Goal: Task Accomplishment & Management: Manage account settings

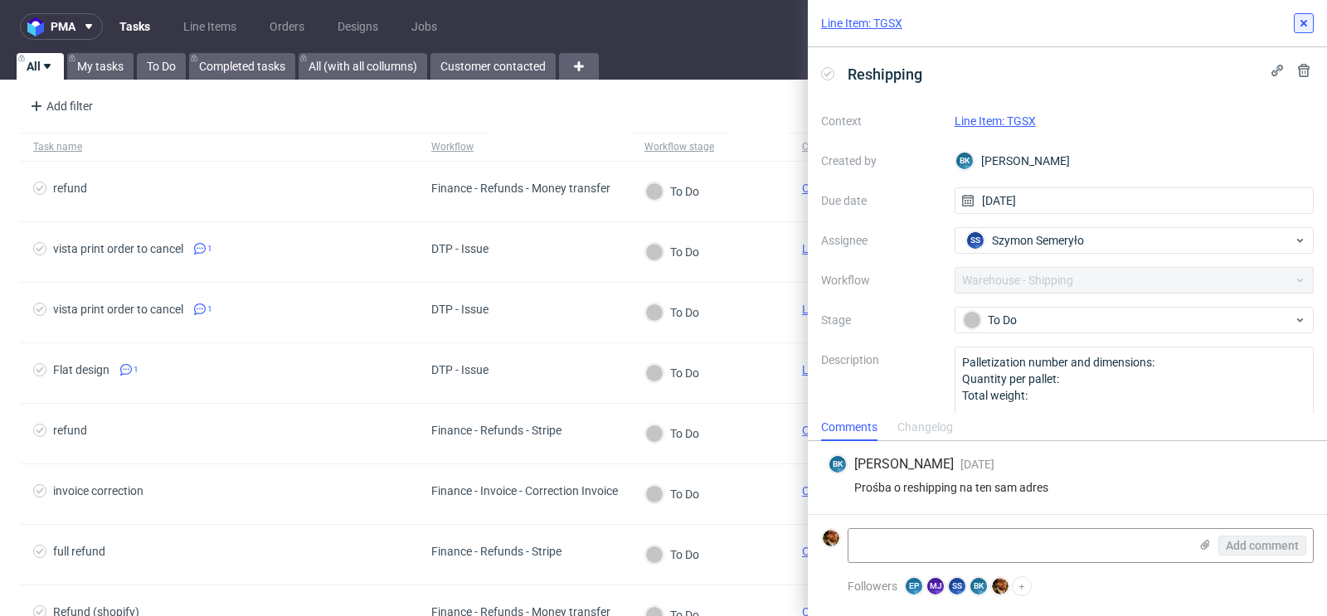
click at [1297, 27] on icon at bounding box center [1303, 23] width 13 height 13
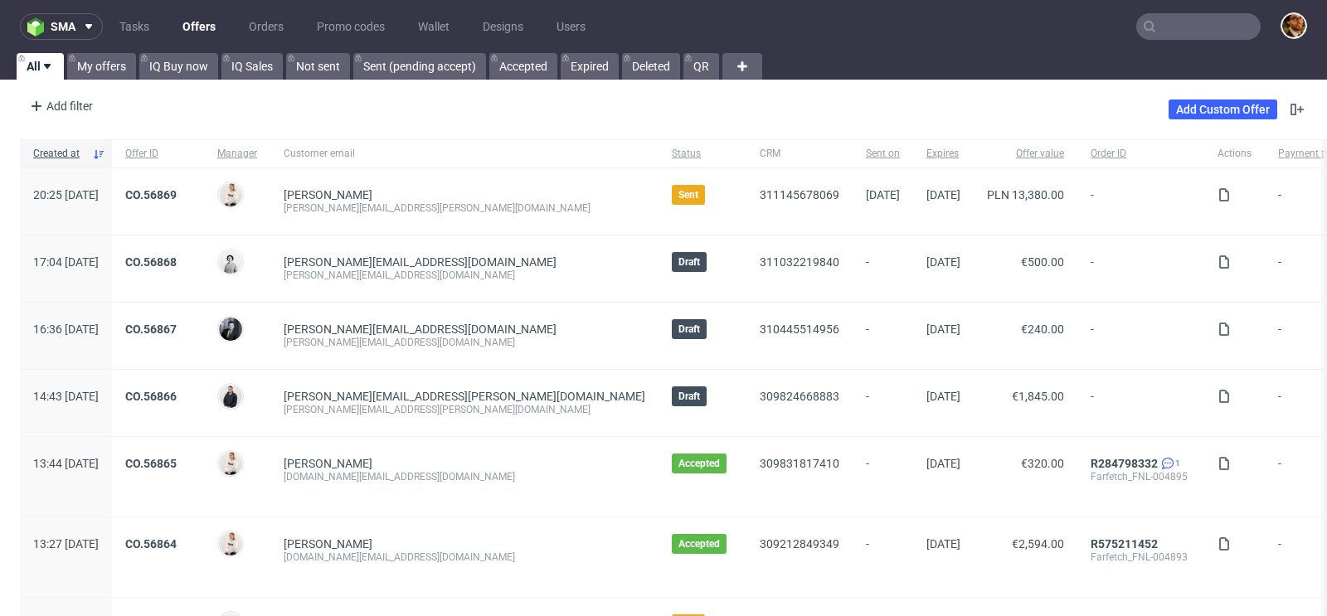
click at [1157, 24] on input "text" at bounding box center [1198, 26] width 124 height 27
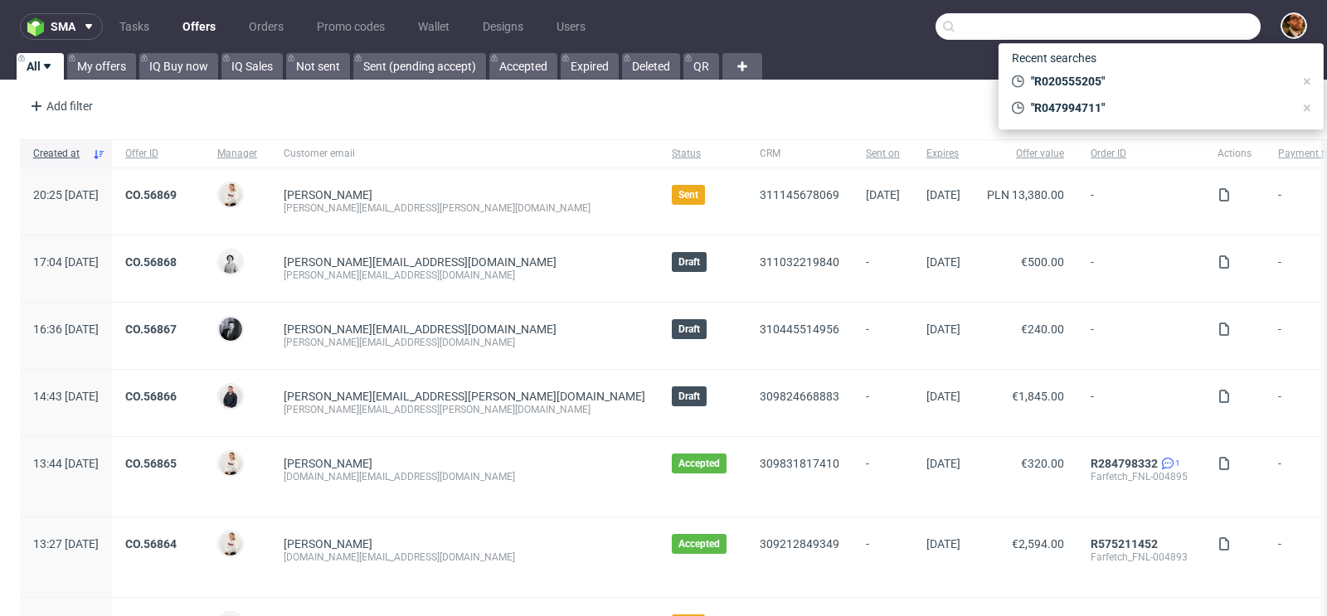
paste input "R231054625"
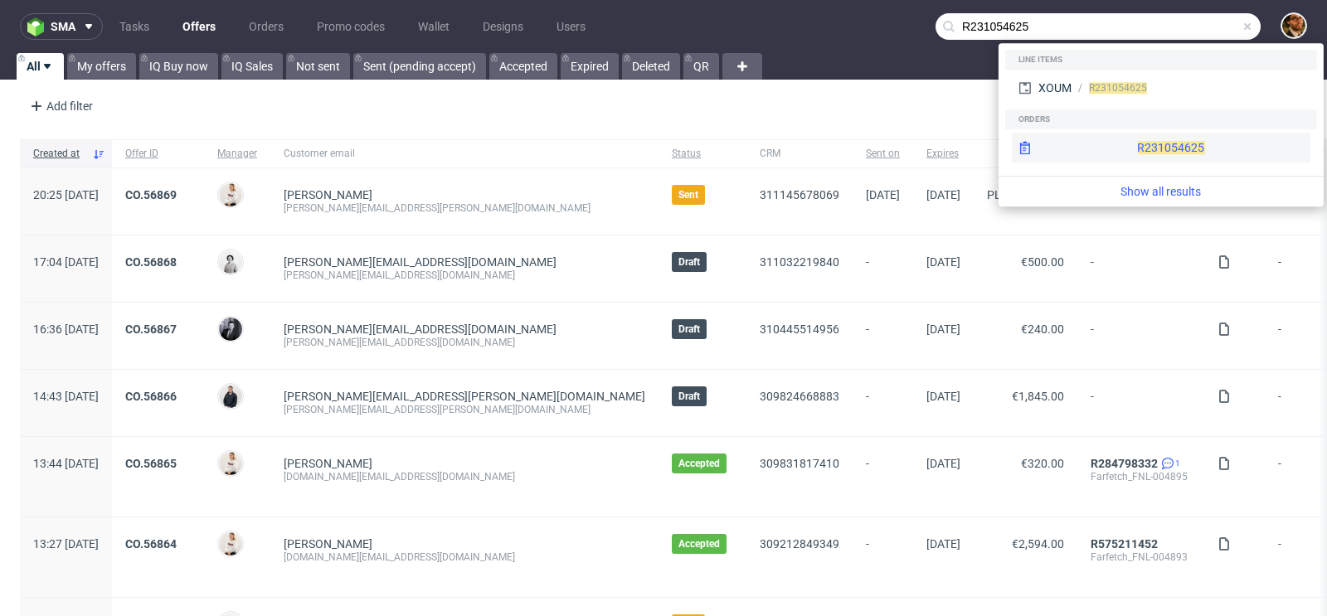
type input "R231054625"
click at [1135, 147] on div "R231054625" at bounding box center [1161, 148] width 299 height 30
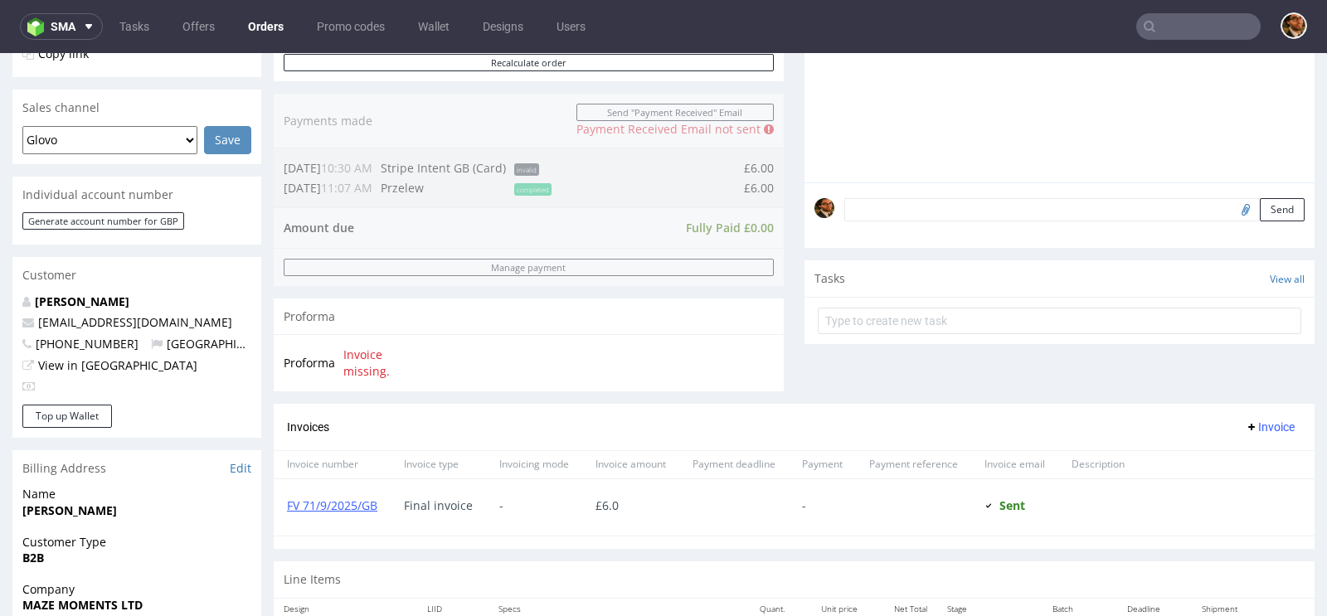
scroll to position [819, 0]
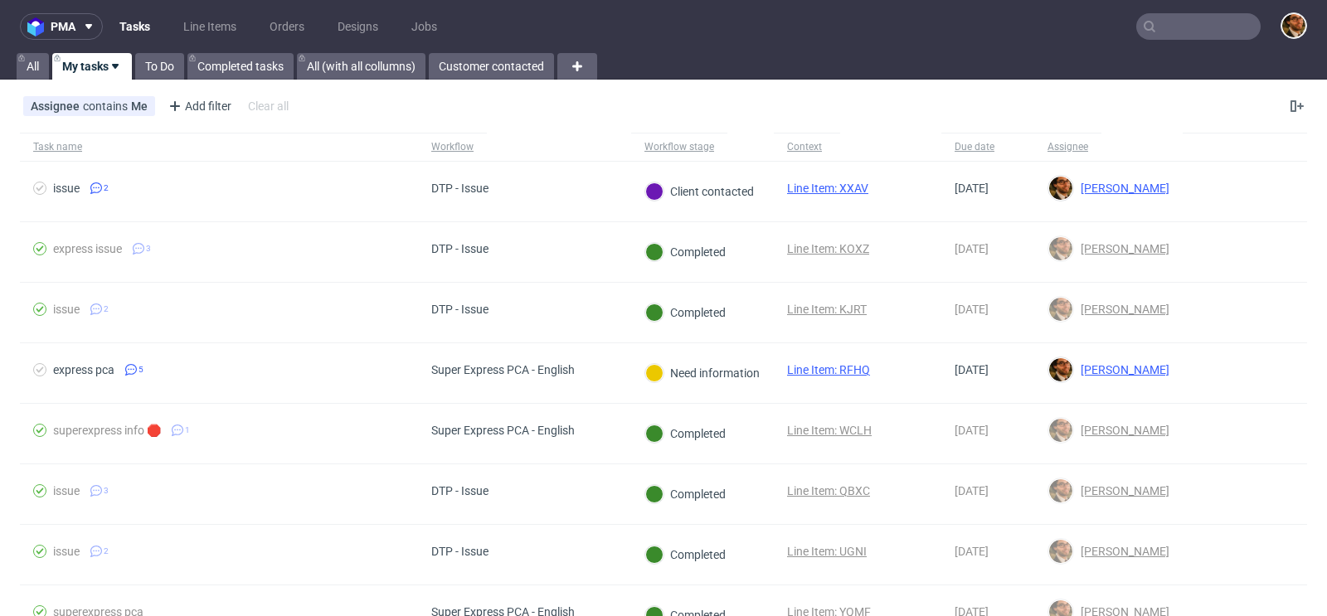
click at [1180, 29] on input "text" at bounding box center [1198, 26] width 124 height 27
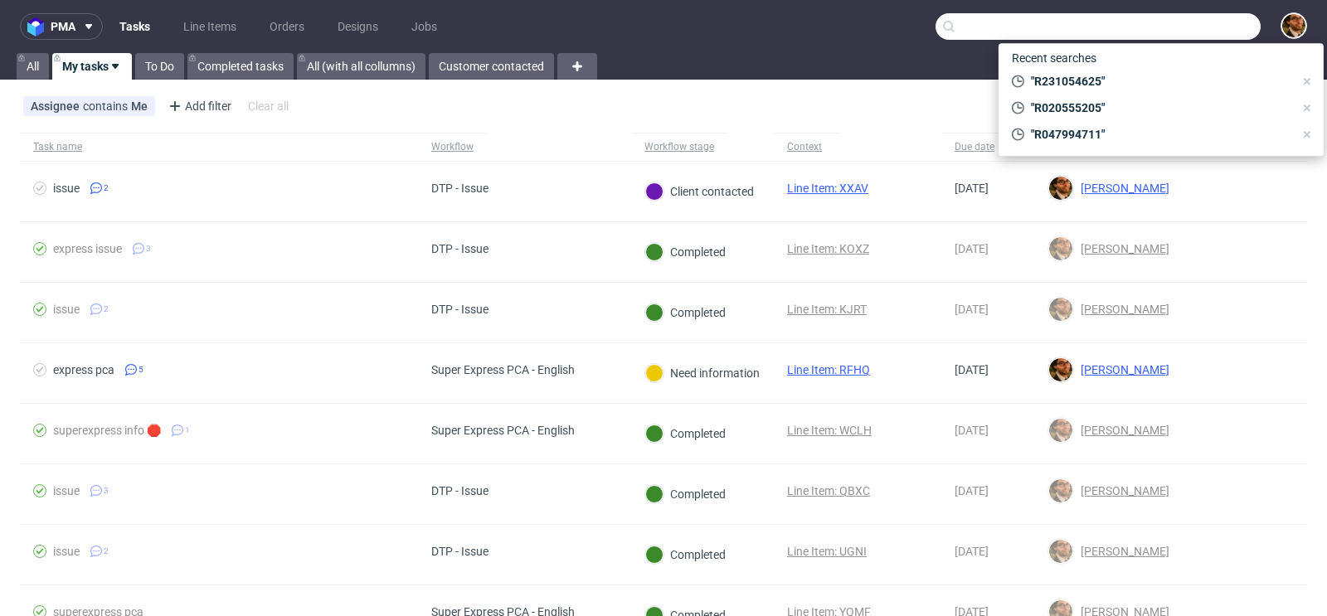
paste input "R607694604"
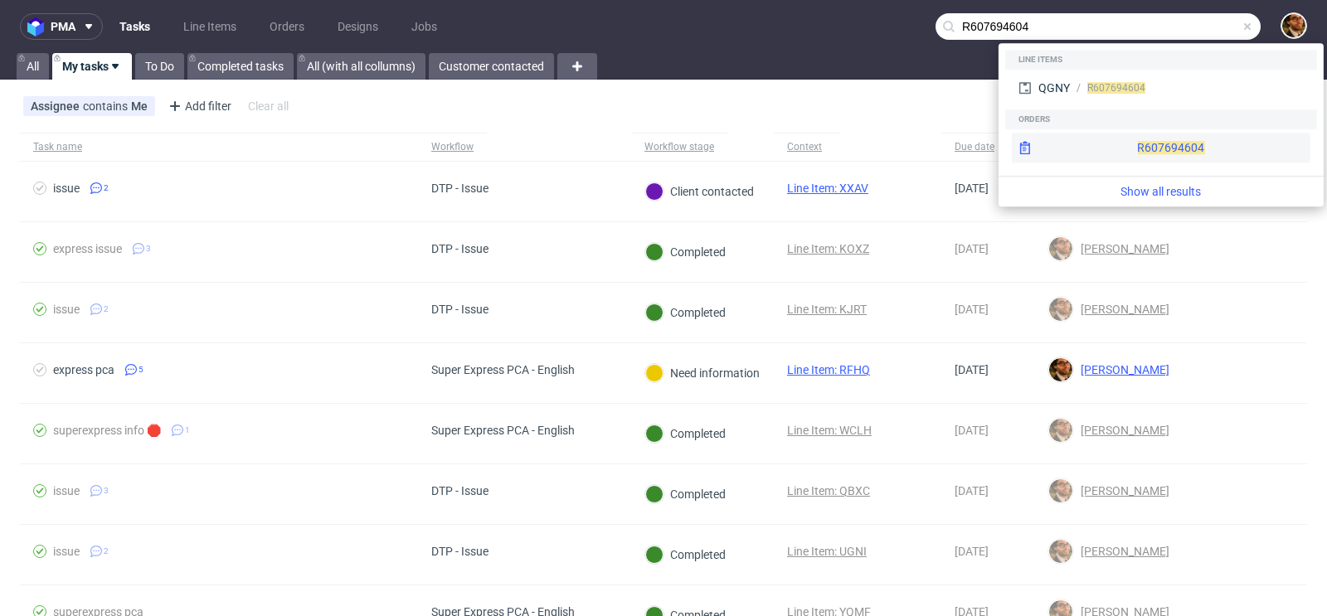
type input "R607694604"
click at [1153, 153] on div "R607694604" at bounding box center [1161, 148] width 299 height 30
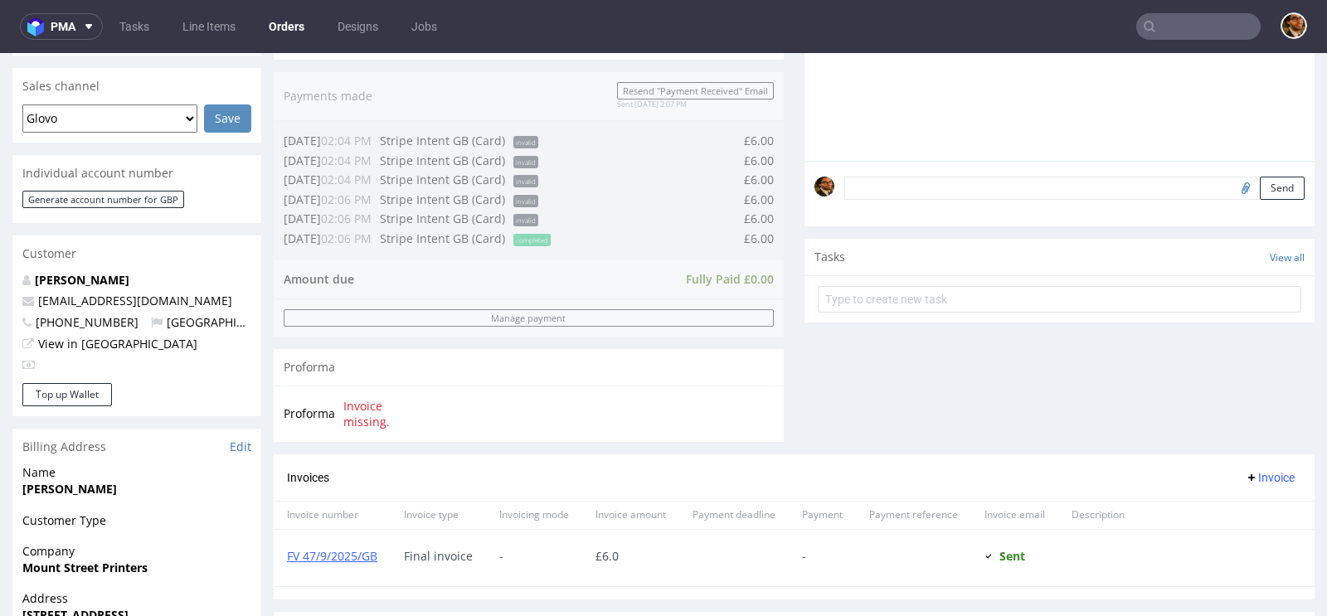
scroll to position [726, 0]
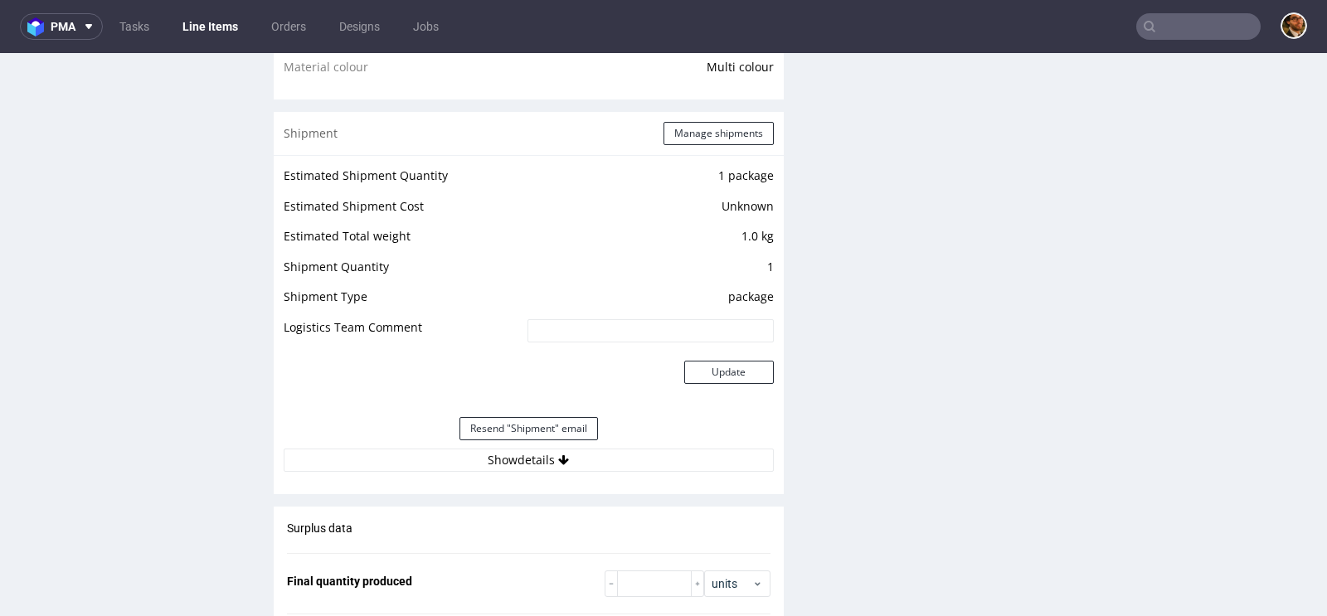
scroll to position [1744, 0]
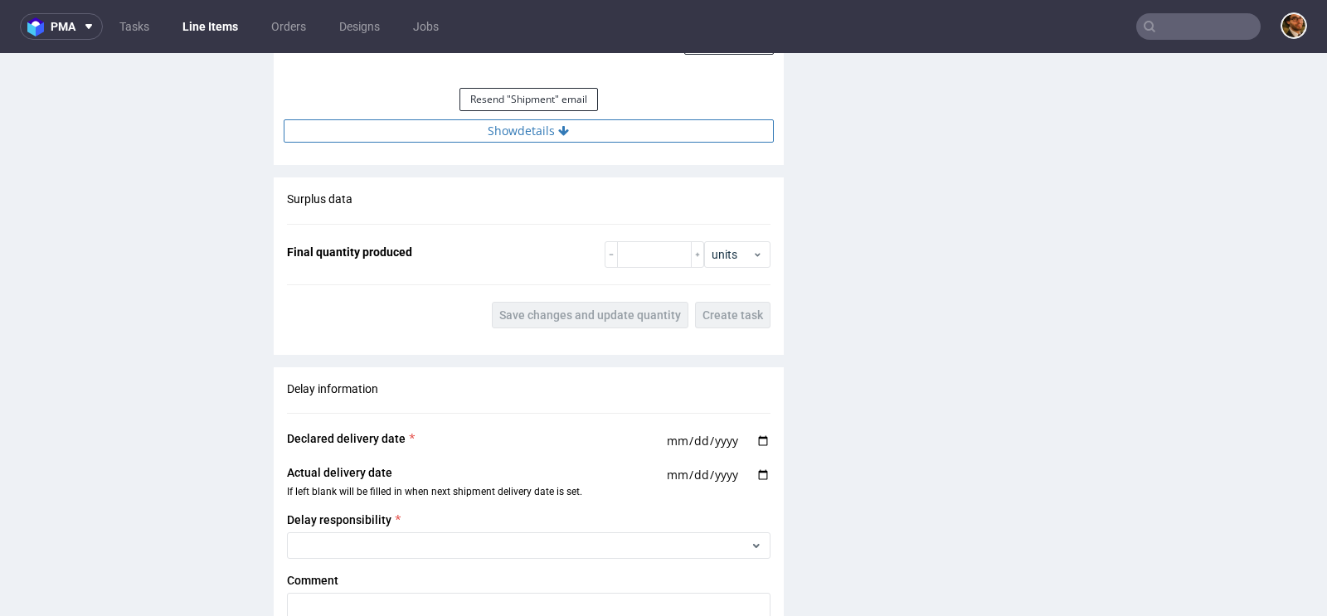
click at [552, 143] on button "Show details" at bounding box center [529, 130] width 490 height 23
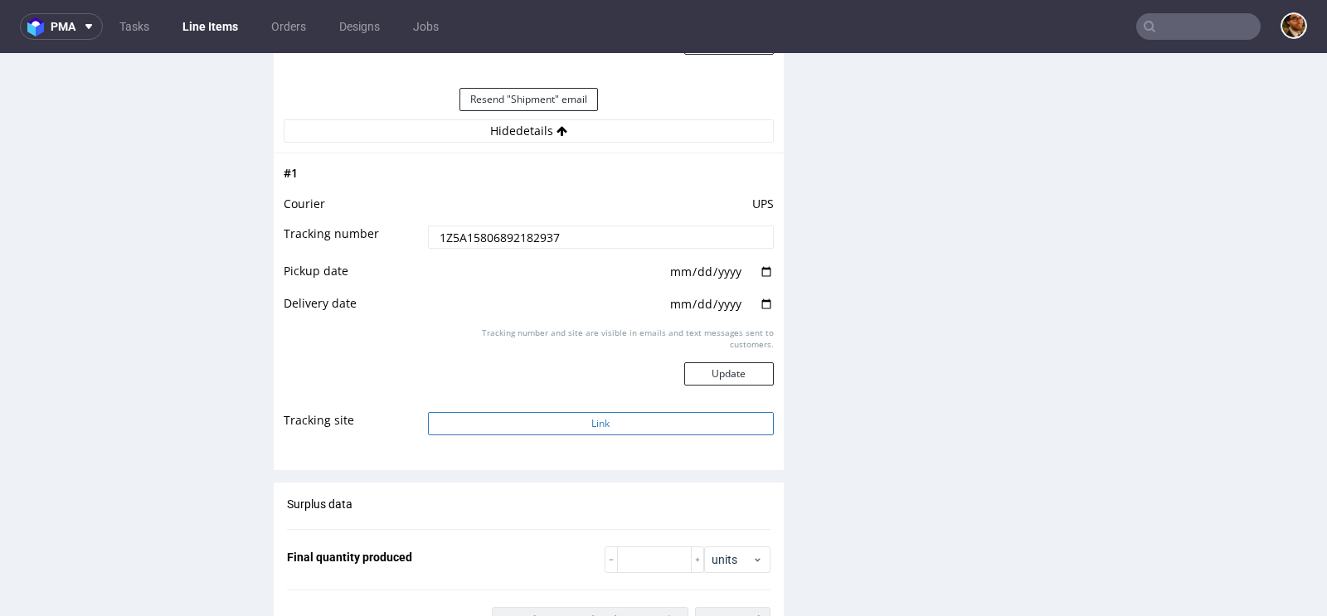
click at [590, 421] on button "Link" at bounding box center [601, 423] width 346 height 23
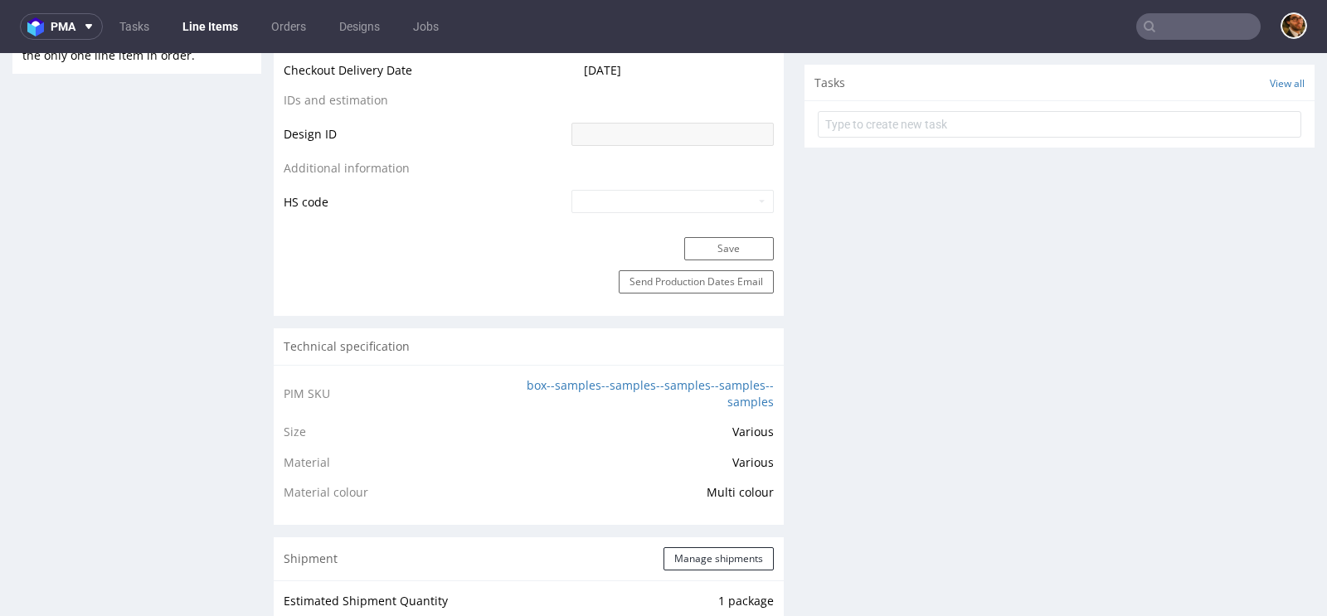
scroll to position [0, 0]
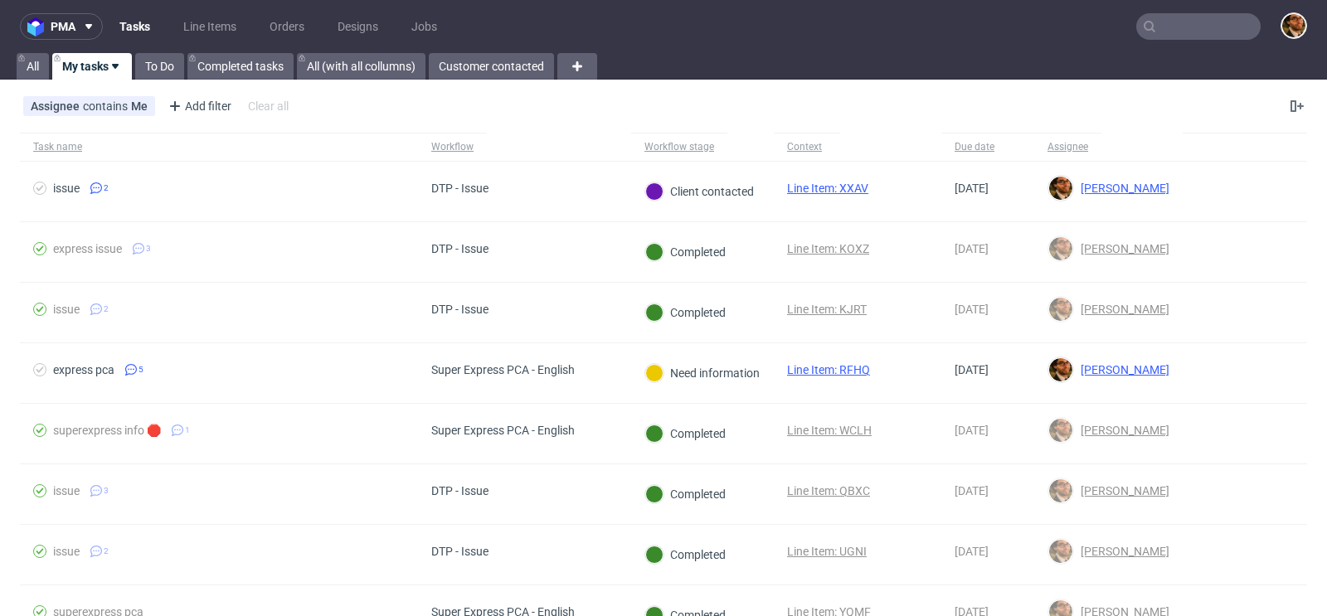
click at [1157, 30] on input "text" at bounding box center [1198, 26] width 124 height 27
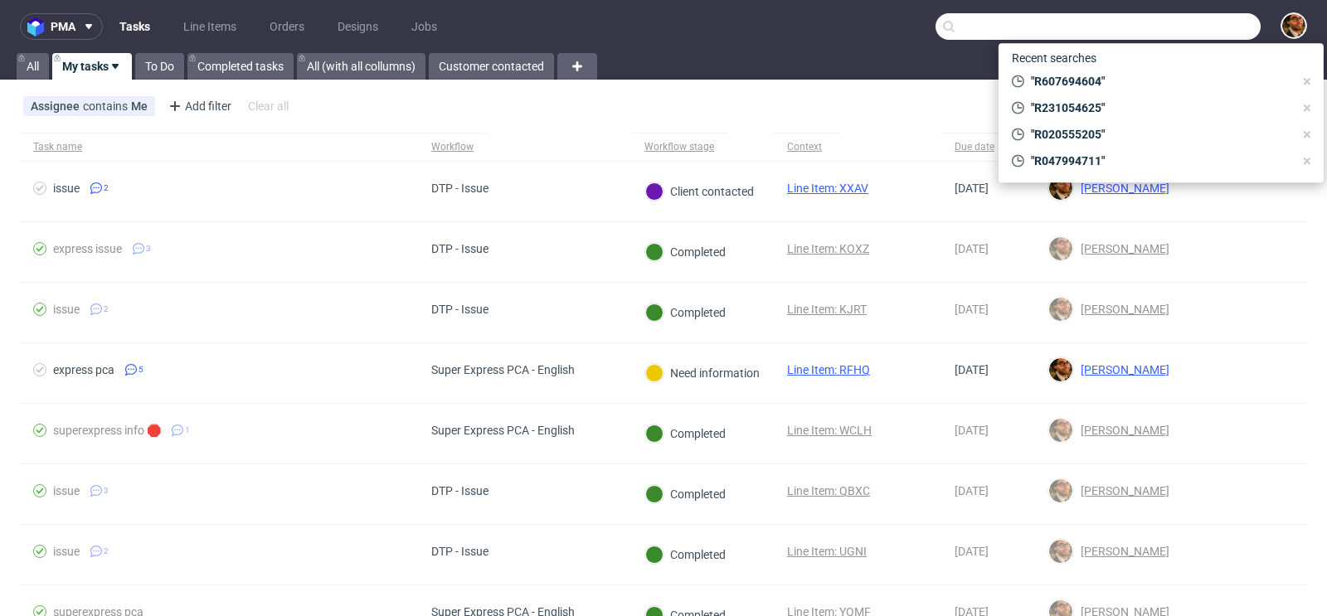
paste input "R596249512"
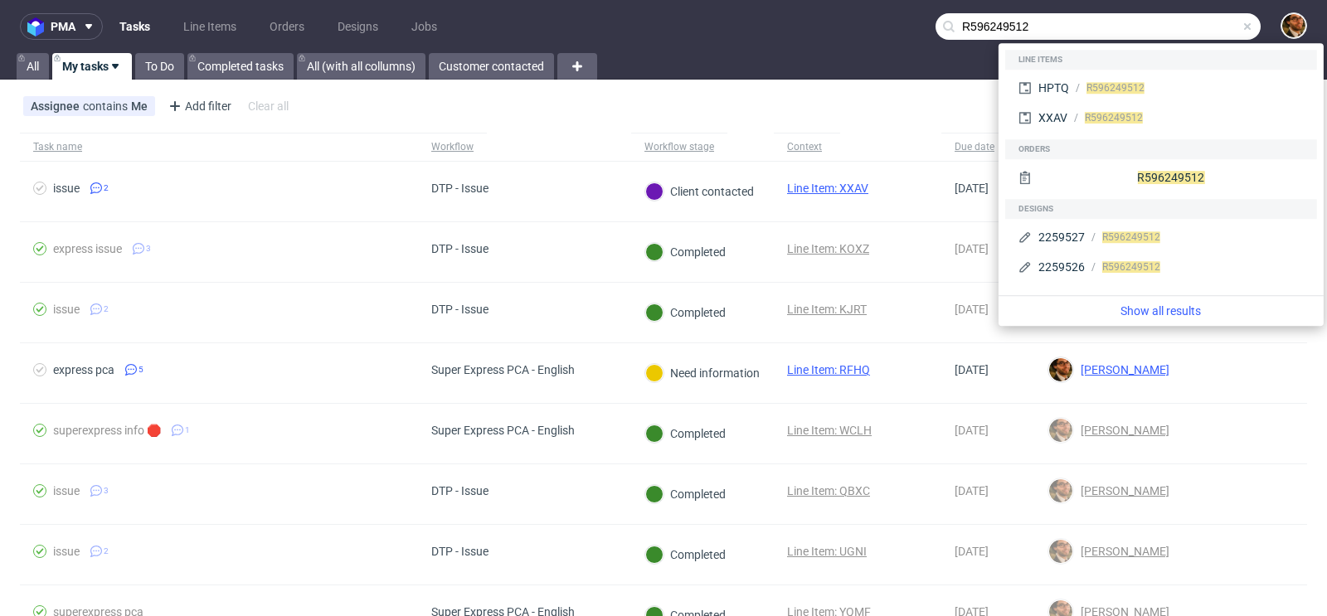
type input "R596249512"
click at [830, 98] on div "Assignee contains Me Add filter Hide filters Clear all" at bounding box center [663, 106] width 1327 height 40
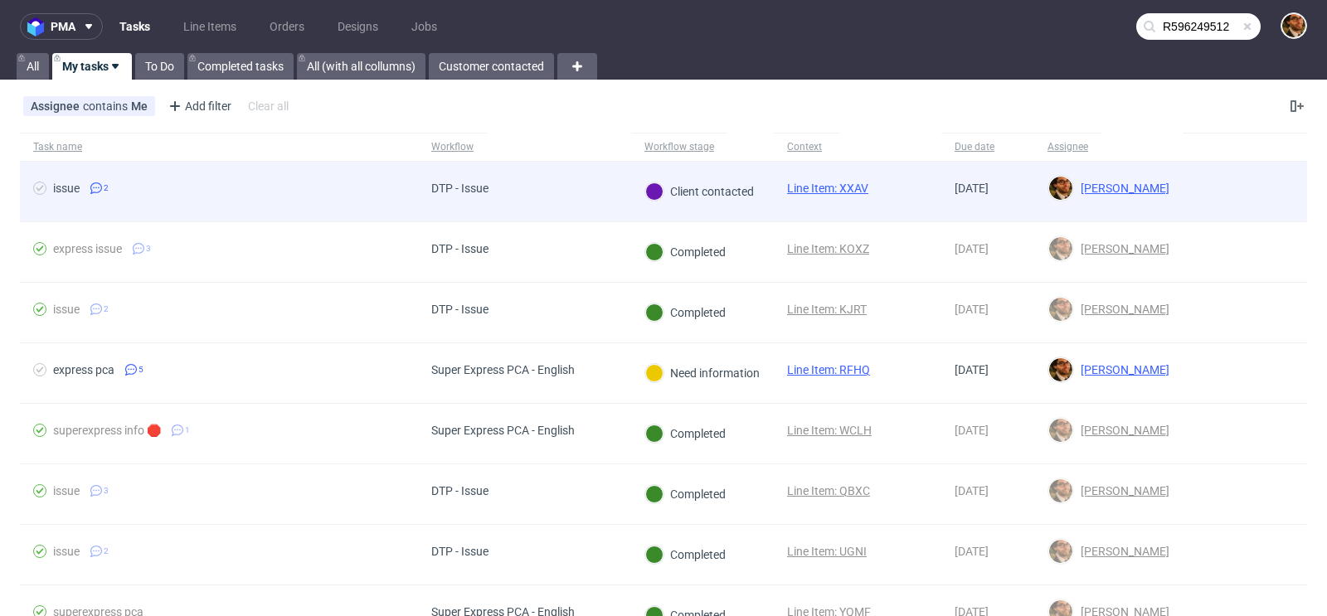
click at [1183, 192] on div at bounding box center [1245, 192] width 124 height 60
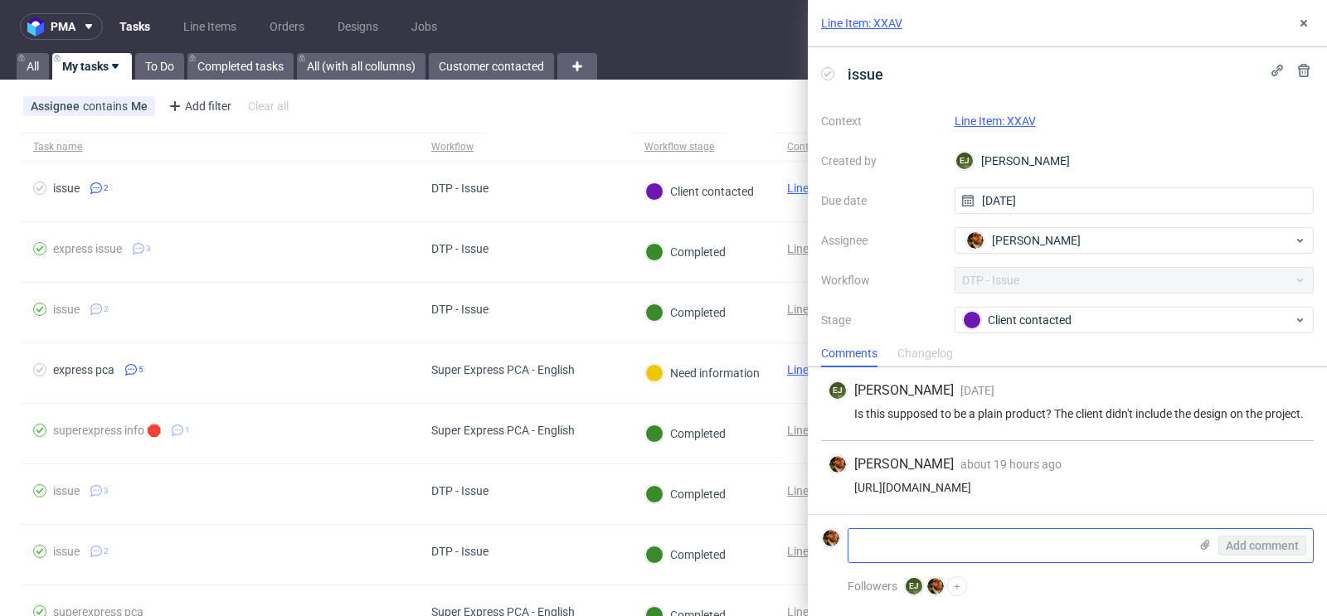
click at [1059, 538] on textarea at bounding box center [1019, 545] width 340 height 33
type textarea "file"
click at [1208, 549] on icon at bounding box center [1205, 544] width 13 height 13
click at [0, 0] on input "file" at bounding box center [0, 0] width 0 height 0
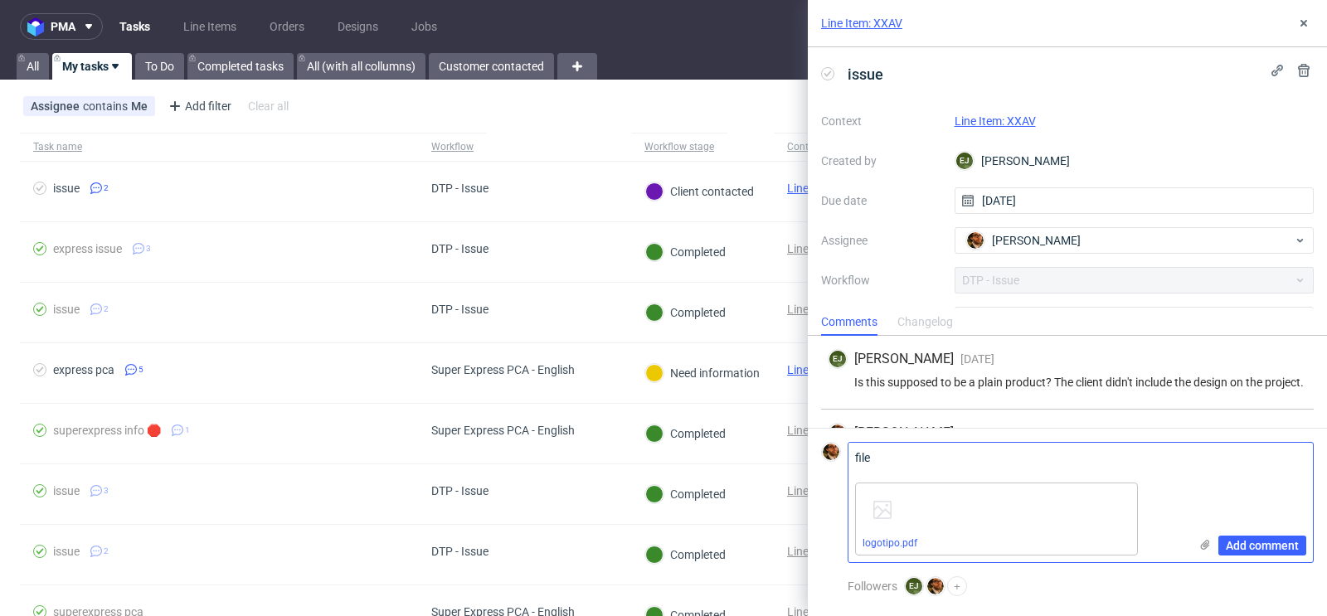
drag, startPoint x: 887, startPoint y: 465, endPoint x: 848, endPoint y: 464, distance: 39.0
click at [848, 464] on div "file Add comment logotipo.pdf" at bounding box center [1081, 502] width 466 height 121
click at [909, 460] on textarea "file" at bounding box center [1019, 459] width 340 height 33
click at [1230, 547] on span "Add comment" at bounding box center [1262, 546] width 73 height 12
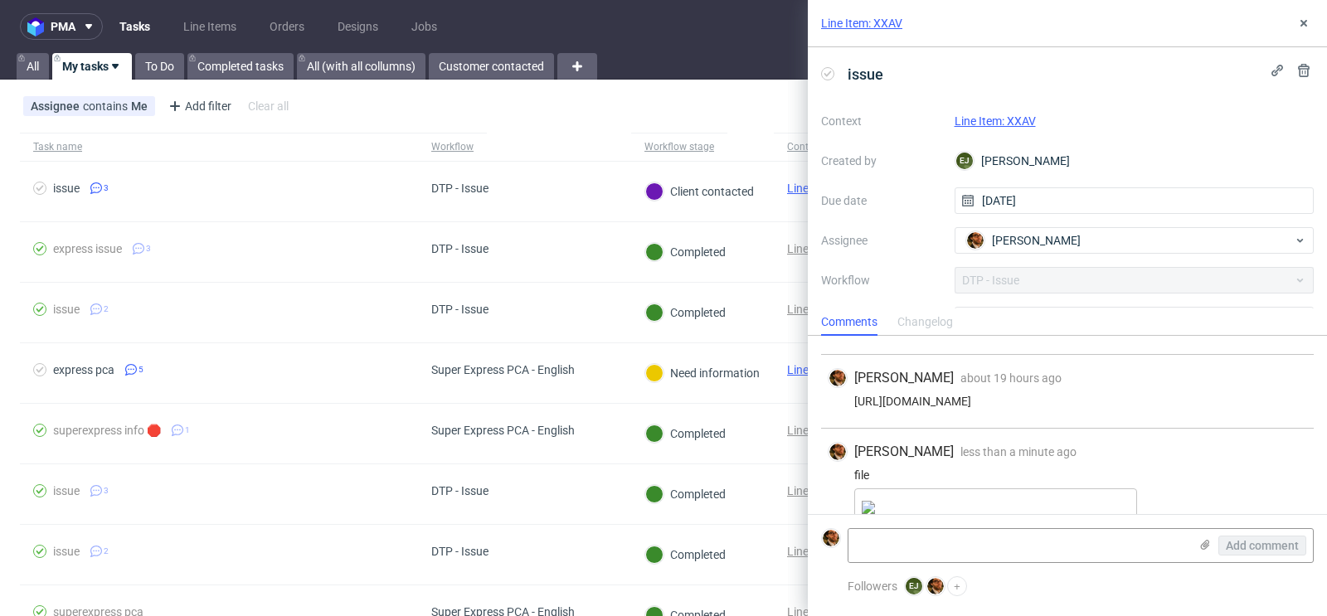
scroll to position [125, 0]
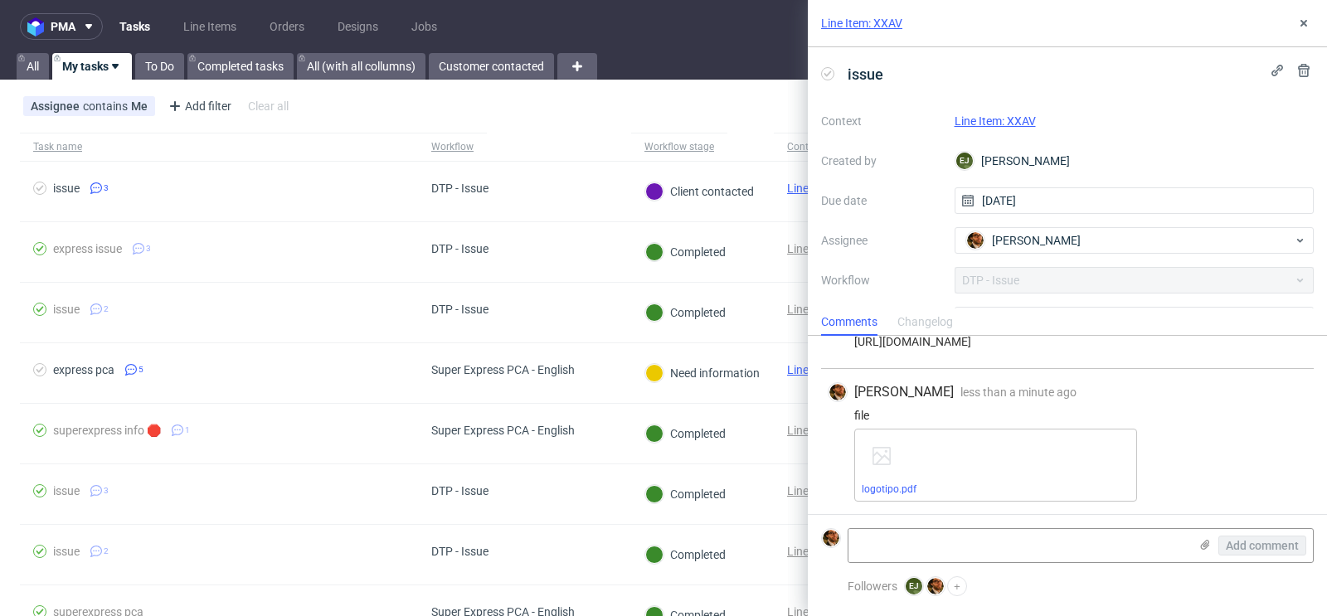
click at [993, 123] on link "Line Item: XXAV" at bounding box center [995, 120] width 81 height 13
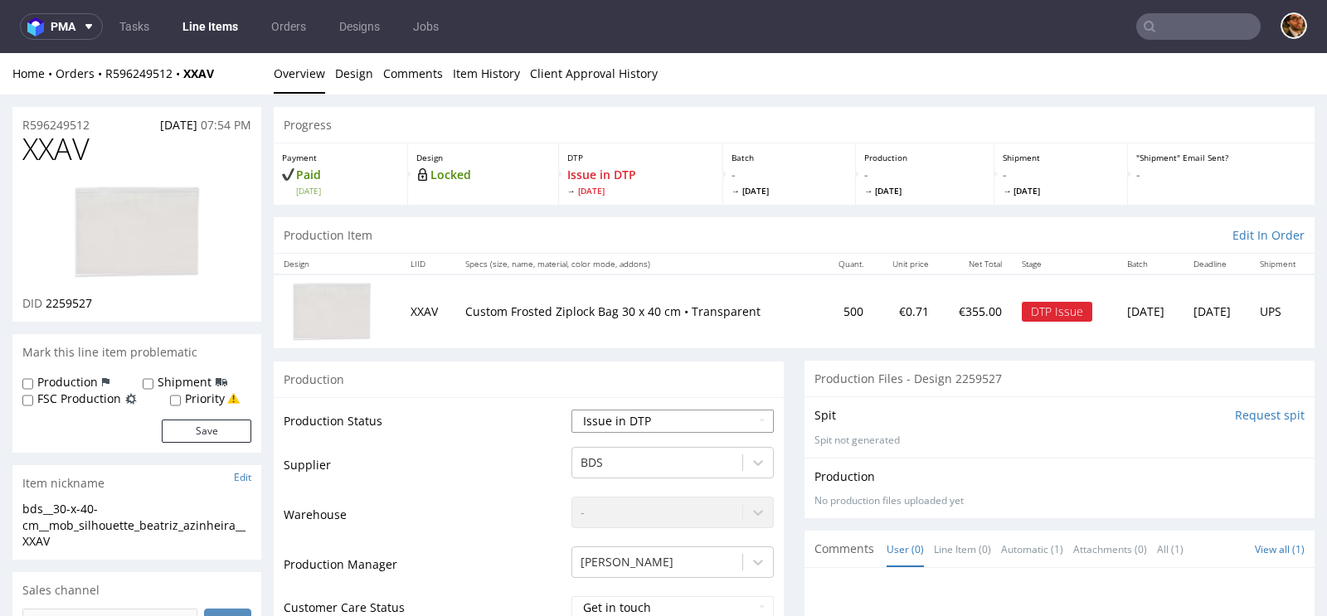
click at [747, 419] on select "Waiting for Artwork Waiting for Diecut Waiting for Mockup Waiting for DTP Waiti…" at bounding box center [673, 421] width 202 height 23
select select "back_for_dtp"
click at [572, 410] on select "Waiting for Artwork Waiting for Diecut Waiting for Mockup Waiting for DTP Waiti…" at bounding box center [673, 421] width 202 height 23
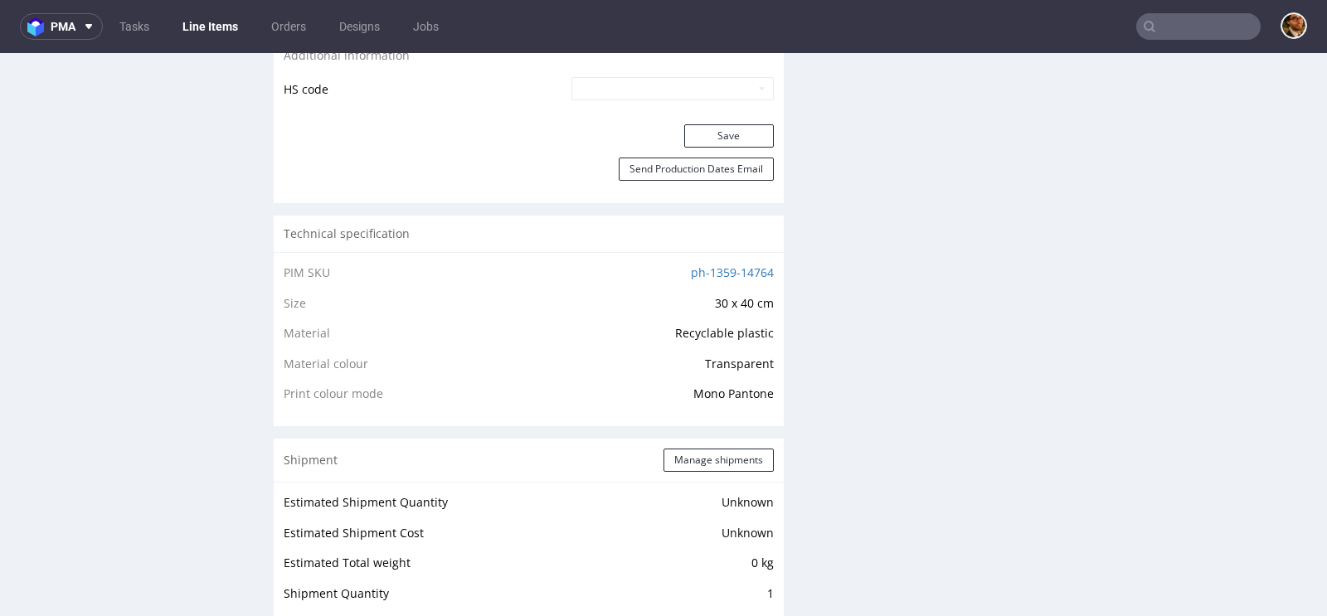
scroll to position [1029, 0]
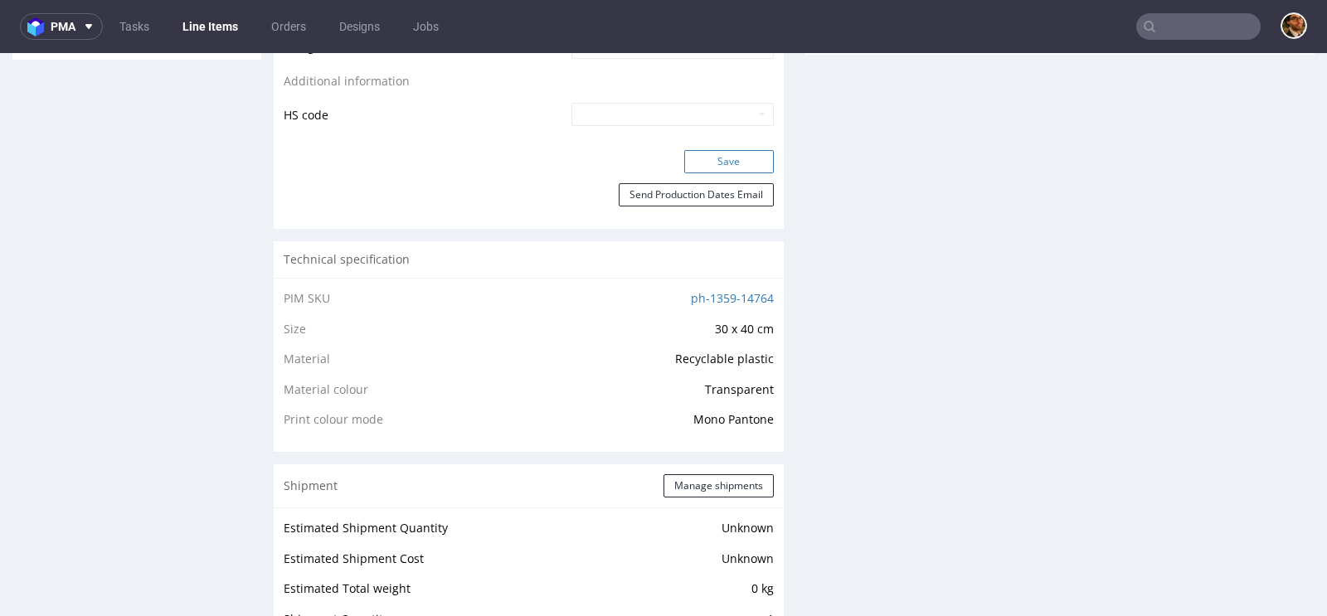
click at [706, 163] on button "Save" at bounding box center [729, 161] width 90 height 23
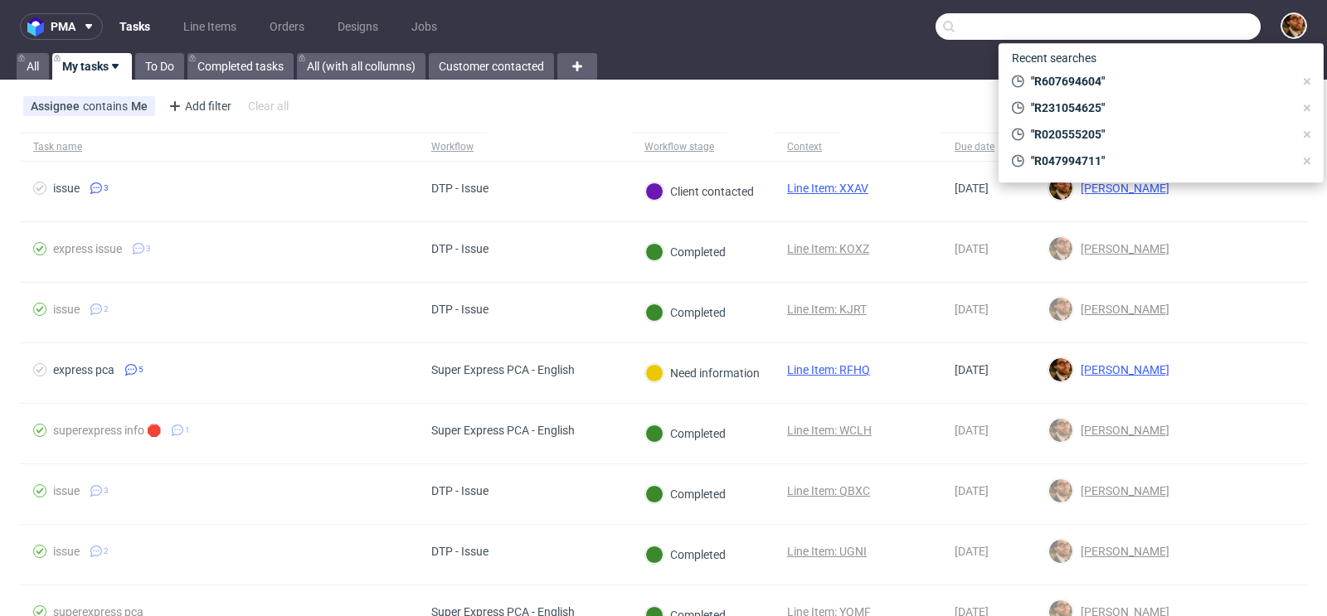
click at [1156, 32] on input "text" at bounding box center [1098, 26] width 325 height 27
paste input "R708225104"
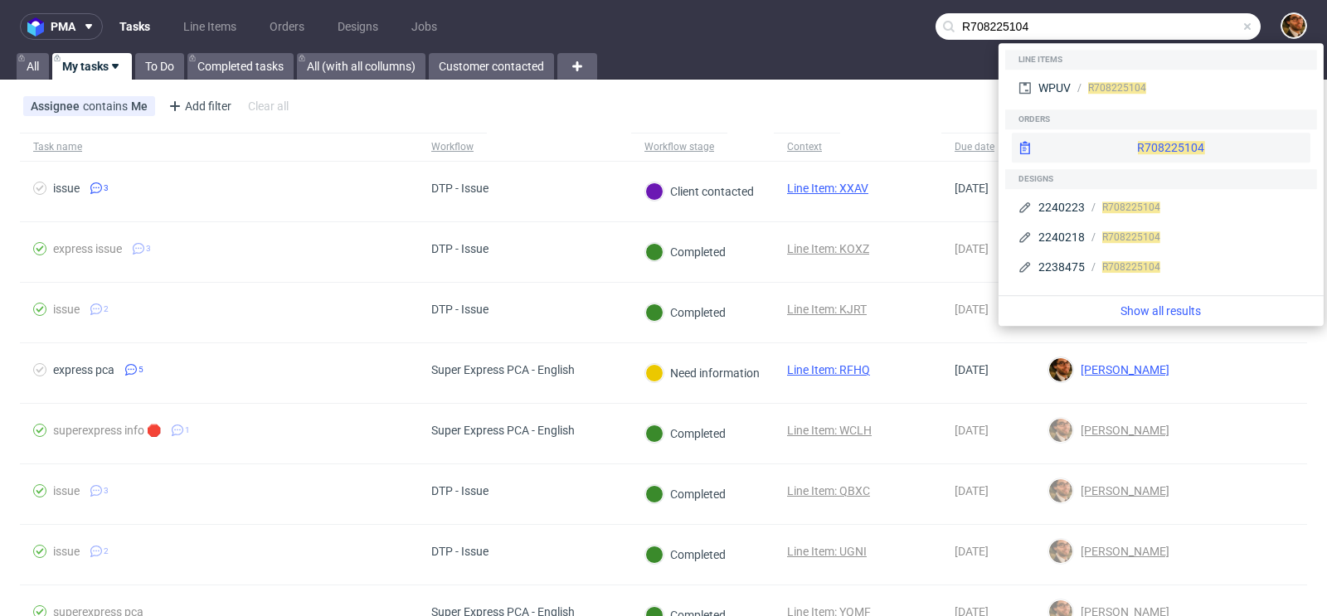
type input "R708225104"
click at [1121, 152] on div "R708225104" at bounding box center [1161, 148] width 299 height 30
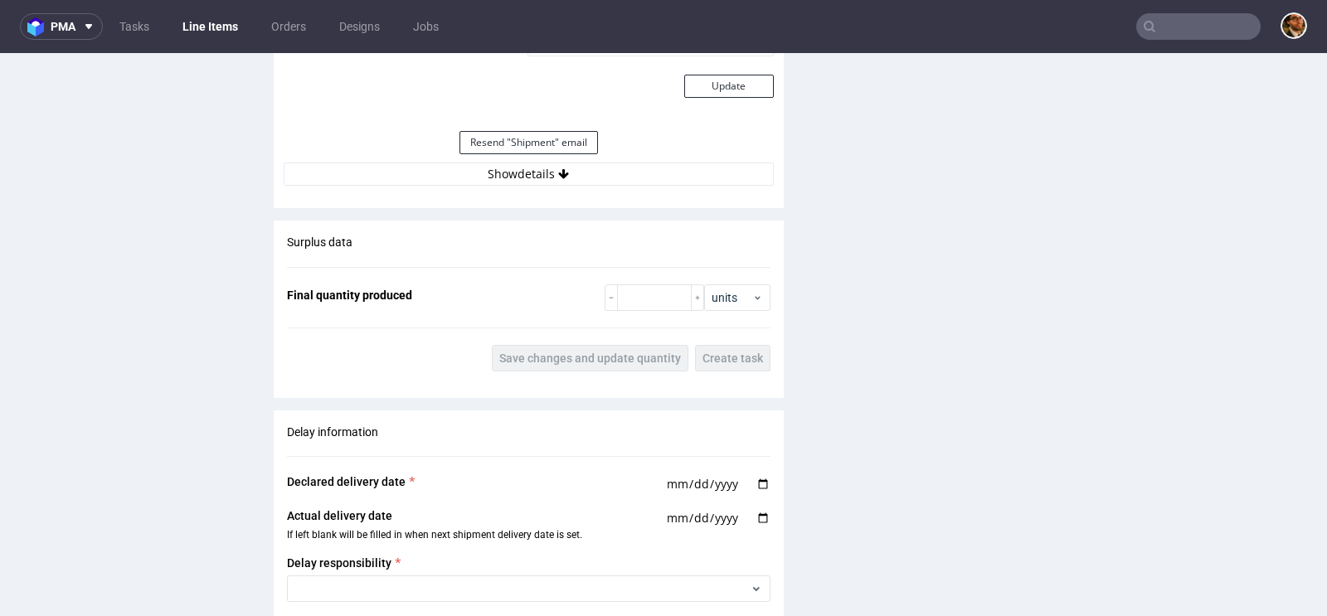
scroll to position [2419, 0]
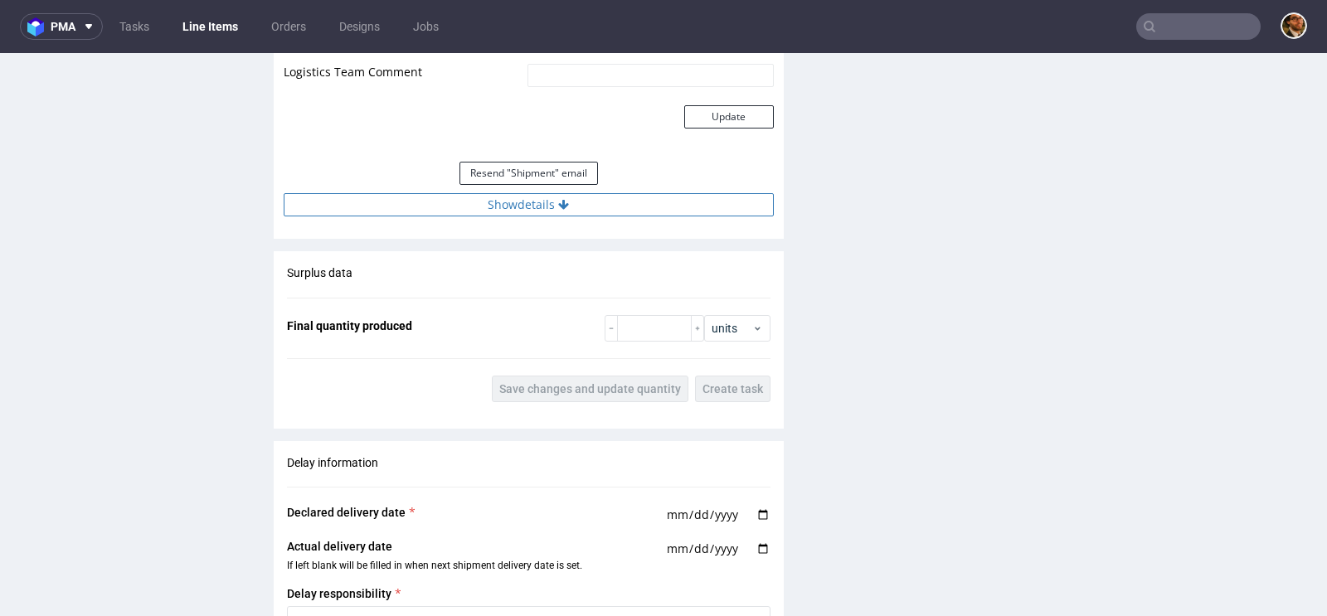
click at [538, 197] on button "Show details" at bounding box center [529, 204] width 490 height 23
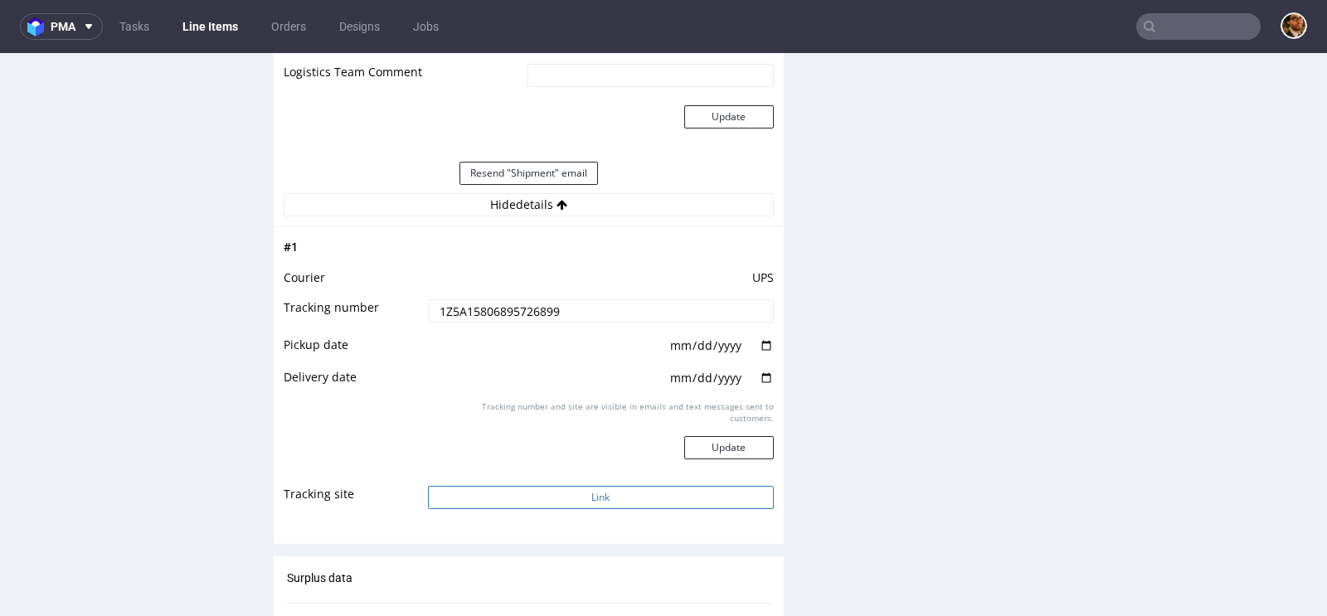
click at [586, 492] on button "Link" at bounding box center [601, 497] width 346 height 23
click at [1163, 26] on input "text" at bounding box center [1198, 26] width 124 height 27
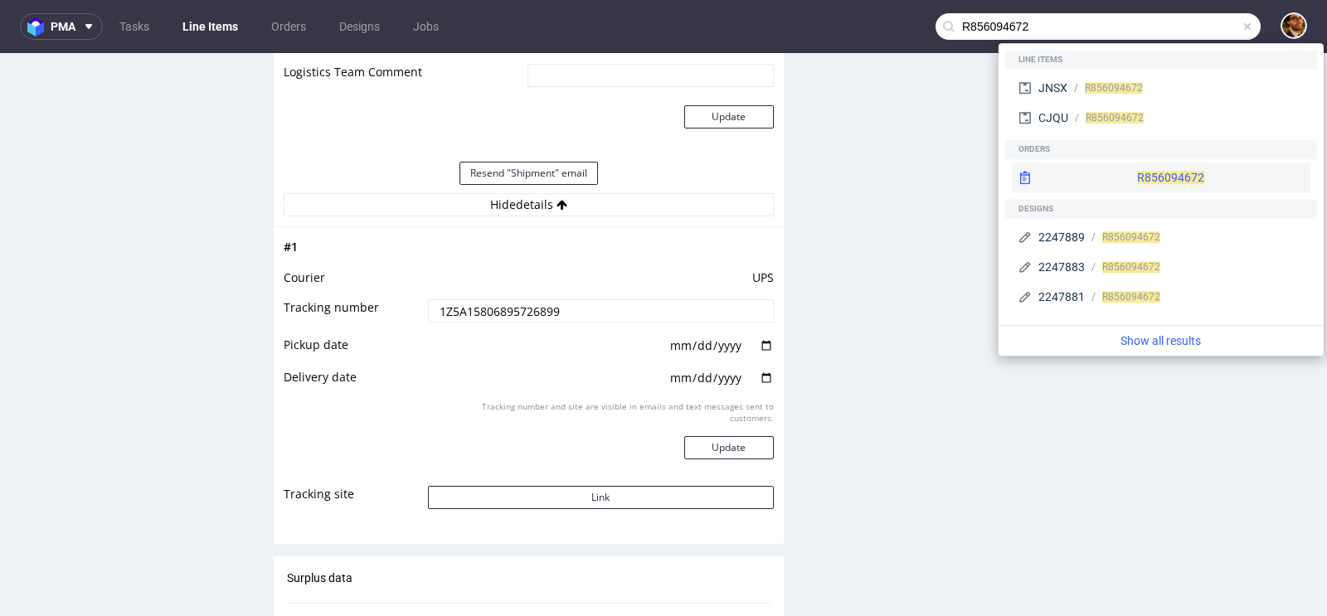
type input "R856094672"
click at [1121, 178] on div "R856094672" at bounding box center [1161, 178] width 299 height 30
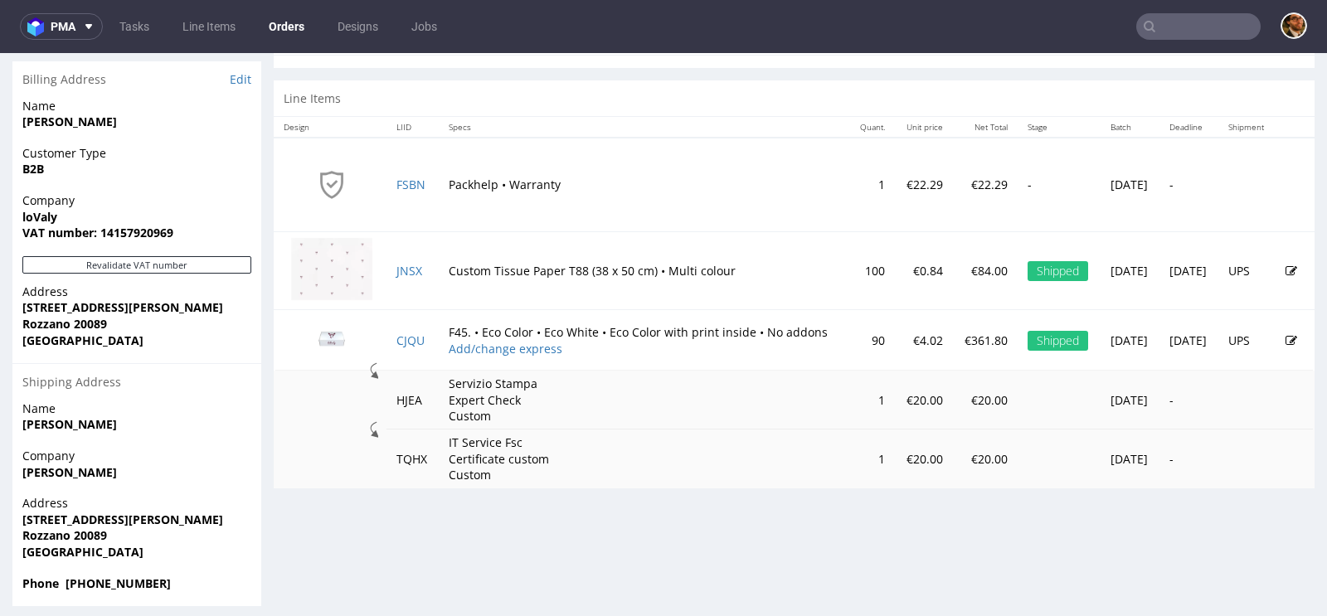
scroll to position [832, 0]
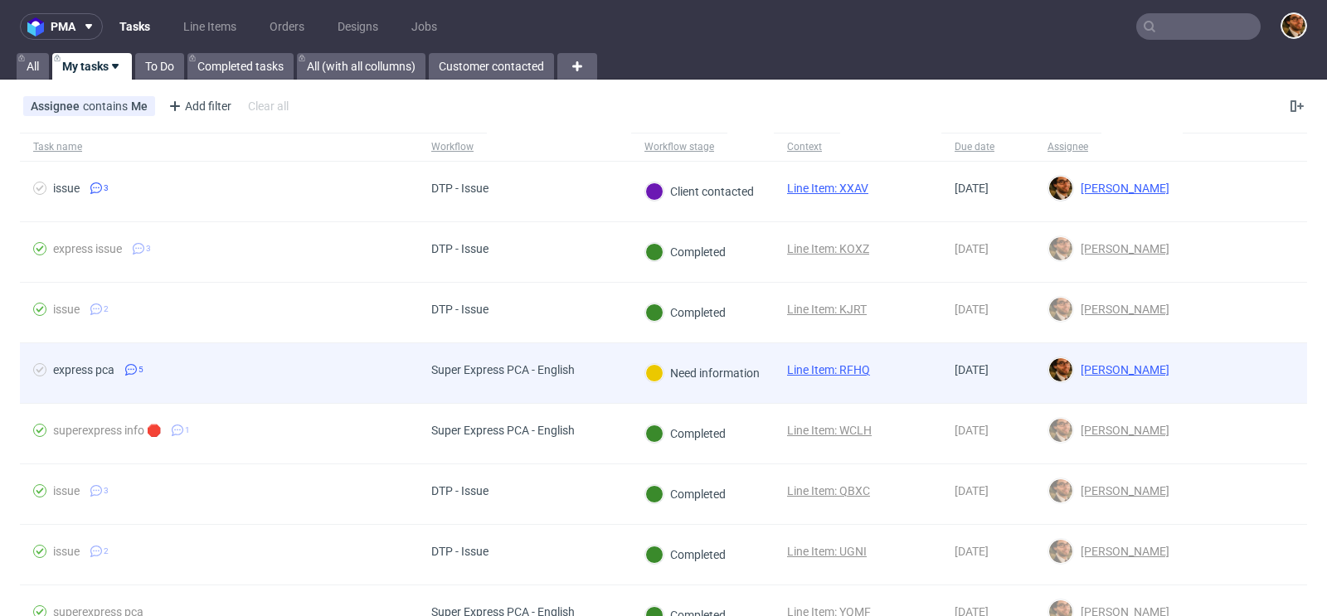
click at [1237, 373] on div at bounding box center [1245, 373] width 124 height 60
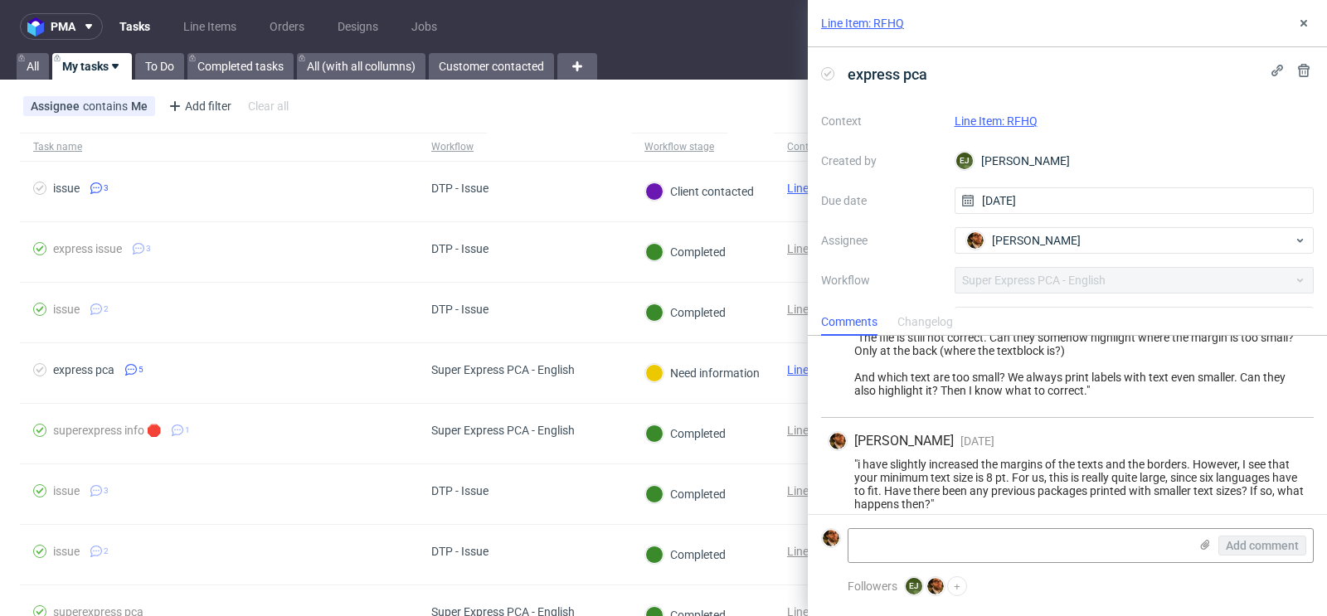
scroll to position [392, 0]
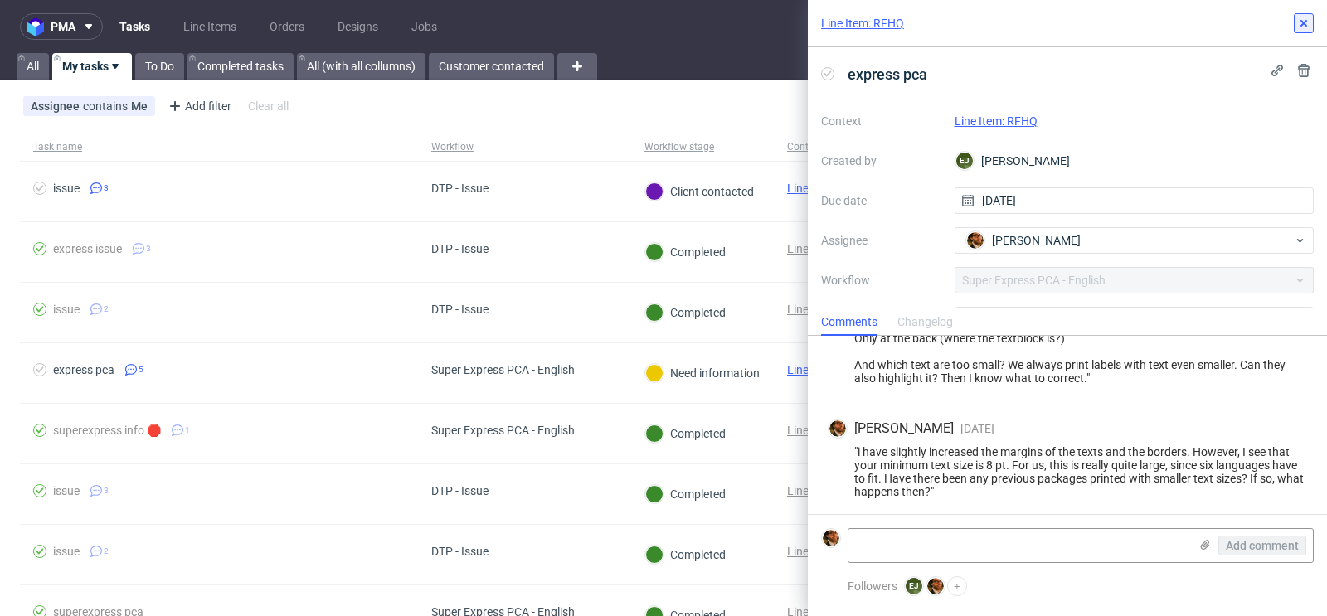
click at [1301, 20] on use at bounding box center [1304, 23] width 7 height 7
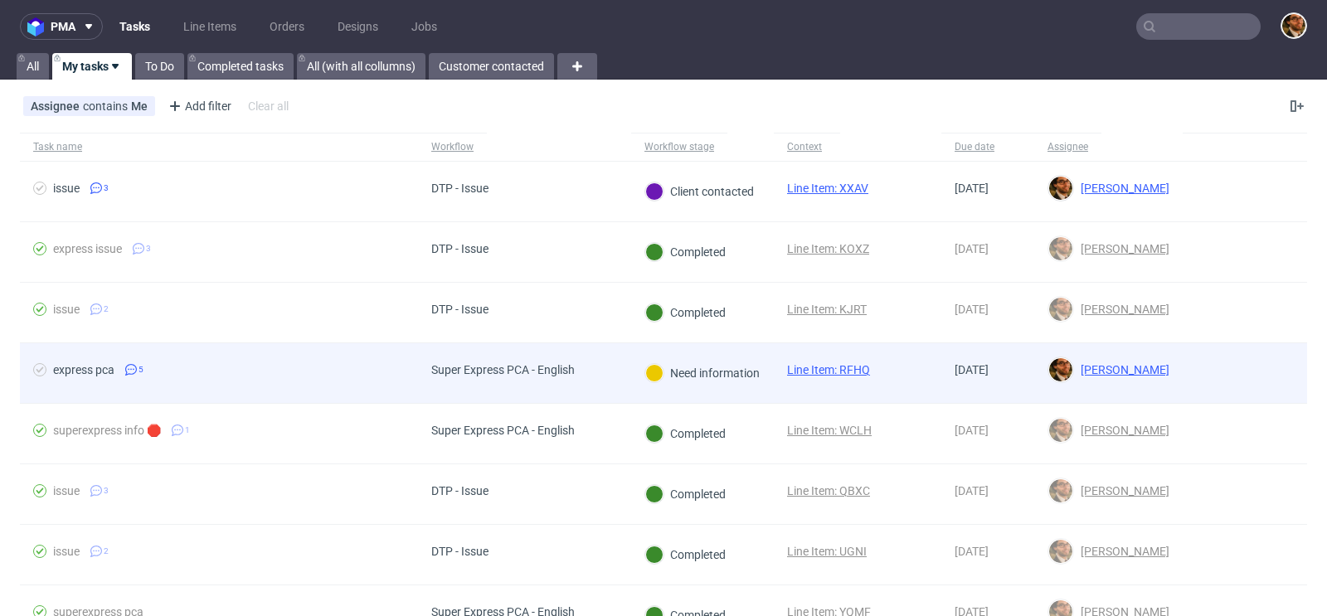
click at [1224, 376] on div at bounding box center [1245, 373] width 124 height 60
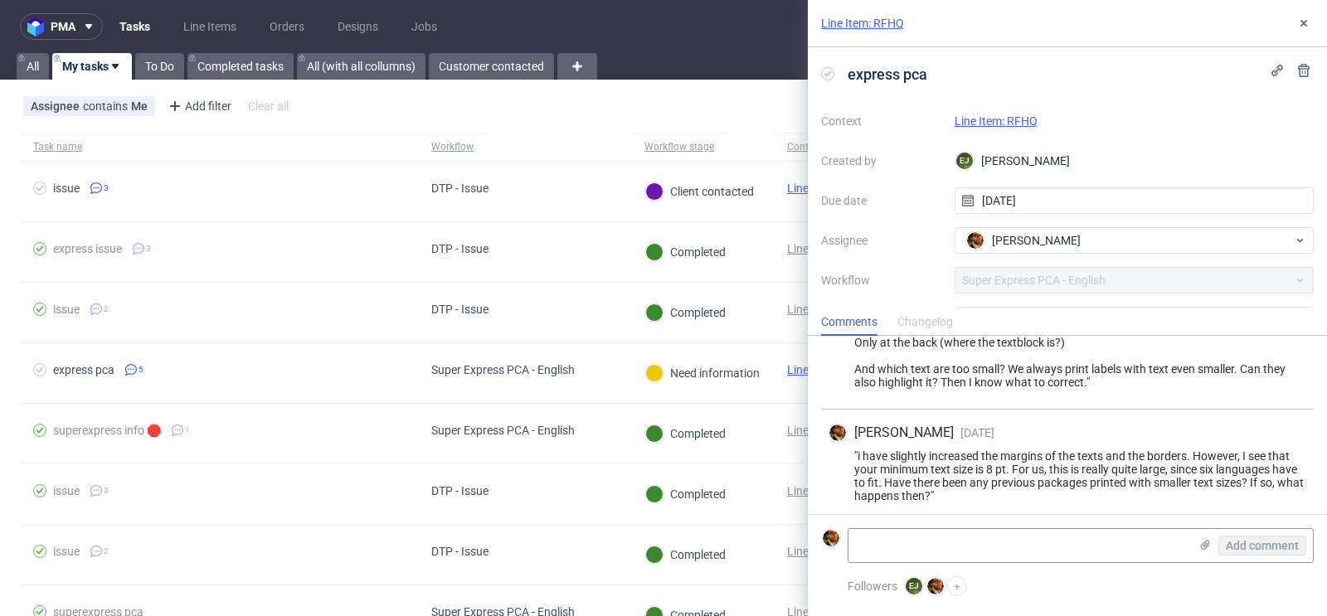
scroll to position [392, 0]
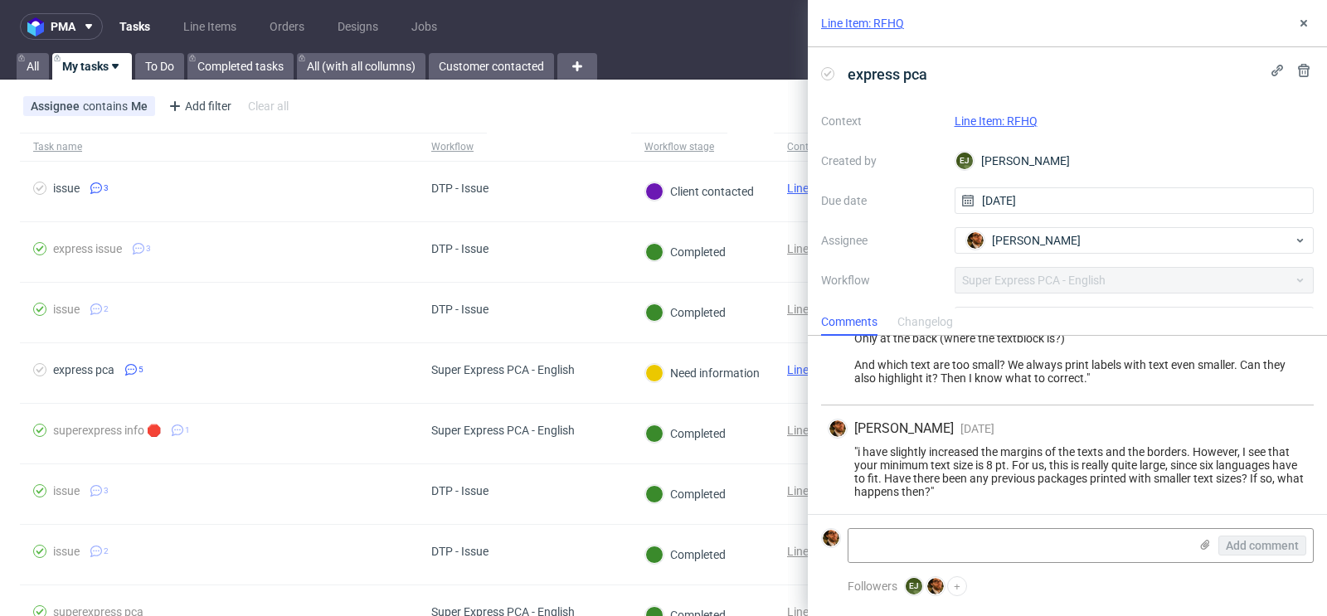
click at [1013, 122] on link "Line Item: RFHQ" at bounding box center [996, 120] width 83 height 13
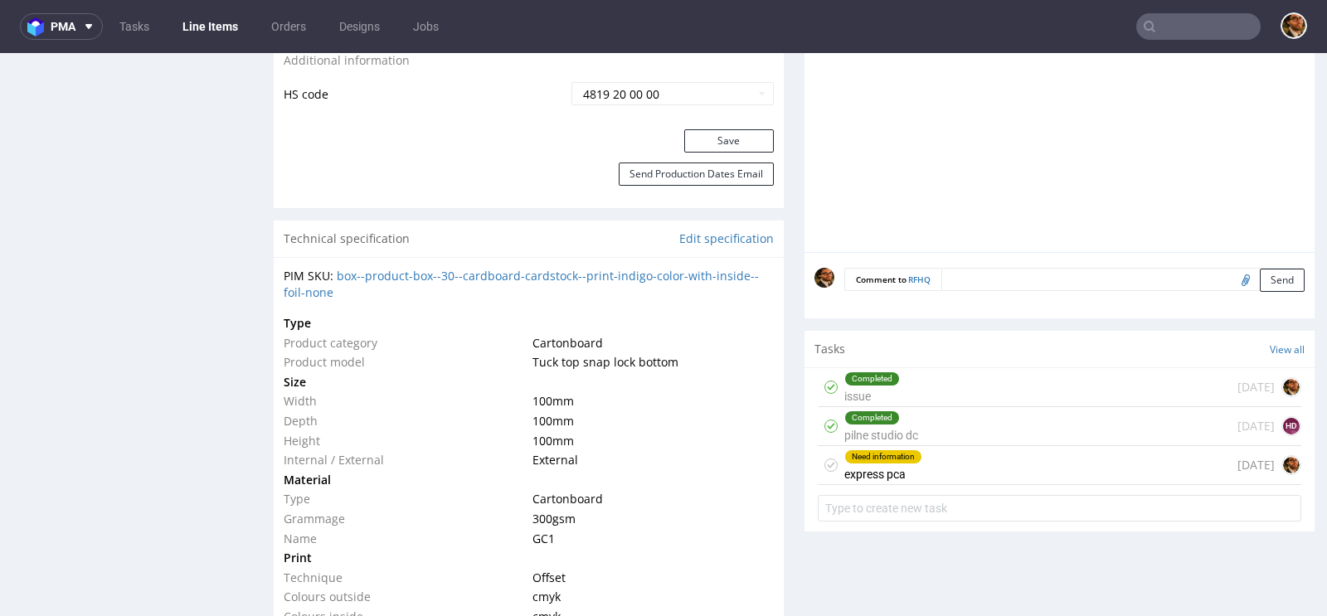
scroll to position [919, 0]
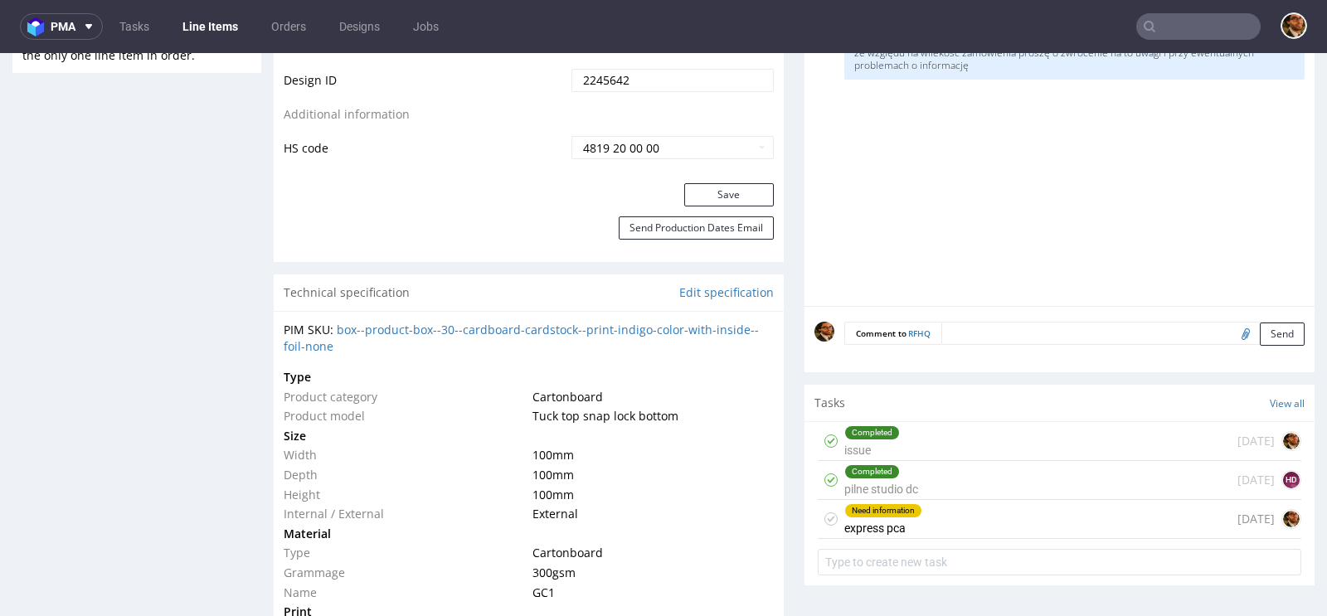
click at [962, 513] on div "Need information express pca [DATE]" at bounding box center [1060, 519] width 484 height 39
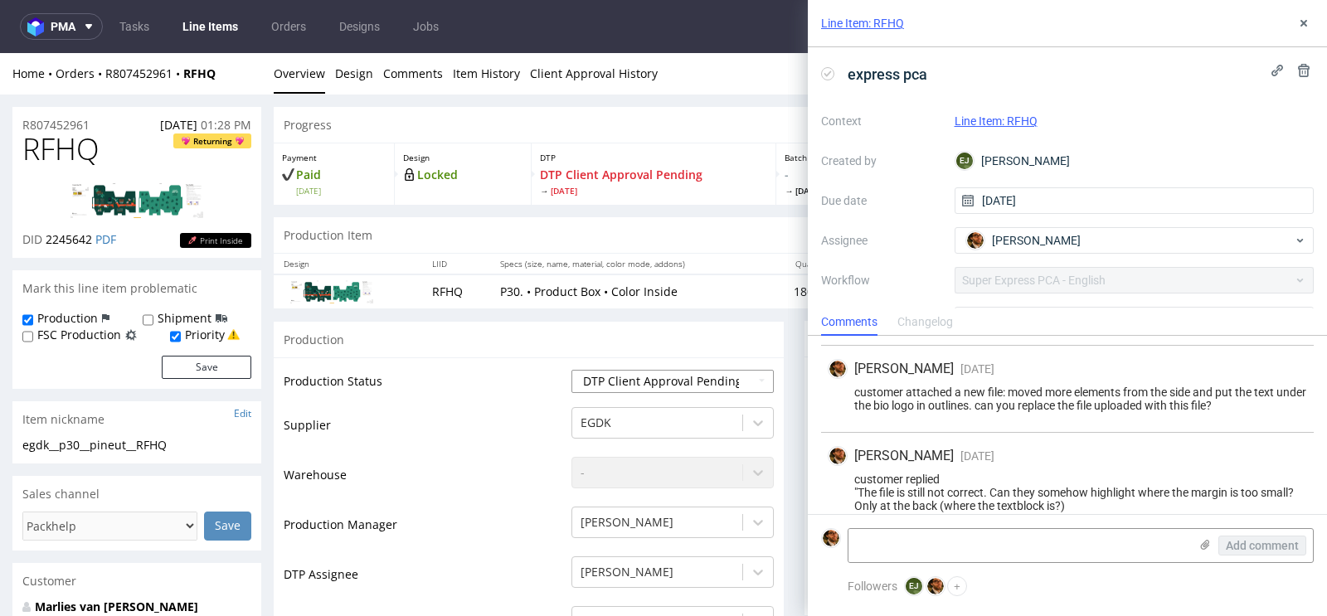
click at [750, 382] on select "Waiting for Artwork Waiting for Diecut Waiting for Mockup Waiting for DTP Waiti…" at bounding box center [673, 381] width 202 height 23
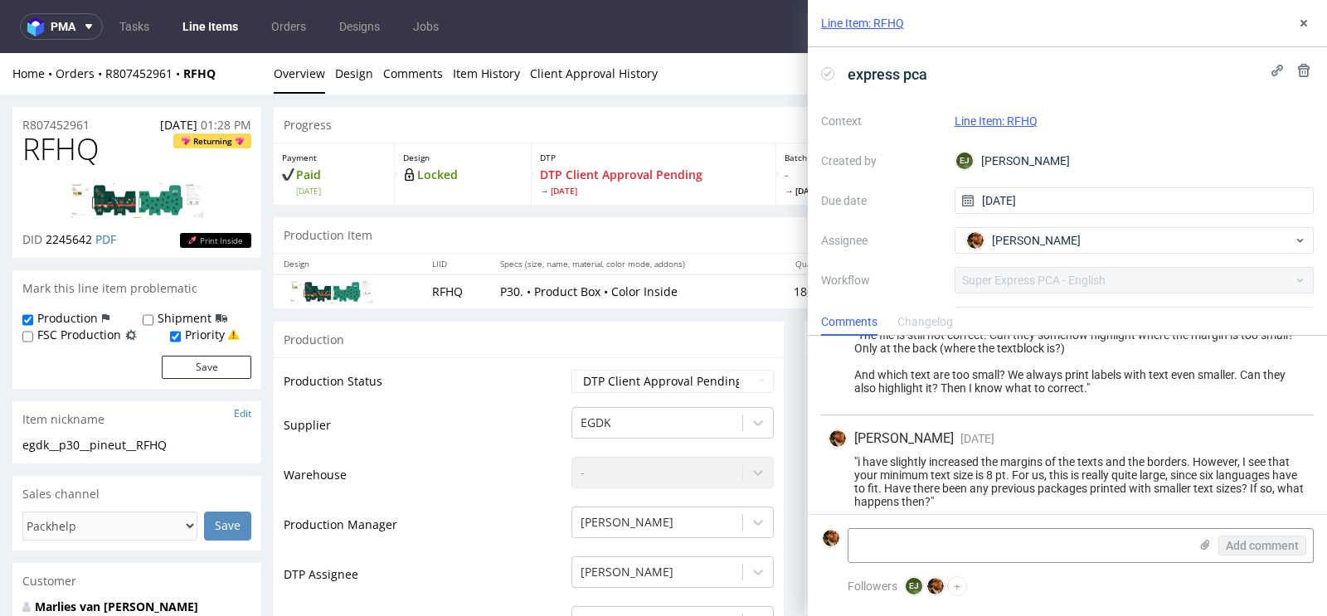
scroll to position [392, 0]
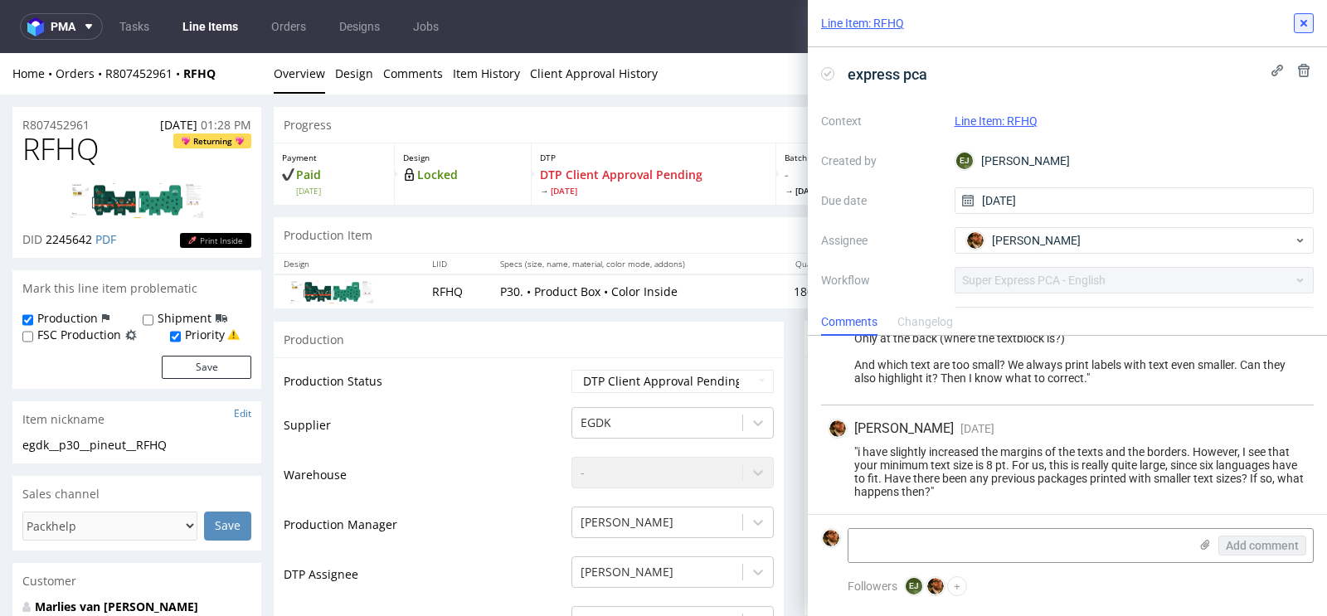
click at [1306, 22] on icon at bounding box center [1303, 23] width 13 height 13
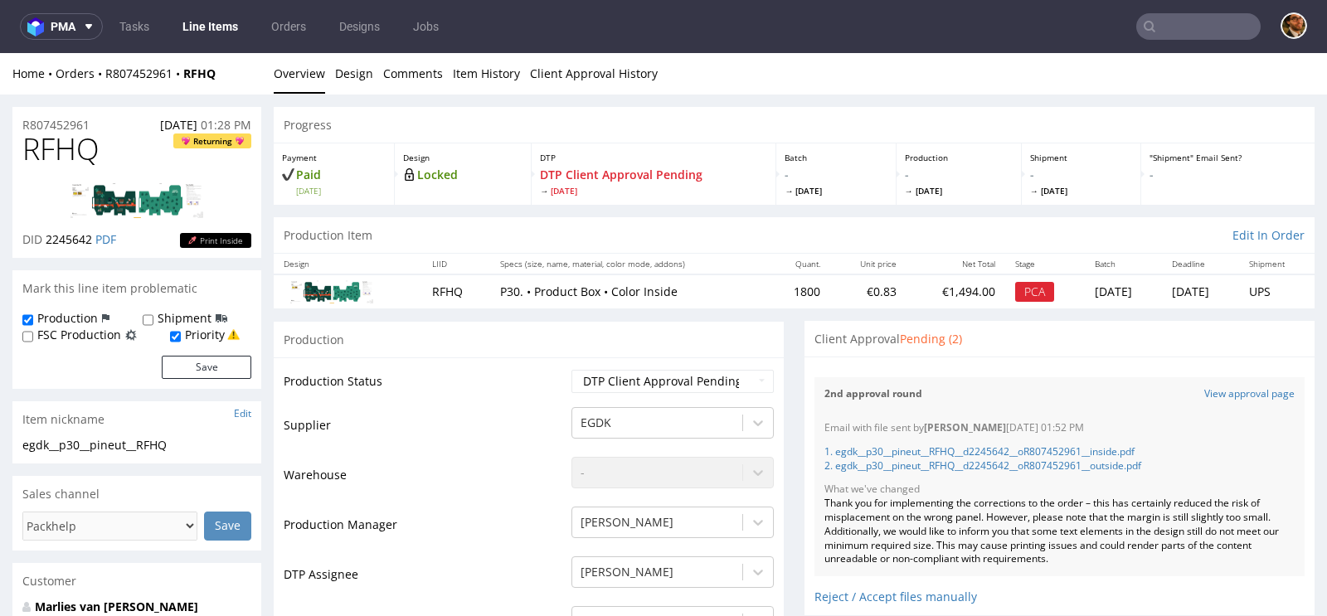
click at [917, 241] on div "Production Item Edit In Order" at bounding box center [794, 235] width 1041 height 36
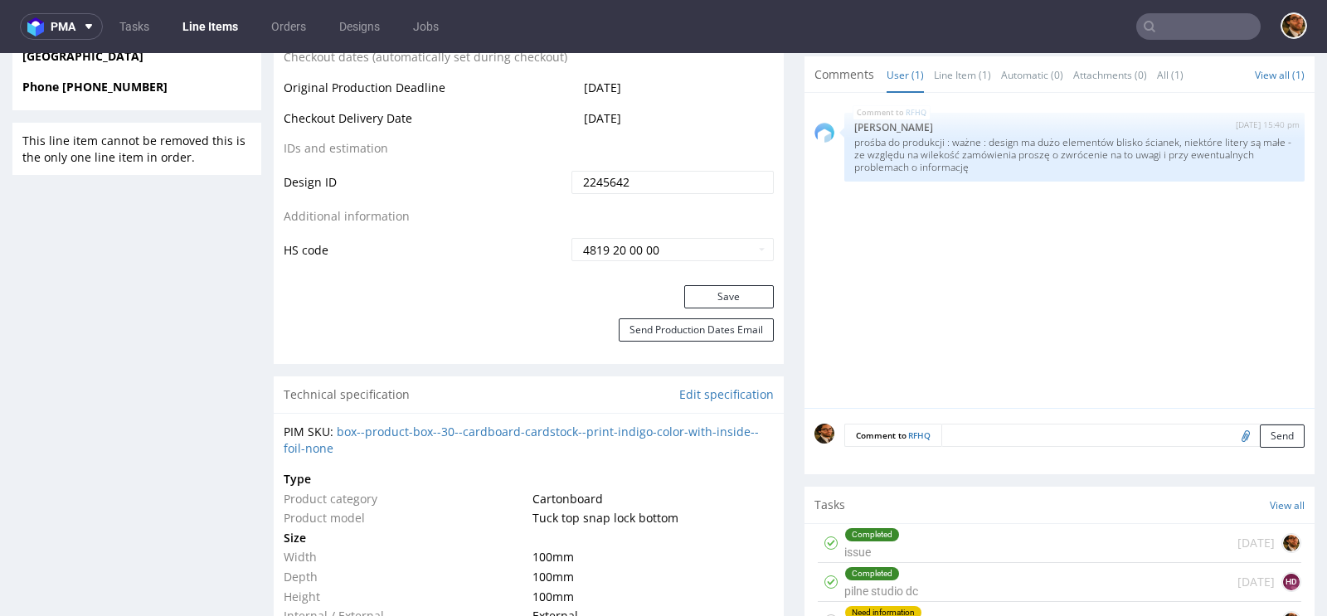
scroll to position [1286, 0]
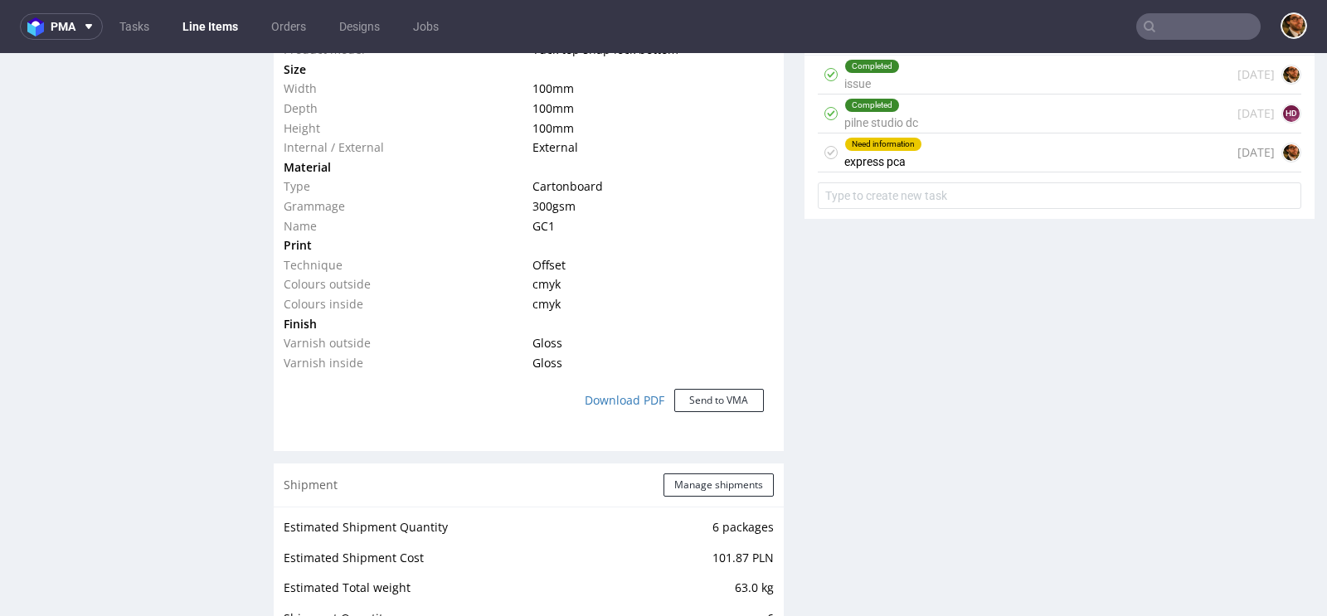
click at [929, 150] on div "Need information express pca 9 days ago" at bounding box center [1060, 153] width 484 height 39
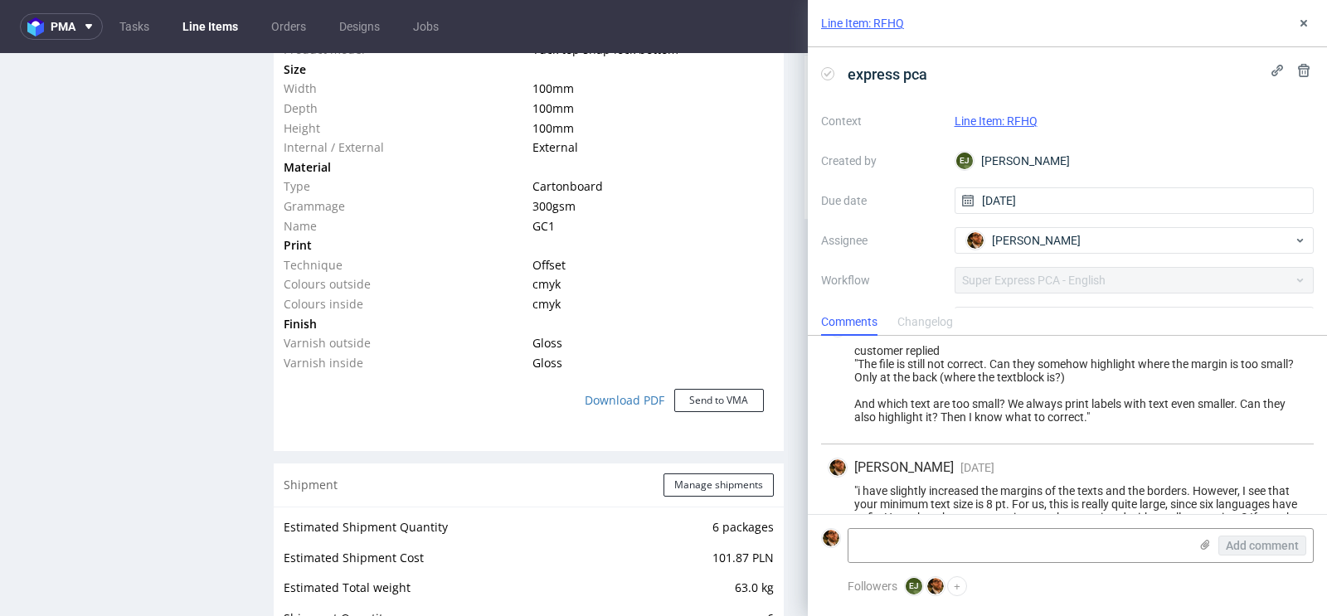
scroll to position [392, 0]
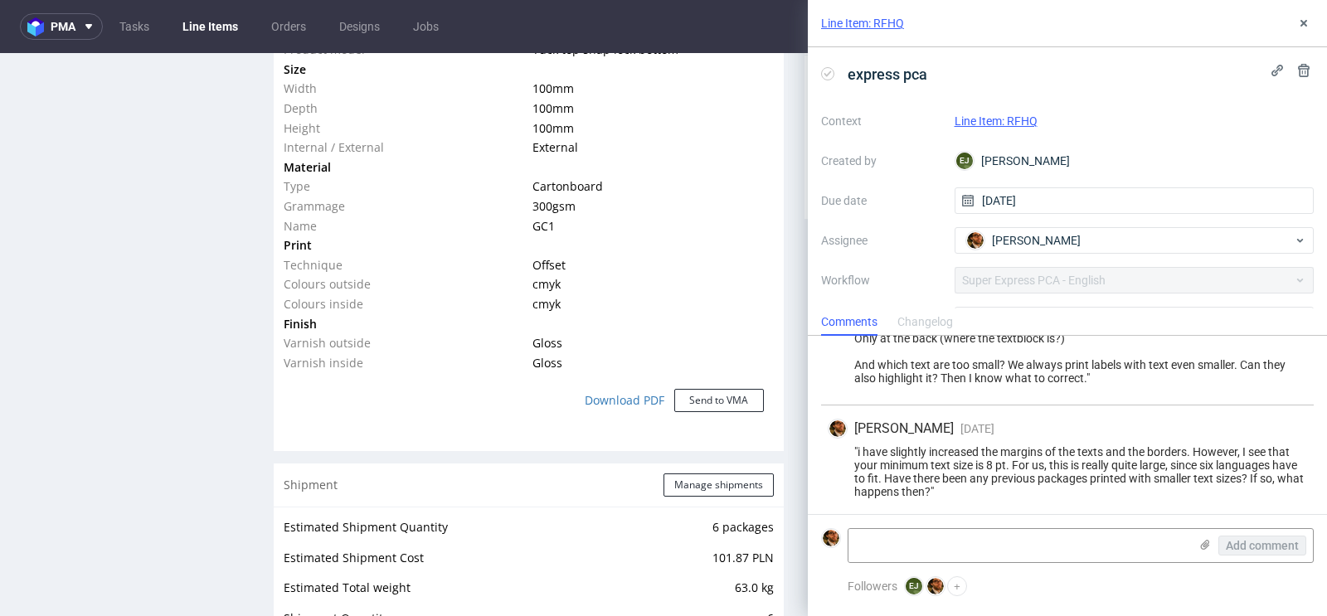
click at [788, 174] on div "Line Item: RFHQ express pca Context Line Item: RFHQ Created by EJ Elżbieta Jeli…" at bounding box center [1057, 308] width 539 height 616
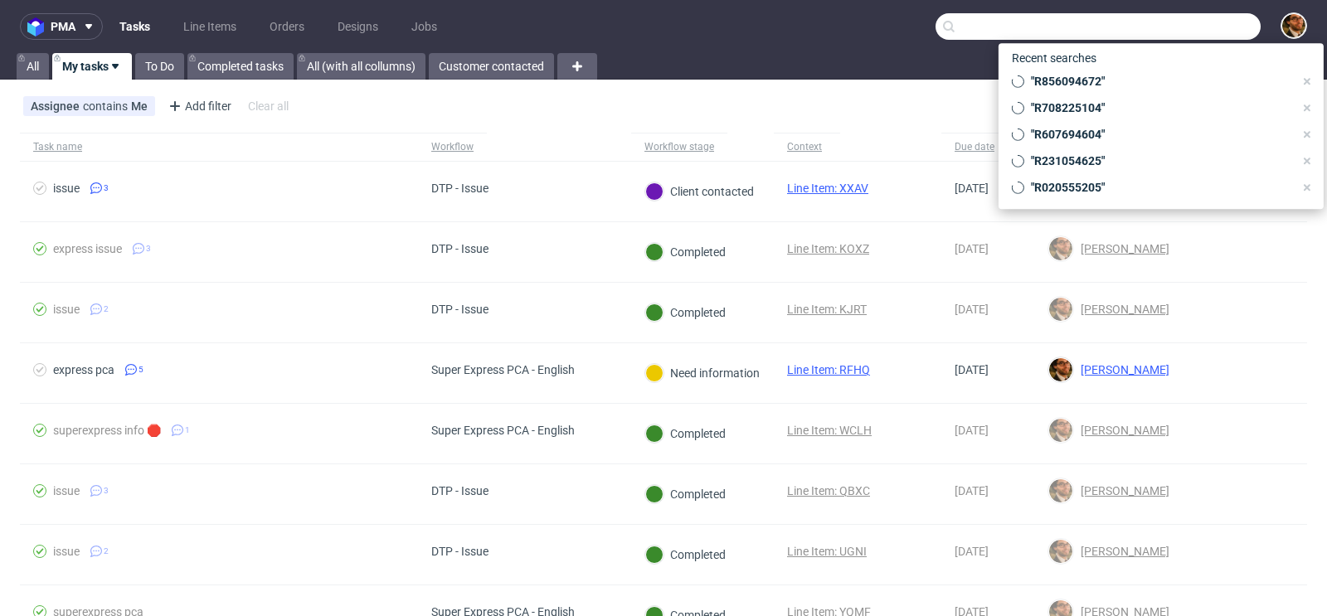
click at [1157, 28] on input "text" at bounding box center [1098, 26] width 325 height 27
paste input "R856094672"
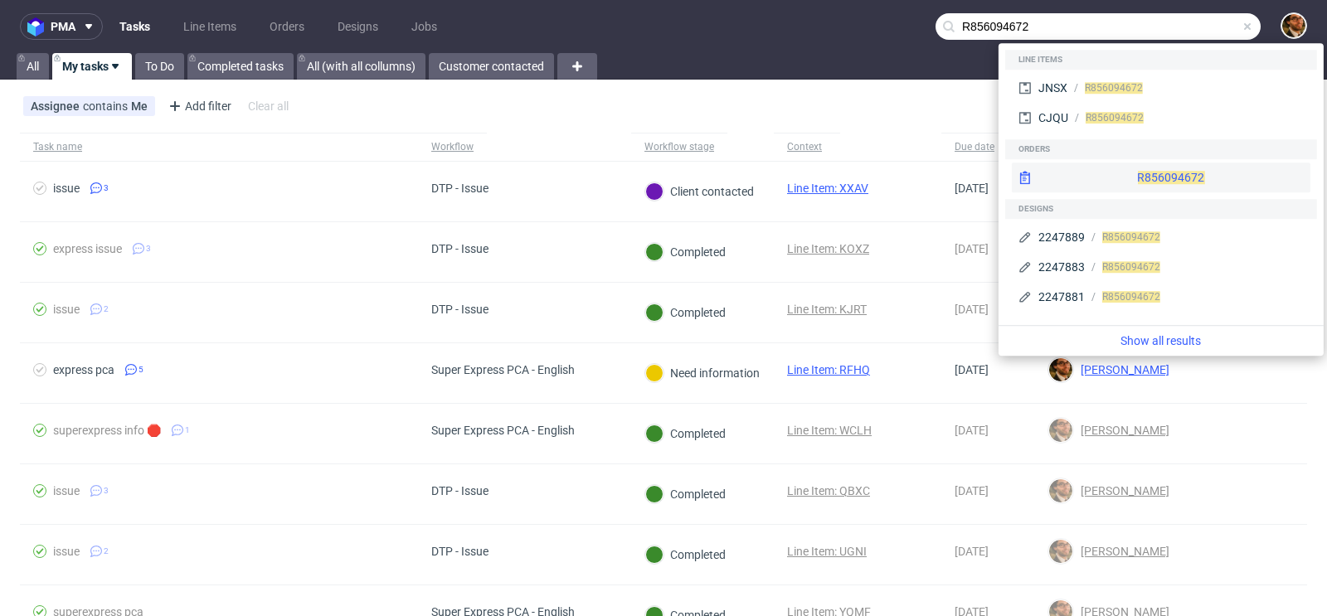
type input "R856094672"
click at [1125, 174] on div "R856094672" at bounding box center [1161, 178] width 299 height 30
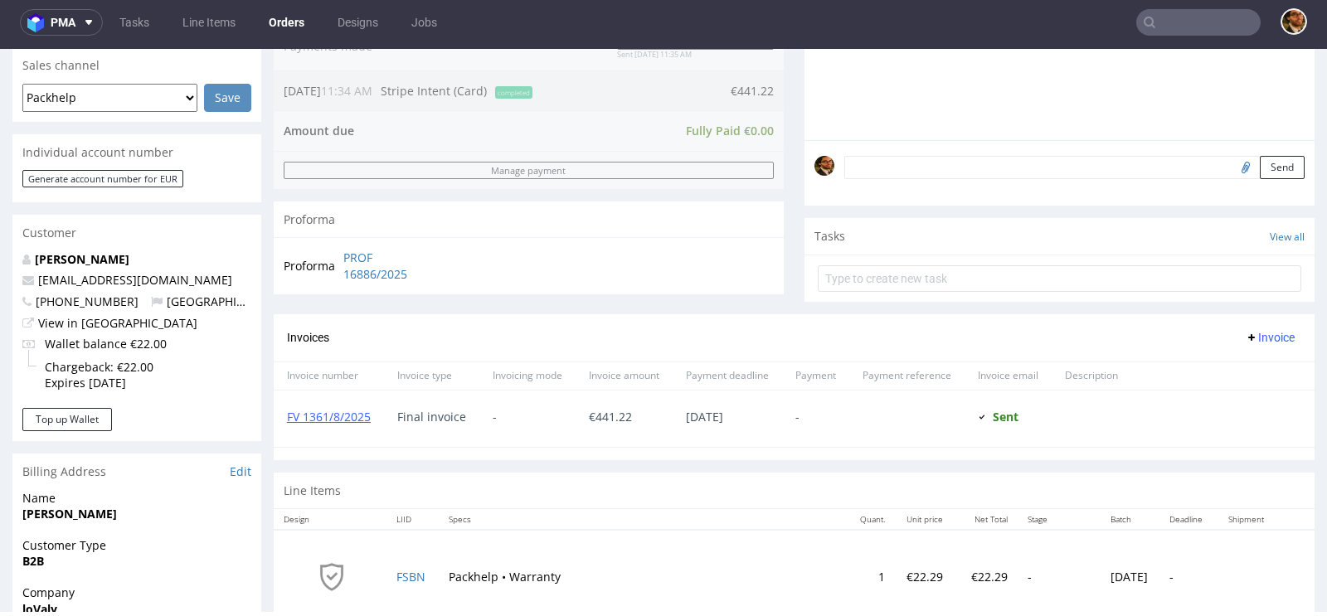
scroll to position [427, 0]
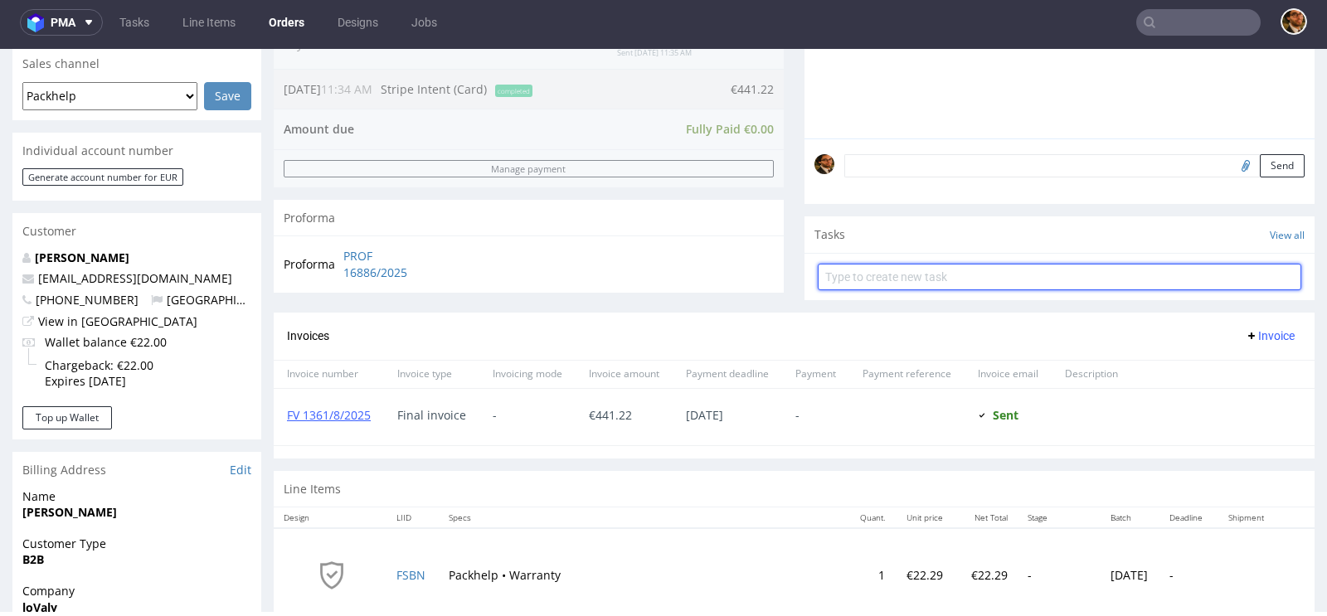
click at [853, 275] on input "text" at bounding box center [1060, 277] width 484 height 27
type input "Refund"
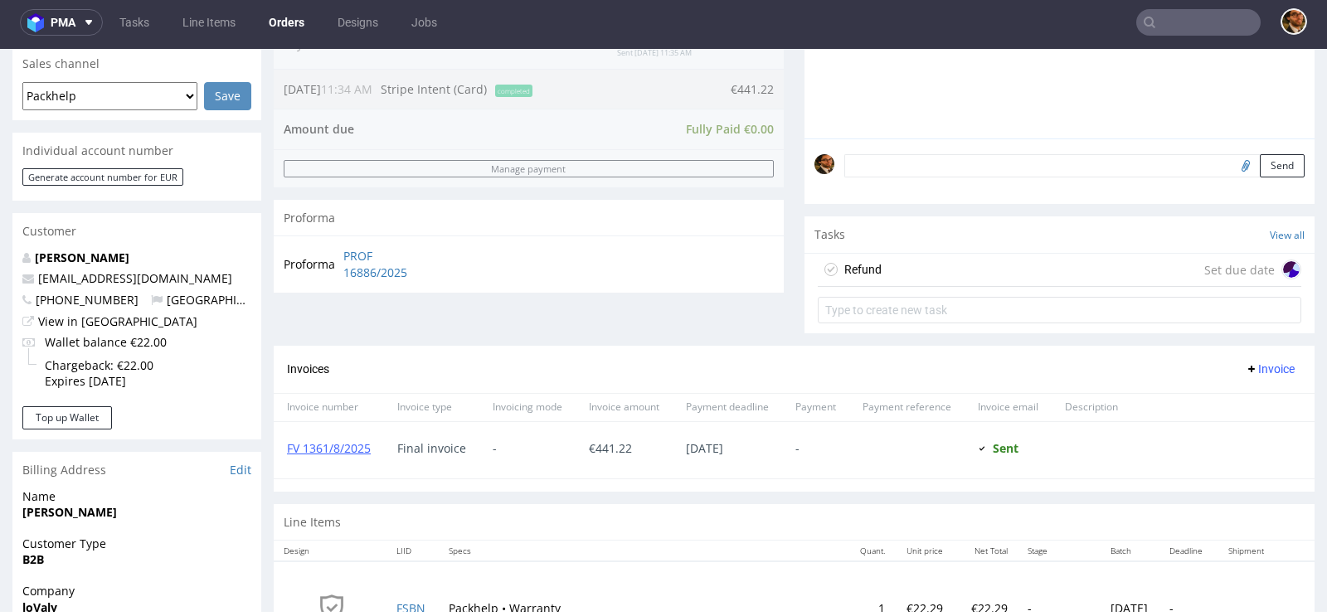
click at [959, 270] on div "Refund Set due date" at bounding box center [1060, 270] width 484 height 33
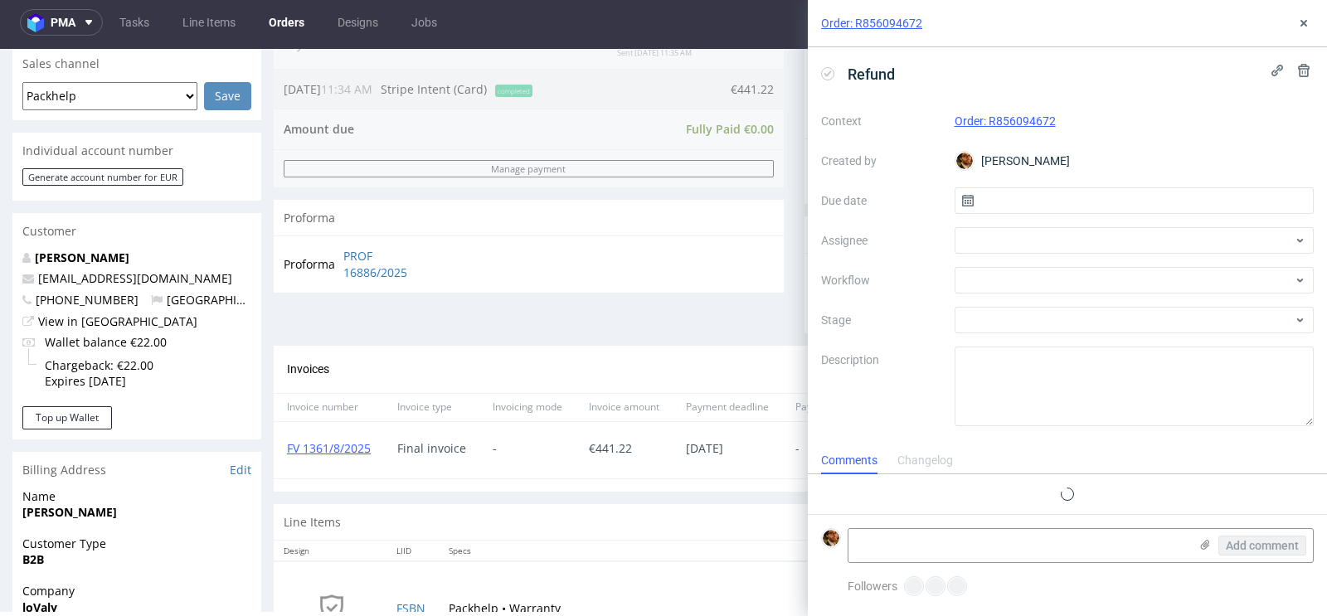
scroll to position [13, 0]
click at [1028, 197] on input "text" at bounding box center [1135, 200] width 360 height 27
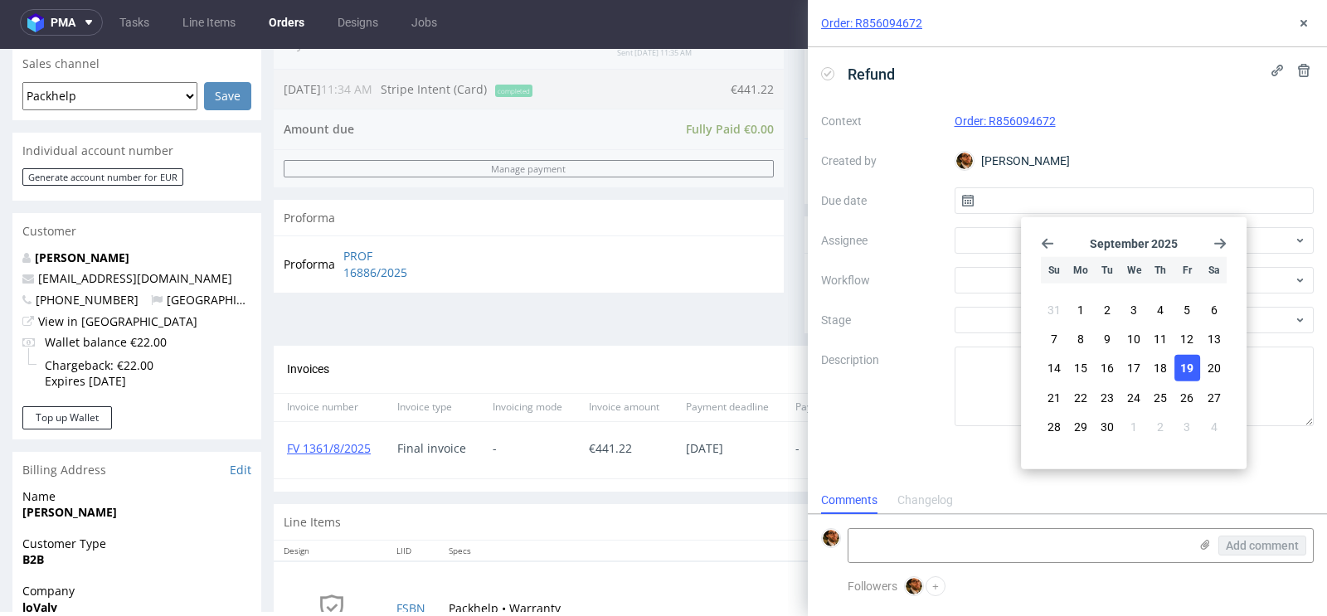
click at [1194, 361] on button "19" at bounding box center [1188, 368] width 26 height 27
type input "19/09/2025"
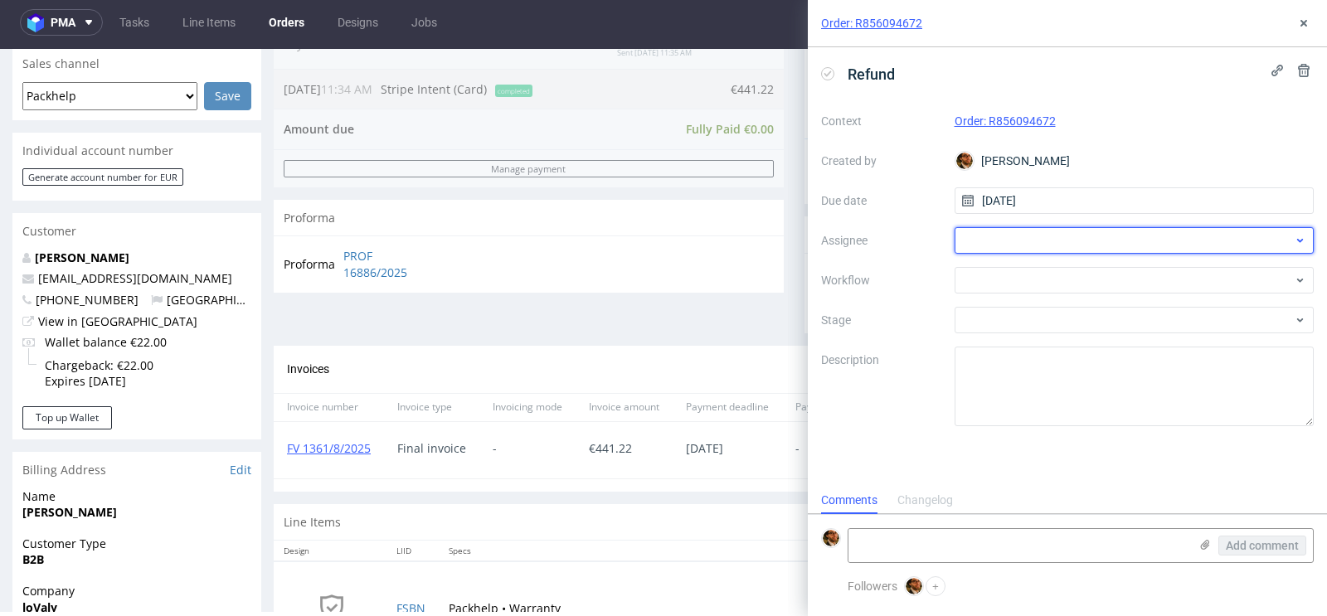
click at [1016, 240] on div at bounding box center [1135, 240] width 360 height 27
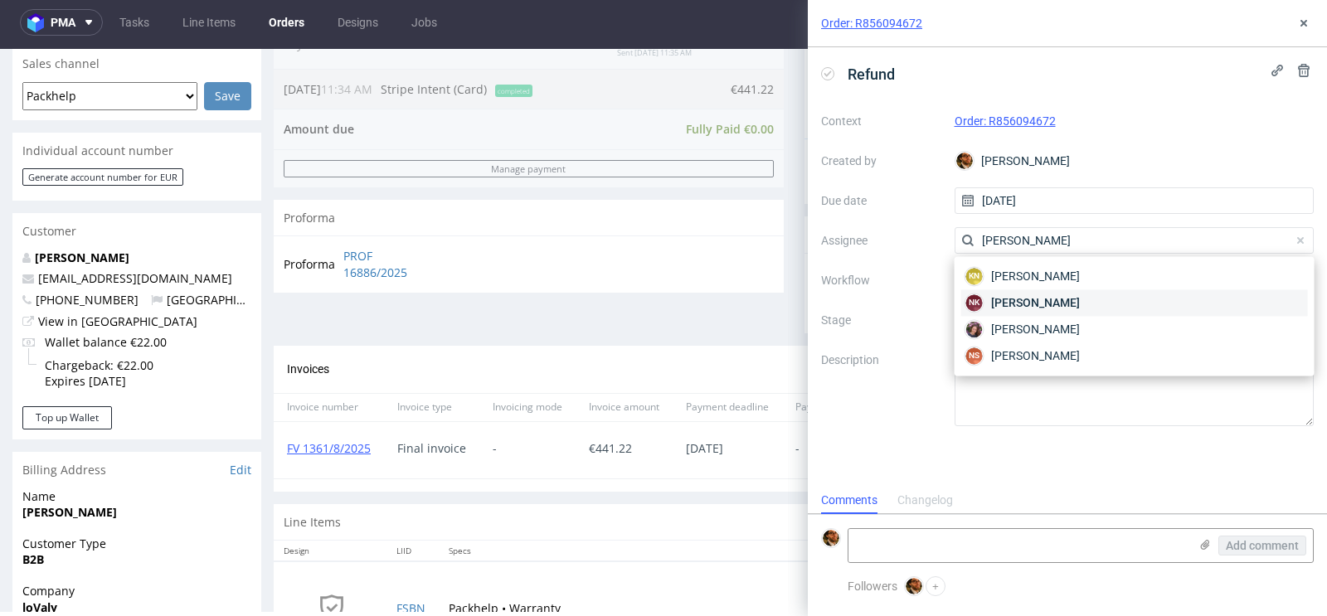
type input "natalia"
click at [1025, 311] on div "NK Natalia Kaczorowska" at bounding box center [1134, 302] width 347 height 27
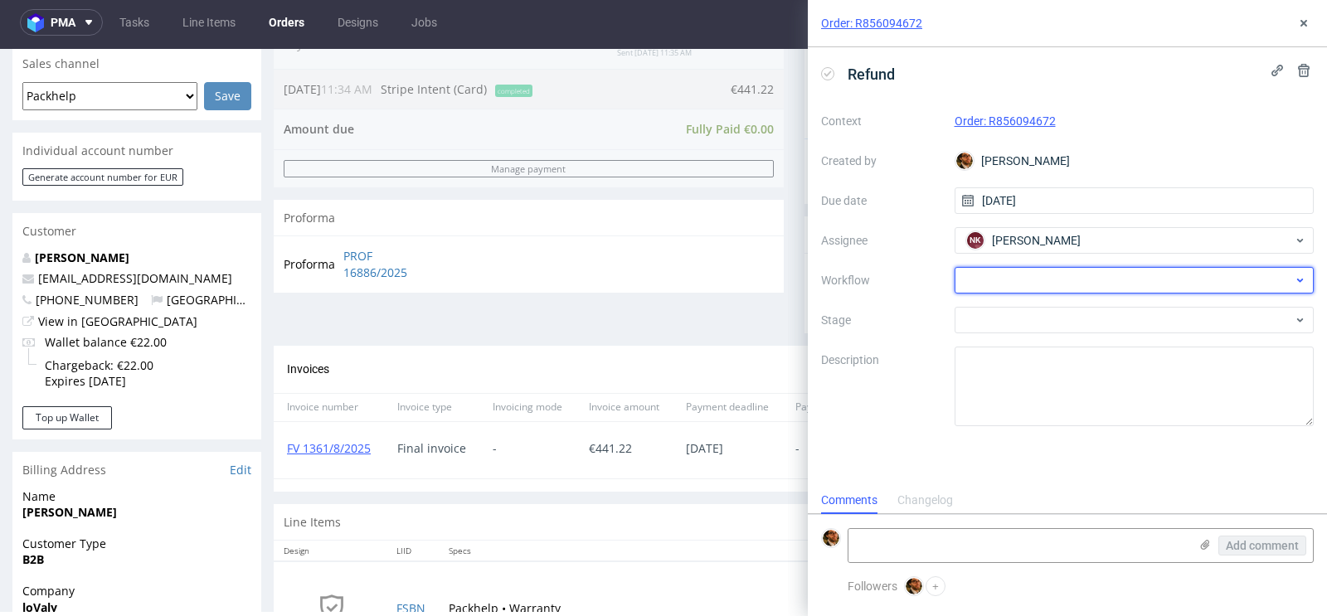
click at [1062, 280] on div at bounding box center [1135, 280] width 360 height 27
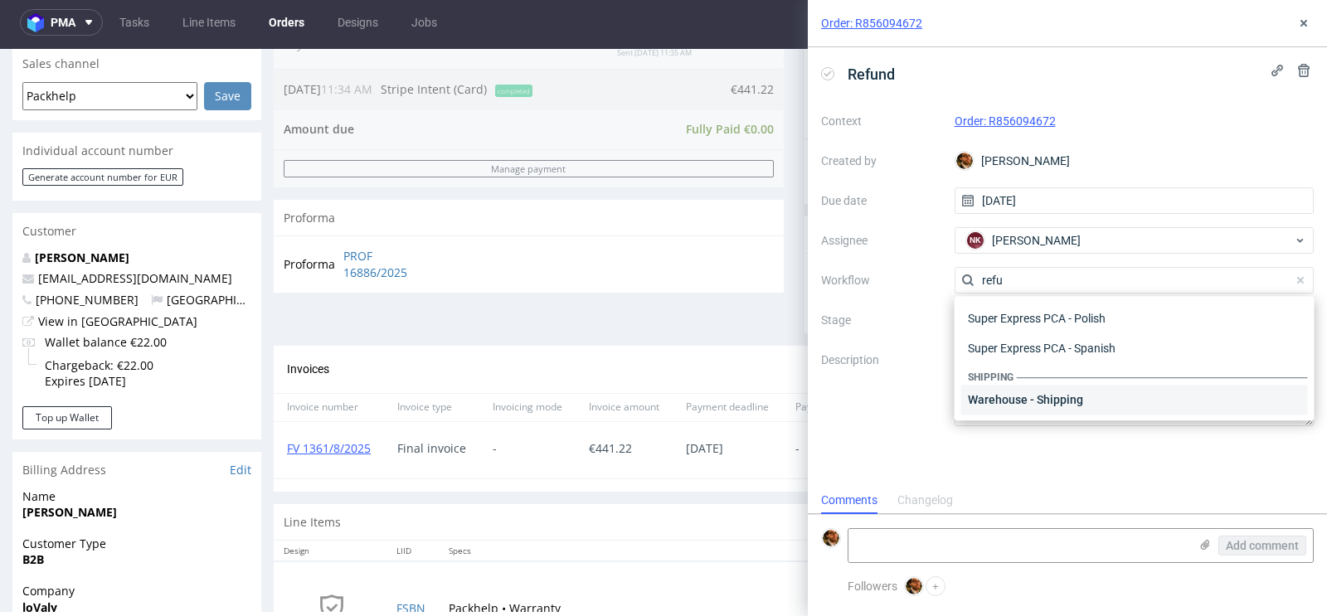
scroll to position [89, 0]
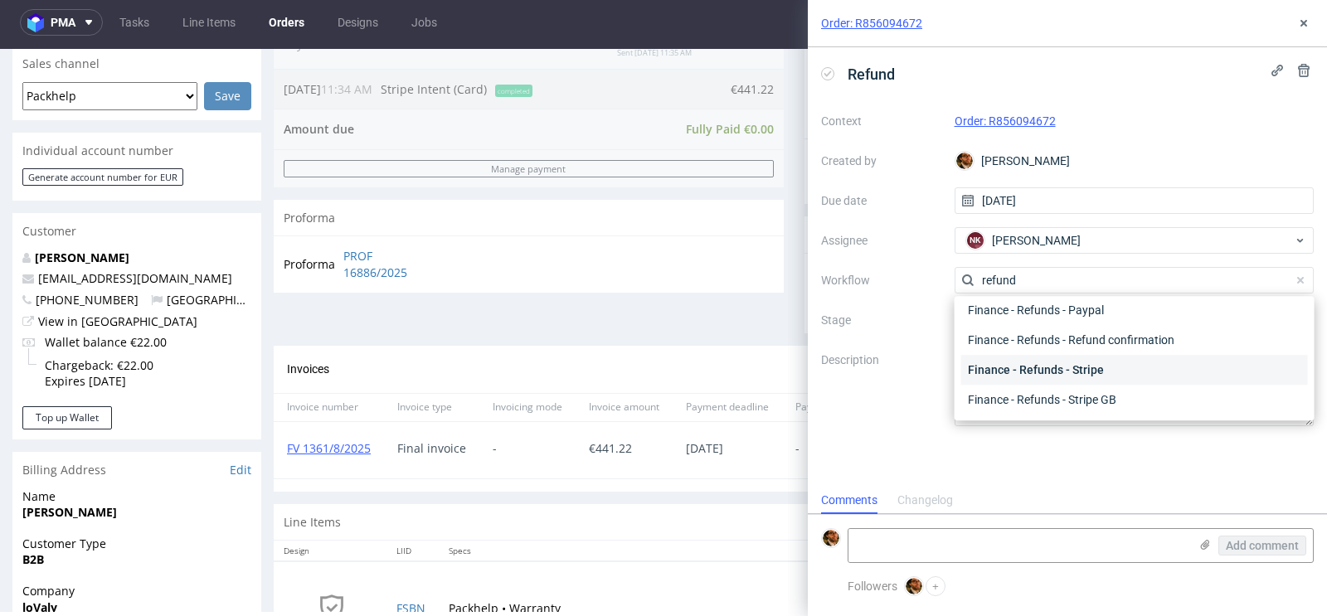
type input "refund"
click at [1045, 366] on div "Finance - Refunds - Stripe" at bounding box center [1134, 370] width 347 height 30
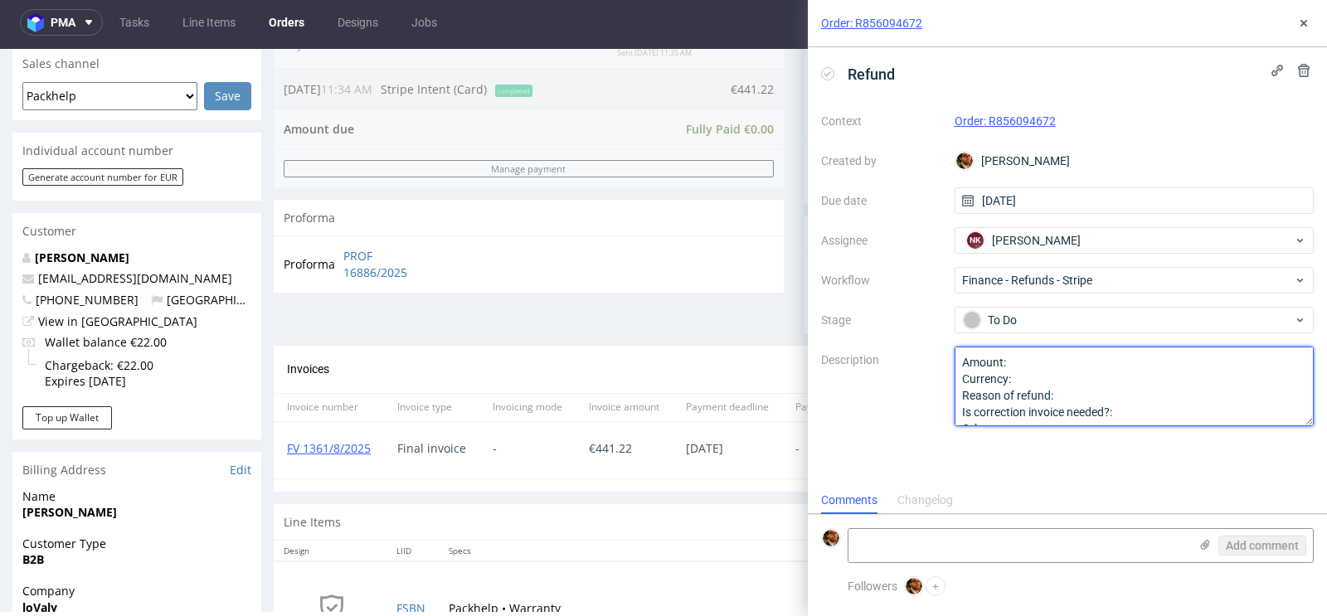
click at [1062, 366] on textarea "Amount: Currency: Reason of refund: Is correction invoice needed?: Other:" at bounding box center [1135, 387] width 360 height 80
click at [1190, 387] on textarea "Amount: 116.54 Currency: EUR Reason of refund: Is correction invoice needed?: O…" at bounding box center [1135, 387] width 360 height 80
click at [0, 0] on lt-span "colo u r" at bounding box center [0, 0] width 0 height 0
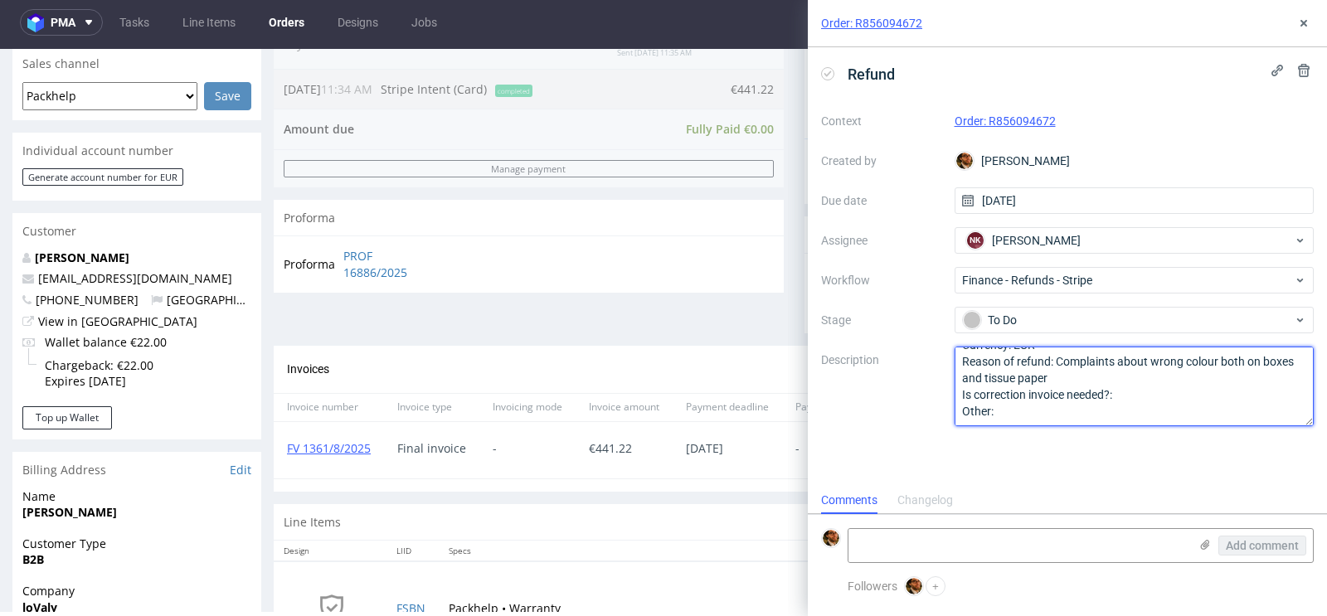
click at [1130, 391] on textarea "Amount: 116.54 Currency: EUR Reason of refund: Is correction invoice needed?: O…" at bounding box center [1135, 387] width 360 height 80
type textarea "Amount: 116.54 Currency: EUR Reason of refund: Complaints about wrong colour bo…"
click at [0, 0] on lt-div at bounding box center [0, 0] width 0 height 0
select select "en-gb"
type textarea "Amount: 116.54 Currency: EUR Reason of refund: Complaints about wrong colour bo…"
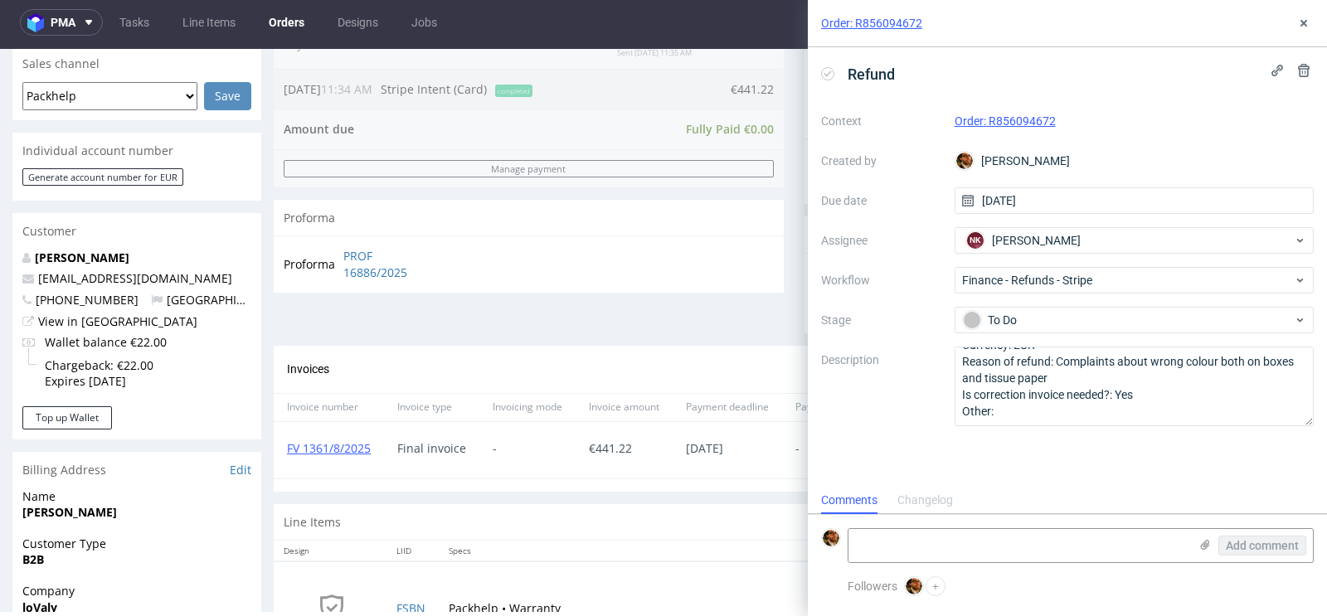
click at [1236, 459] on div "Refund Context Order: R856094672 Created by Matteo Corsico Due date 19/09/2025 …" at bounding box center [1067, 267] width 519 height 440
click at [955, 555] on textarea at bounding box center [1019, 545] width 340 height 33
click at [1305, 27] on icon at bounding box center [1303, 23] width 13 height 13
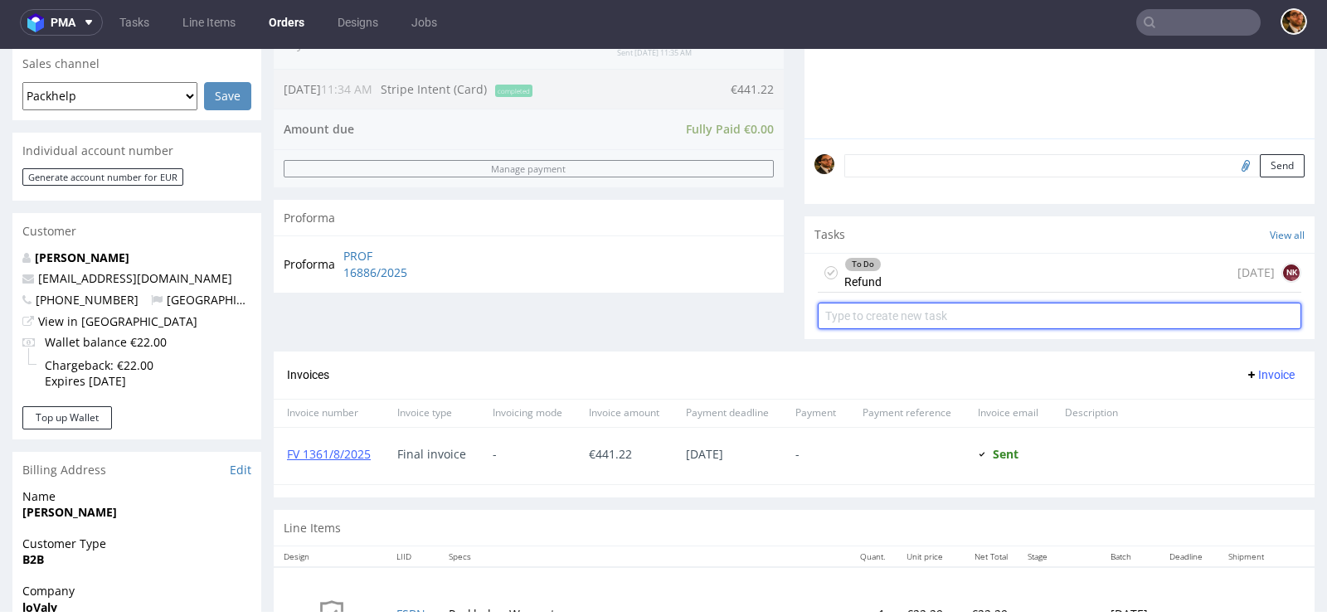
click at [895, 312] on input "text" at bounding box center [1060, 316] width 484 height 27
type input "Invoice correction"
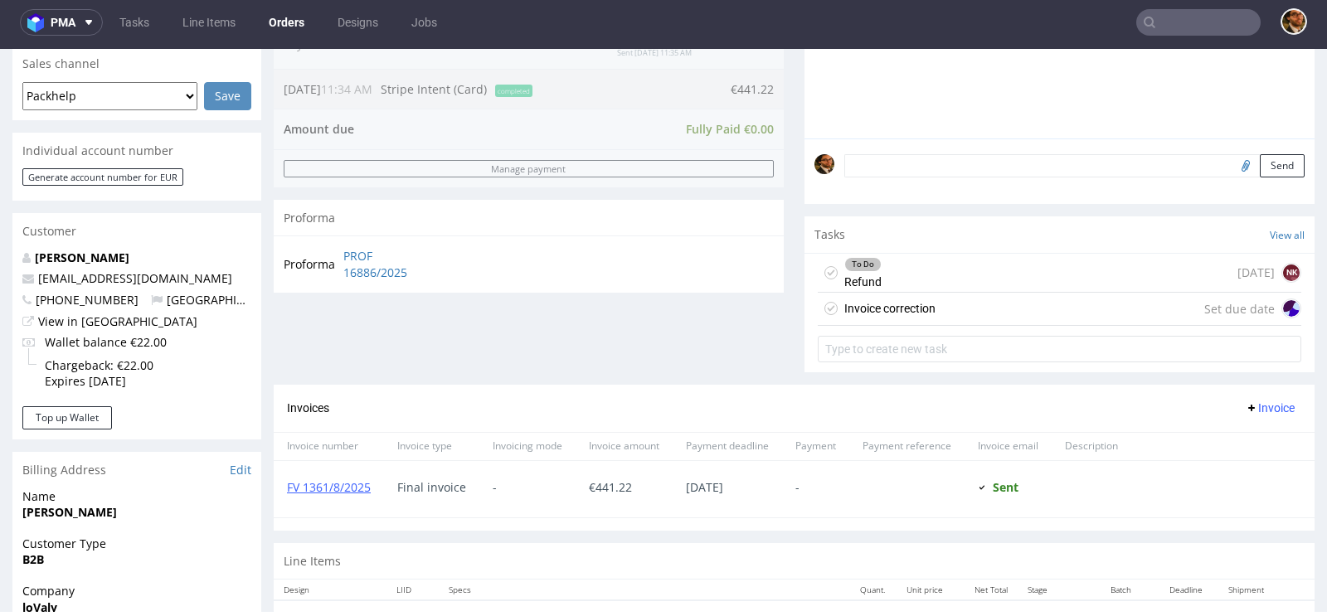
click at [921, 305] on div "Invoice correction" at bounding box center [889, 309] width 91 height 20
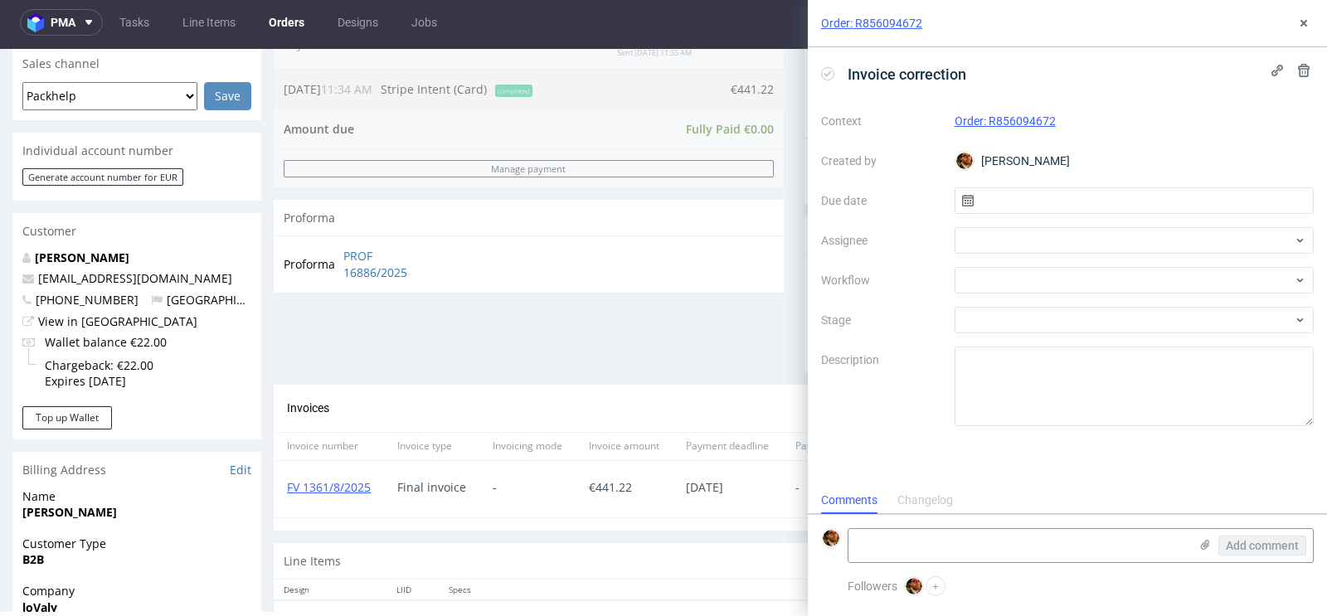
scroll to position [13, 0]
click at [1044, 207] on input "text" at bounding box center [1135, 200] width 360 height 27
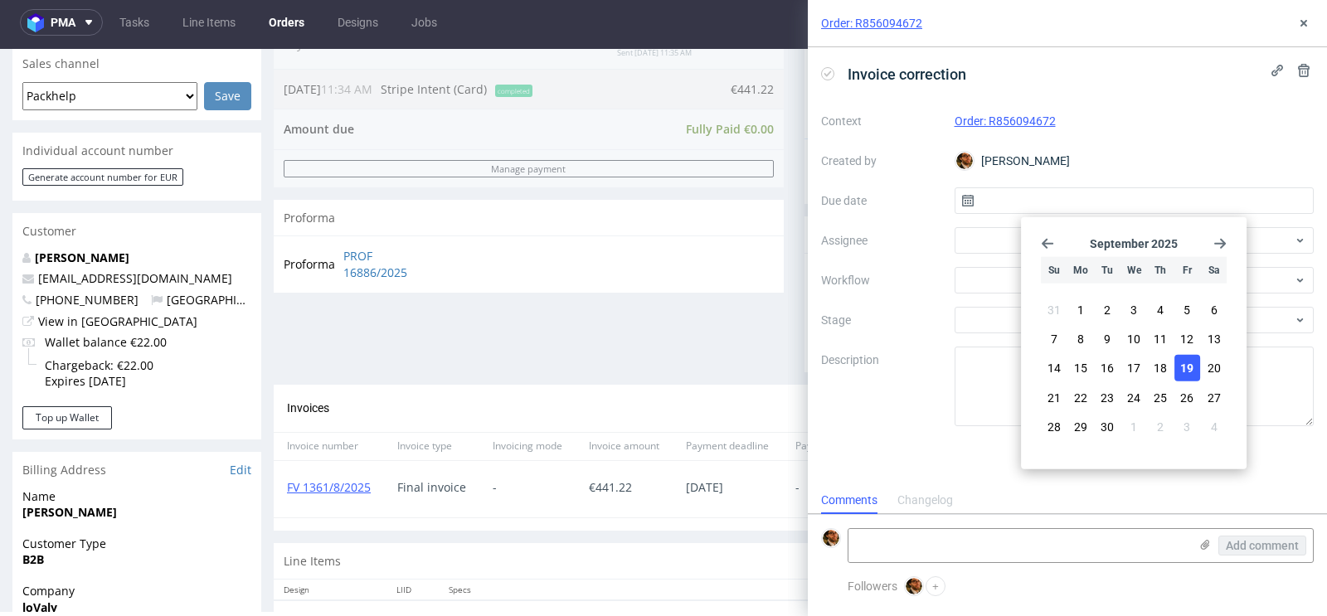
click at [1193, 357] on button "19" at bounding box center [1188, 368] width 26 height 27
type input "19/09/2025"
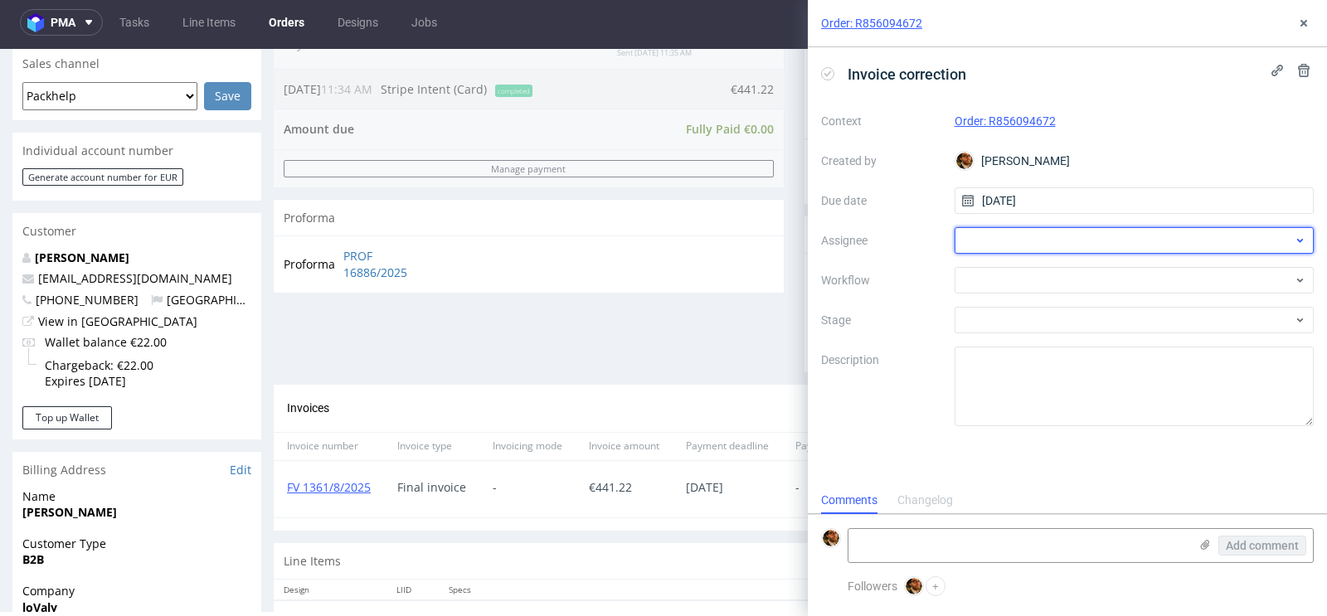
click at [1046, 237] on div at bounding box center [1135, 240] width 360 height 27
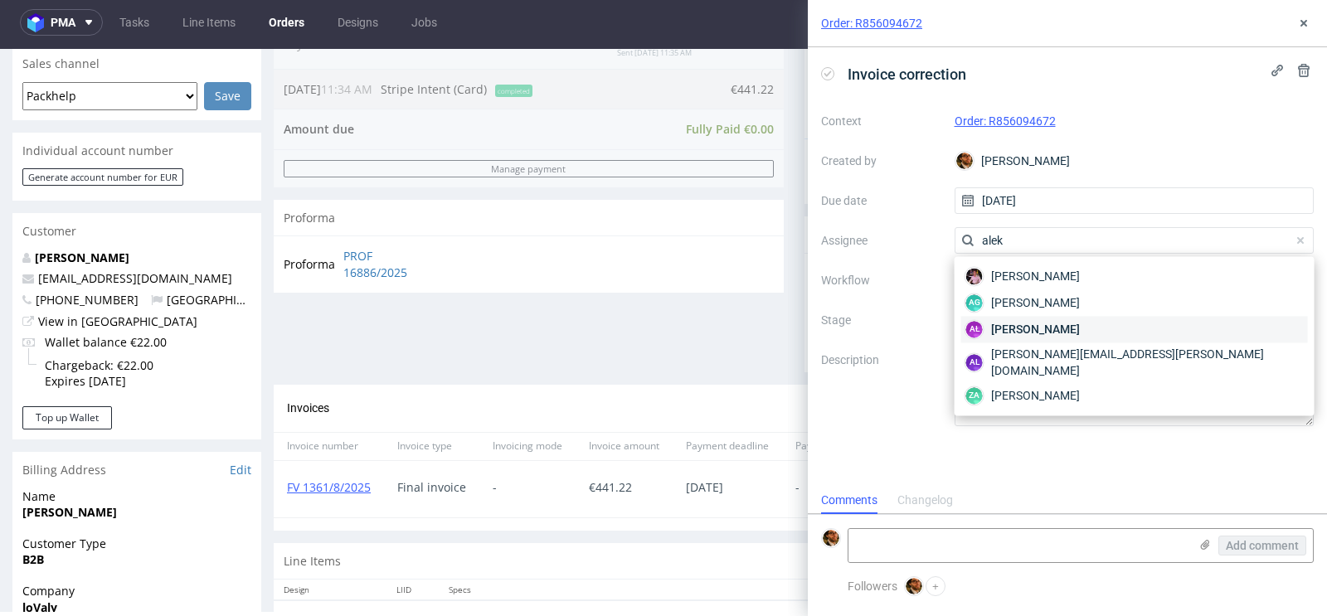
type input "alek"
click at [1048, 324] on span "Aleksandra Łętowska" at bounding box center [1035, 329] width 89 height 17
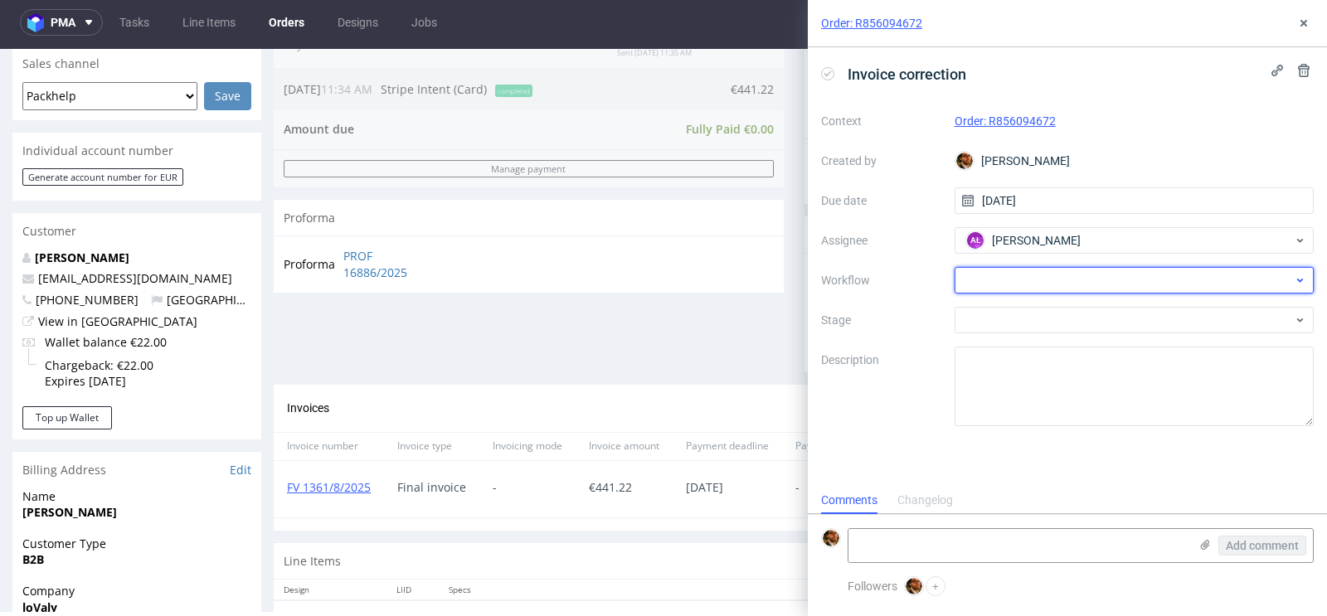
click at [1023, 285] on div at bounding box center [1135, 280] width 360 height 27
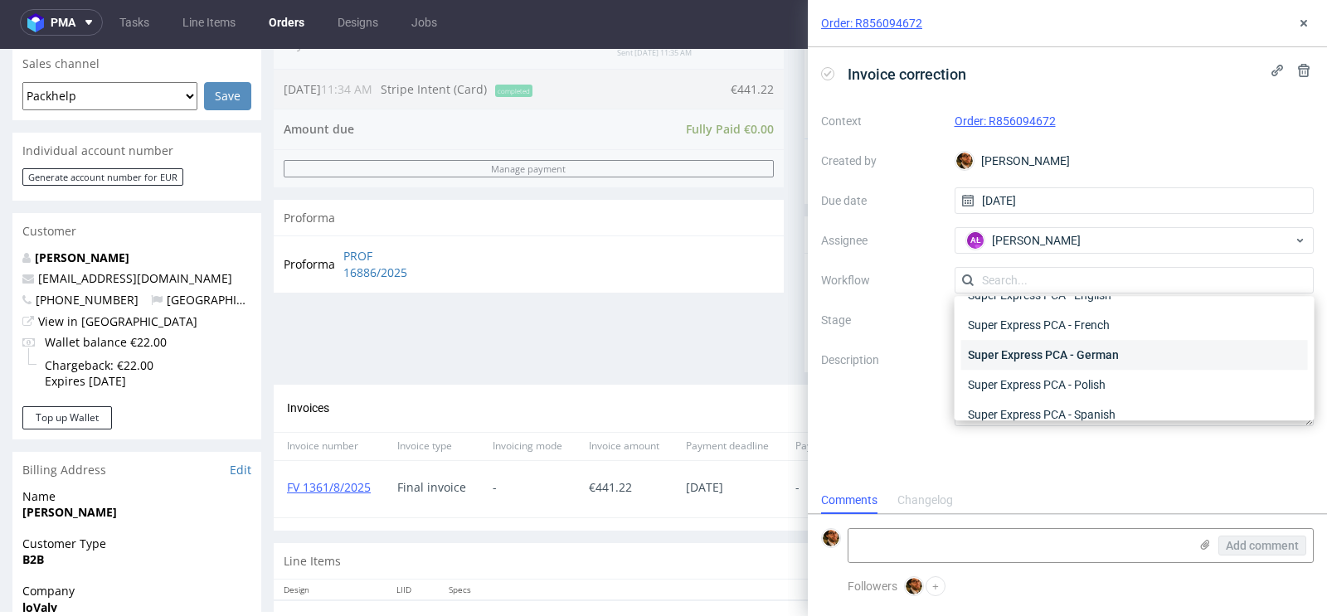
scroll to position [917, 0]
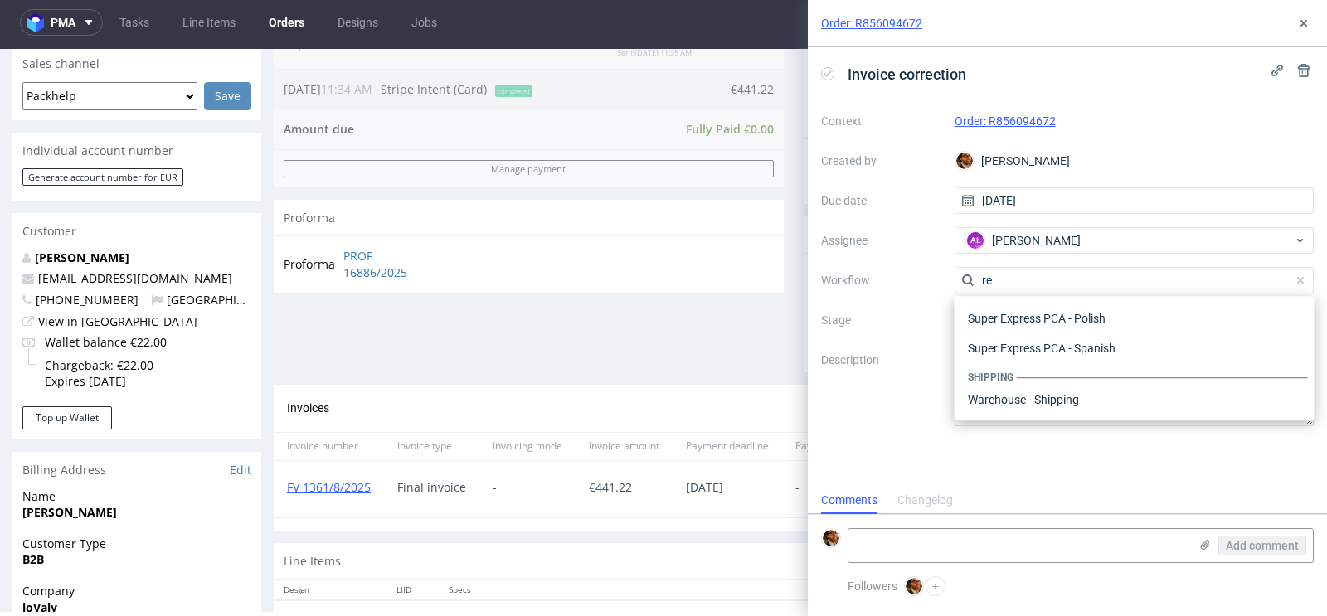
type input "r"
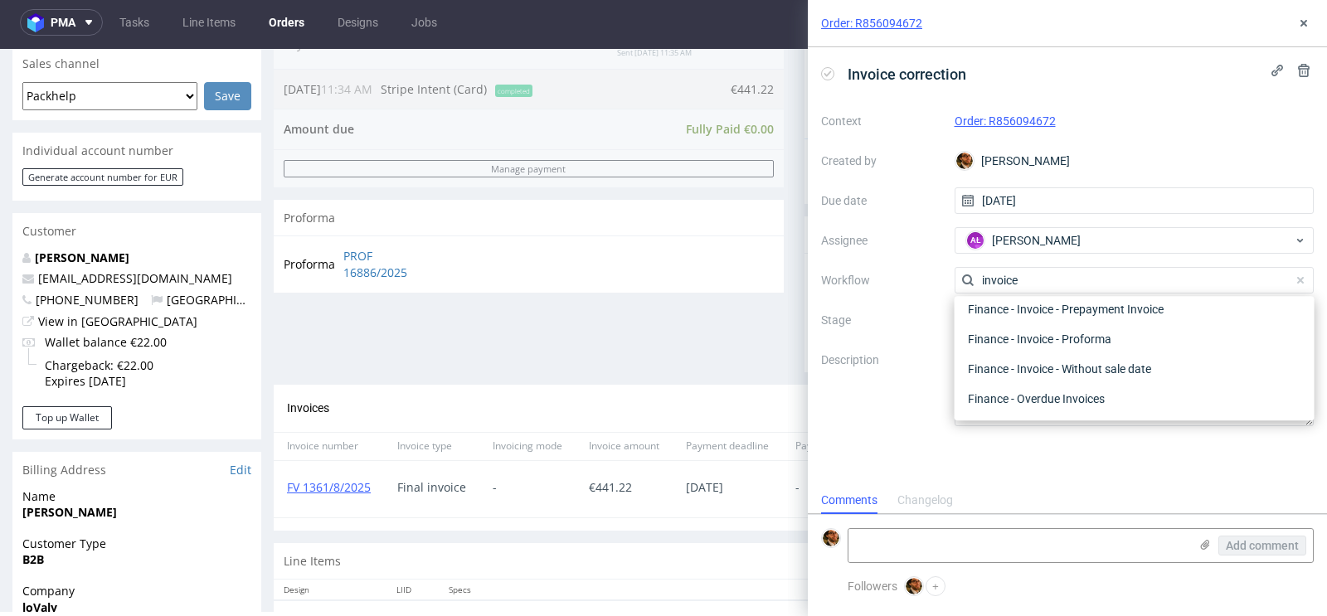
scroll to position [119, 0]
type input "i"
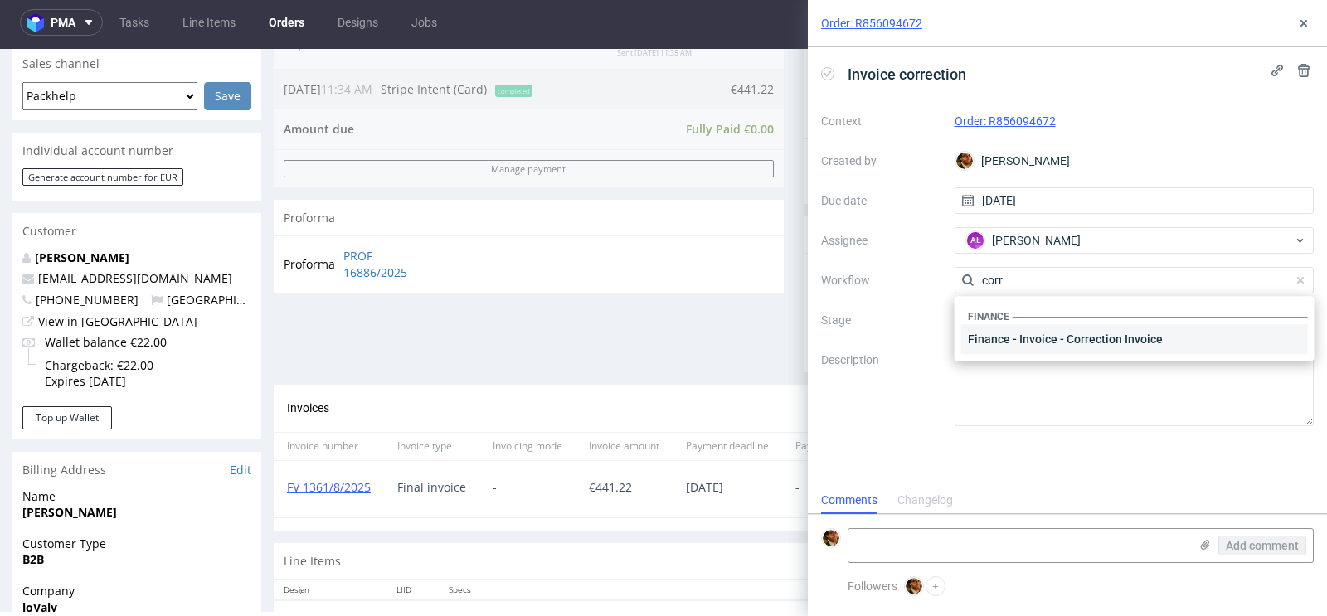
type input "corr"
click at [1034, 345] on div "Finance - Invoice - Correction Invoice" at bounding box center [1134, 339] width 347 height 30
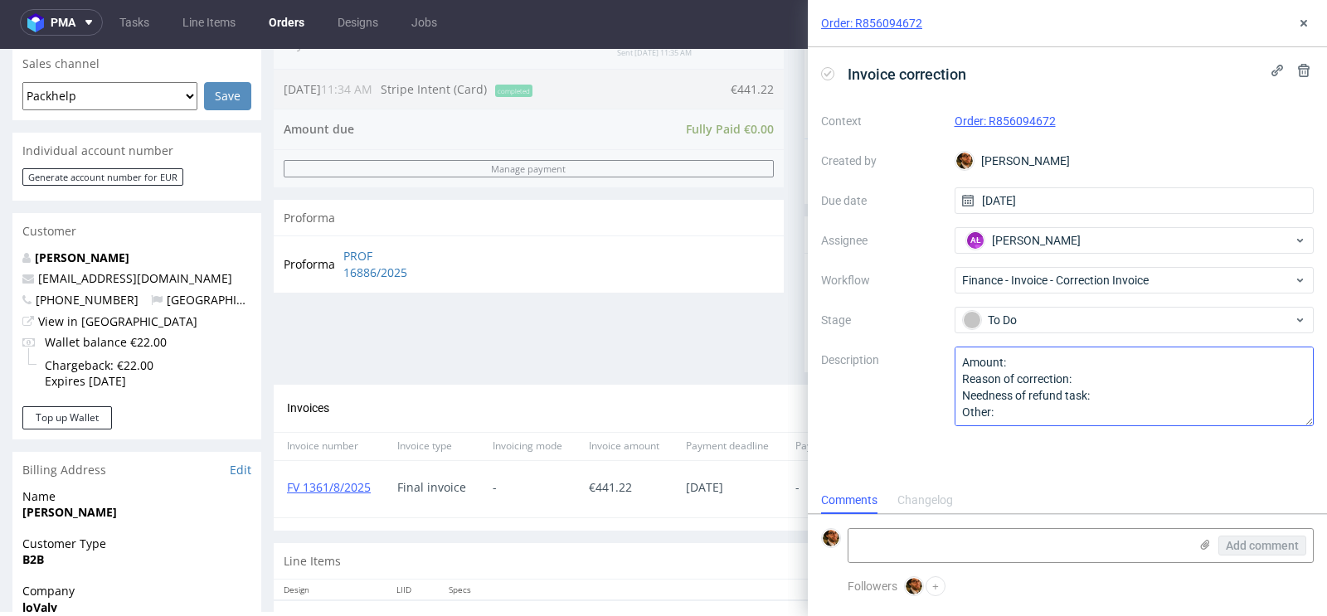
scroll to position [1, 0]
click at [1303, 27] on icon at bounding box center [1303, 23] width 13 height 13
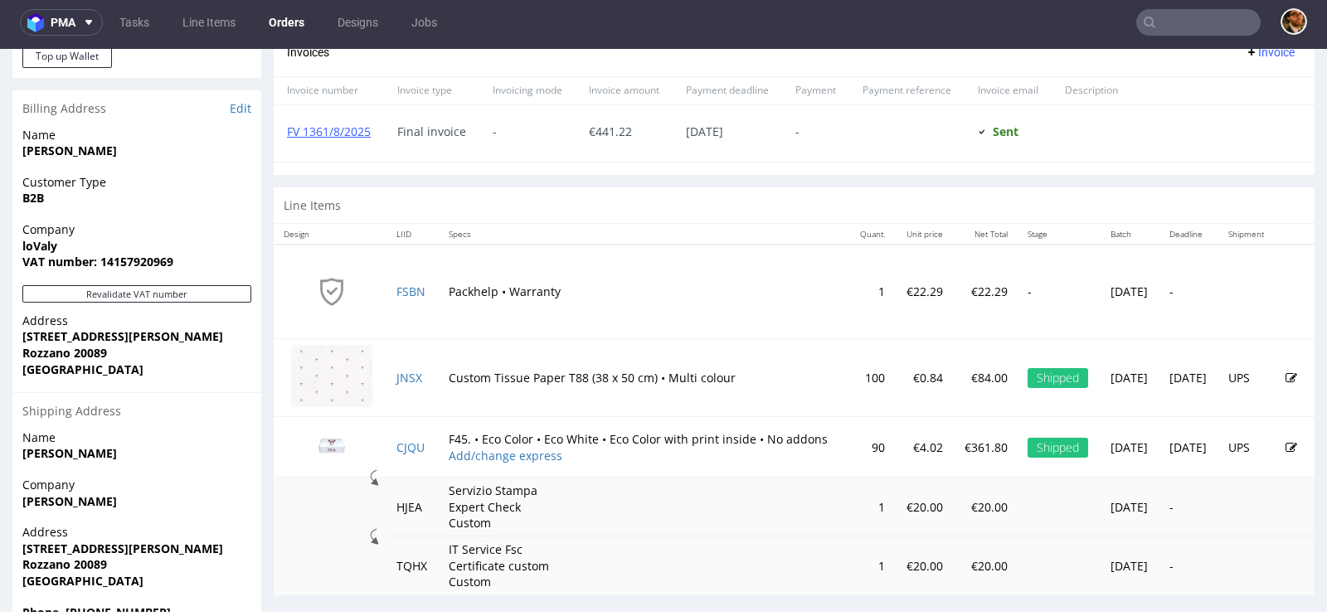
scroll to position [832, 0]
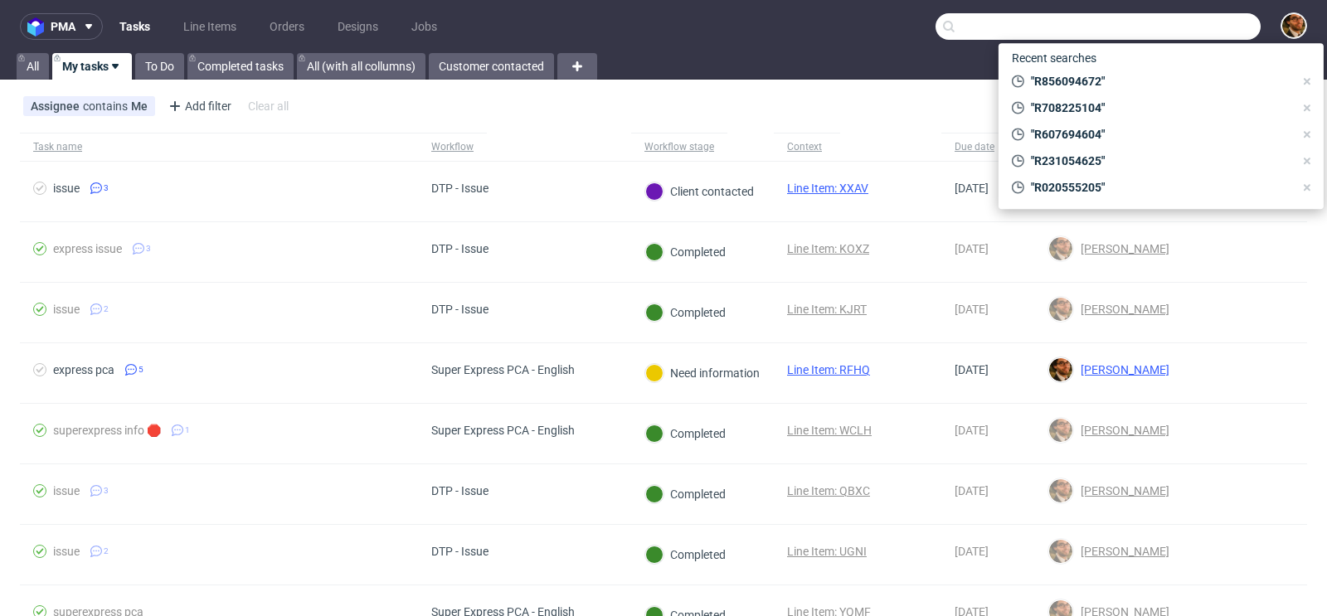
click at [1175, 32] on input "text" at bounding box center [1098, 26] width 325 height 27
paste input "R690211981"
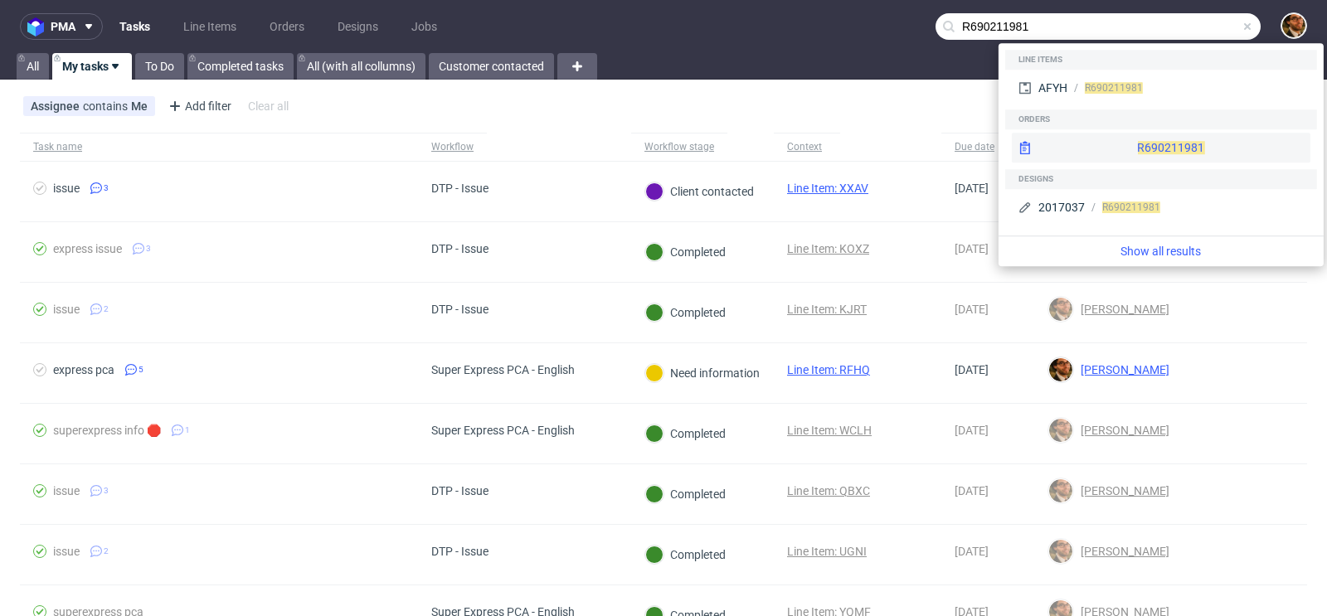
type input "R690211981"
click at [1143, 146] on div "R690211981" at bounding box center [1161, 148] width 299 height 30
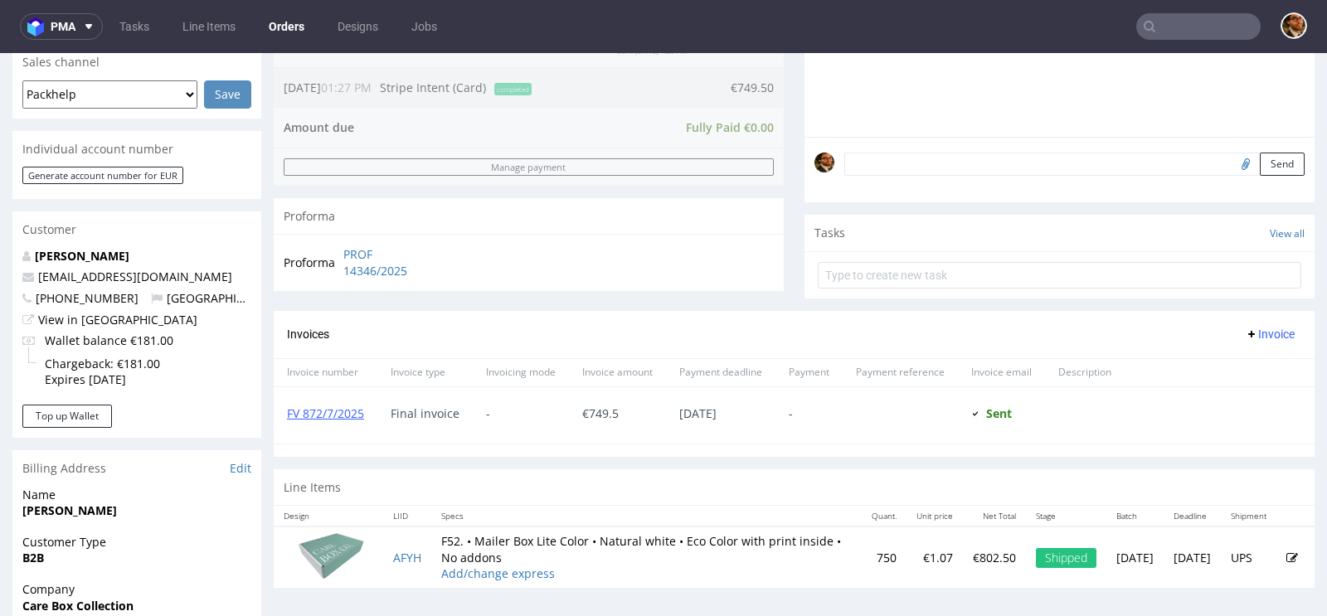
scroll to position [587, 0]
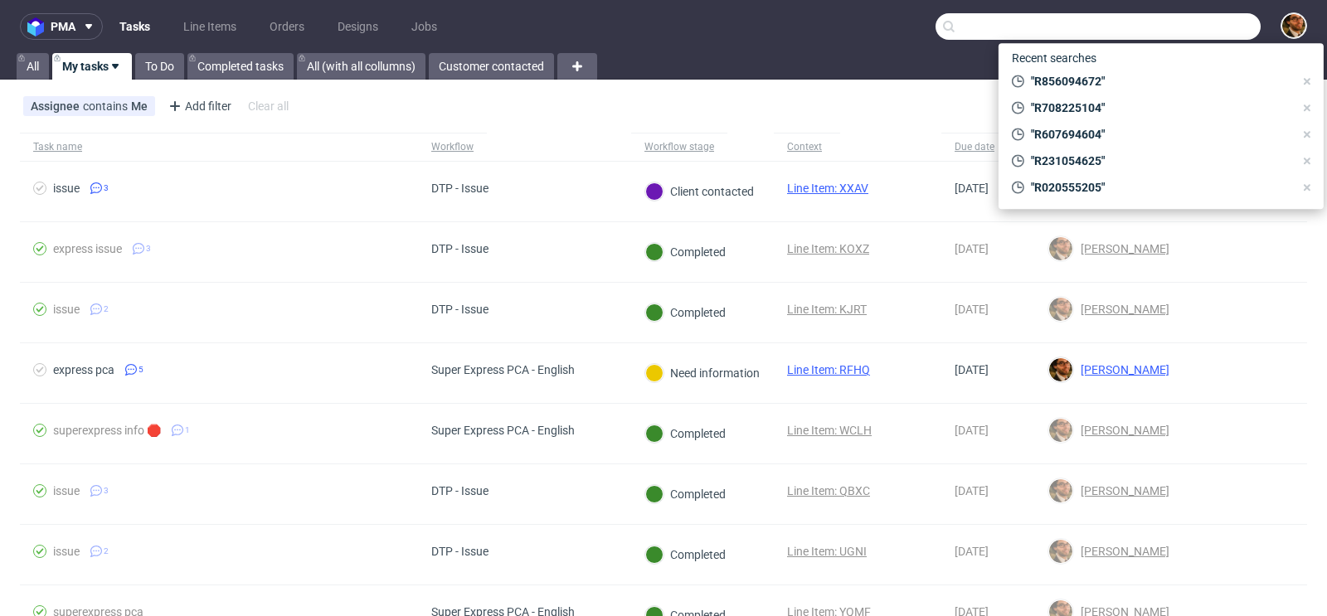
click at [1160, 29] on input "text" at bounding box center [1098, 26] width 325 height 27
paste input "R034660595"
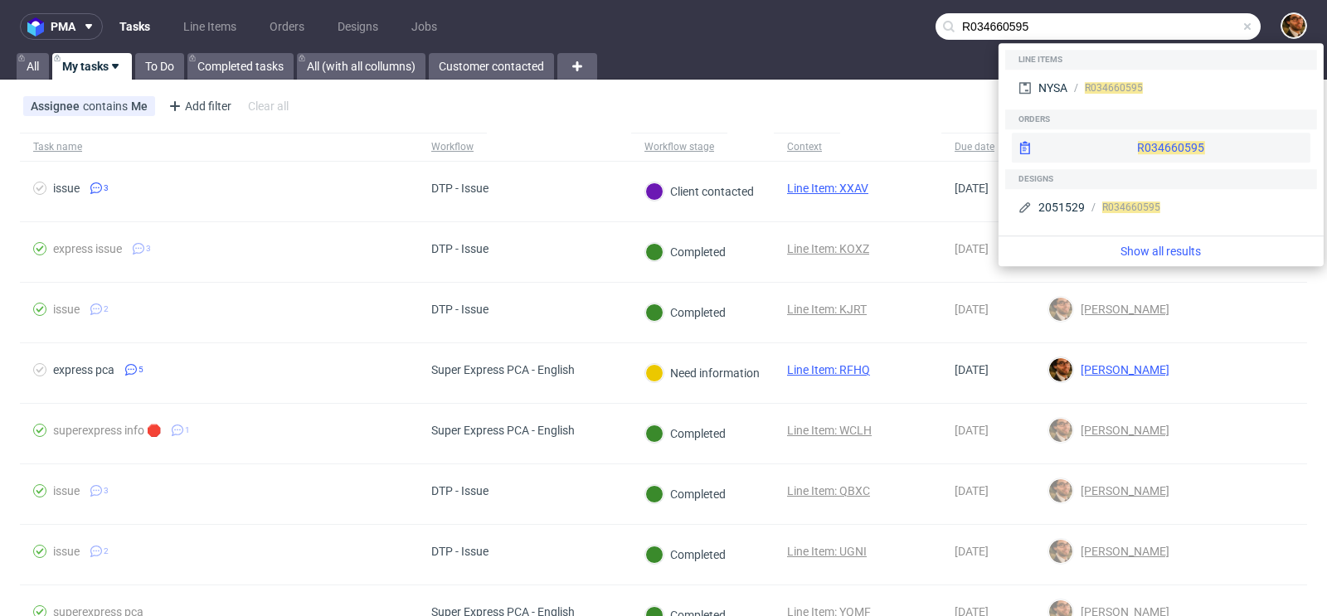
type input "R034660595"
click at [1149, 145] on div "R034660595" at bounding box center [1161, 148] width 299 height 30
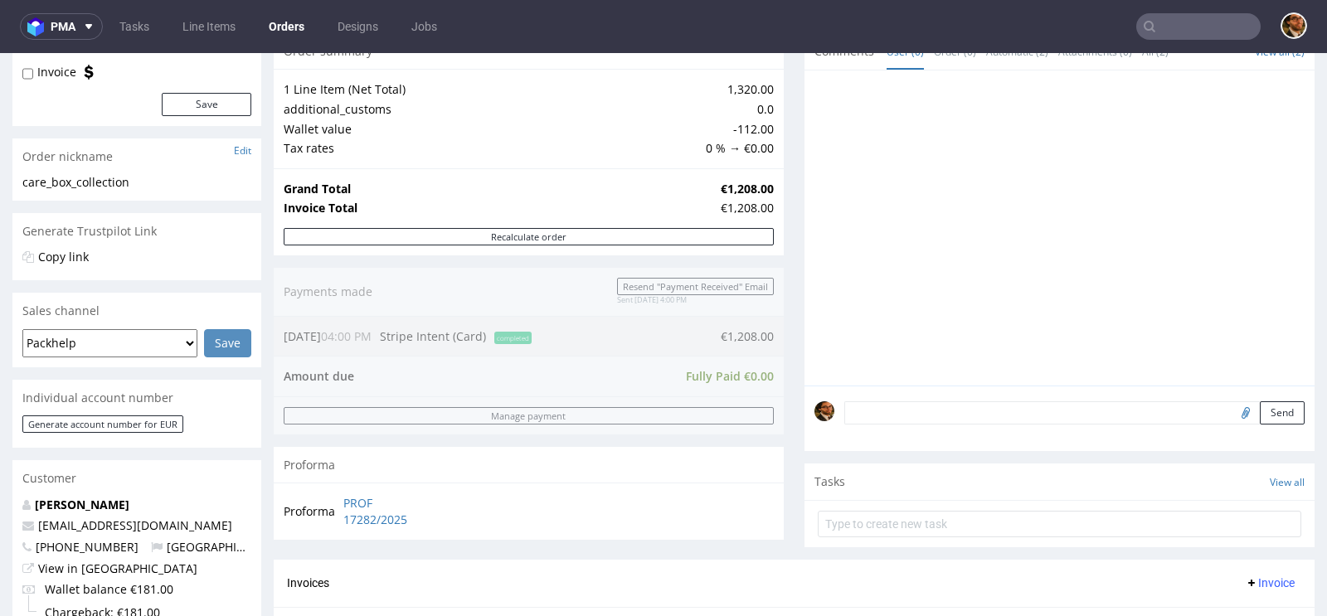
scroll to position [538, 0]
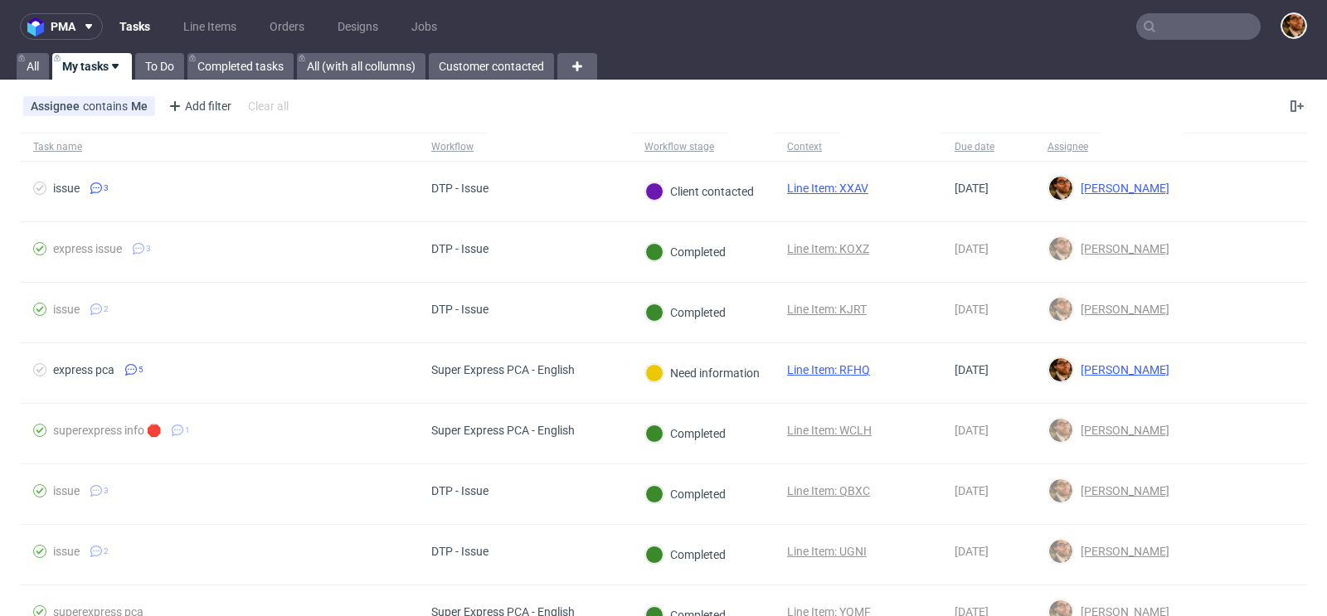
click at [1172, 27] on input "text" at bounding box center [1198, 26] width 124 height 27
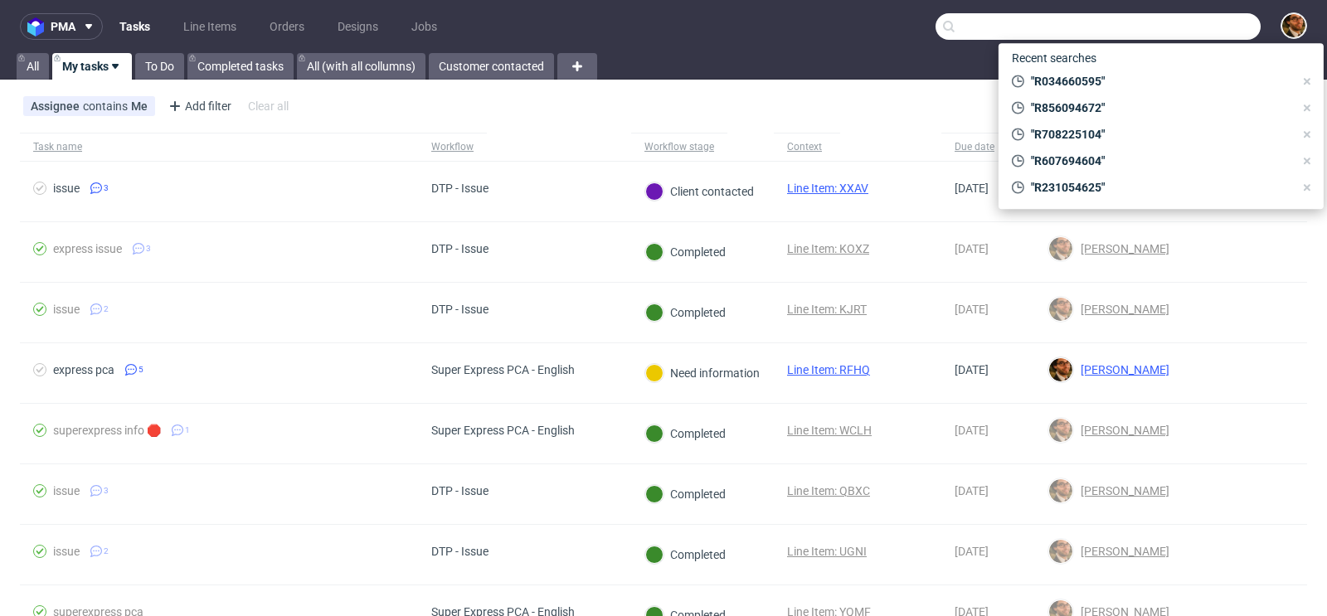
paste input "R500220124"
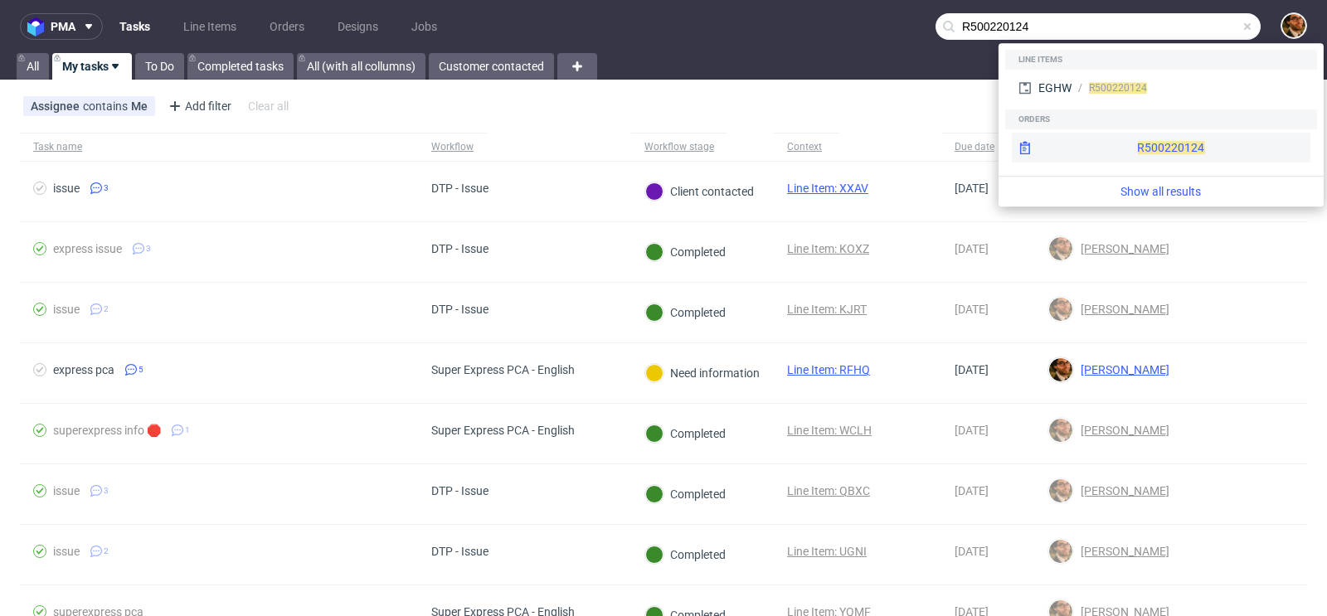
type input "R500220124"
click at [1139, 141] on div "R500220124" at bounding box center [1161, 148] width 299 height 30
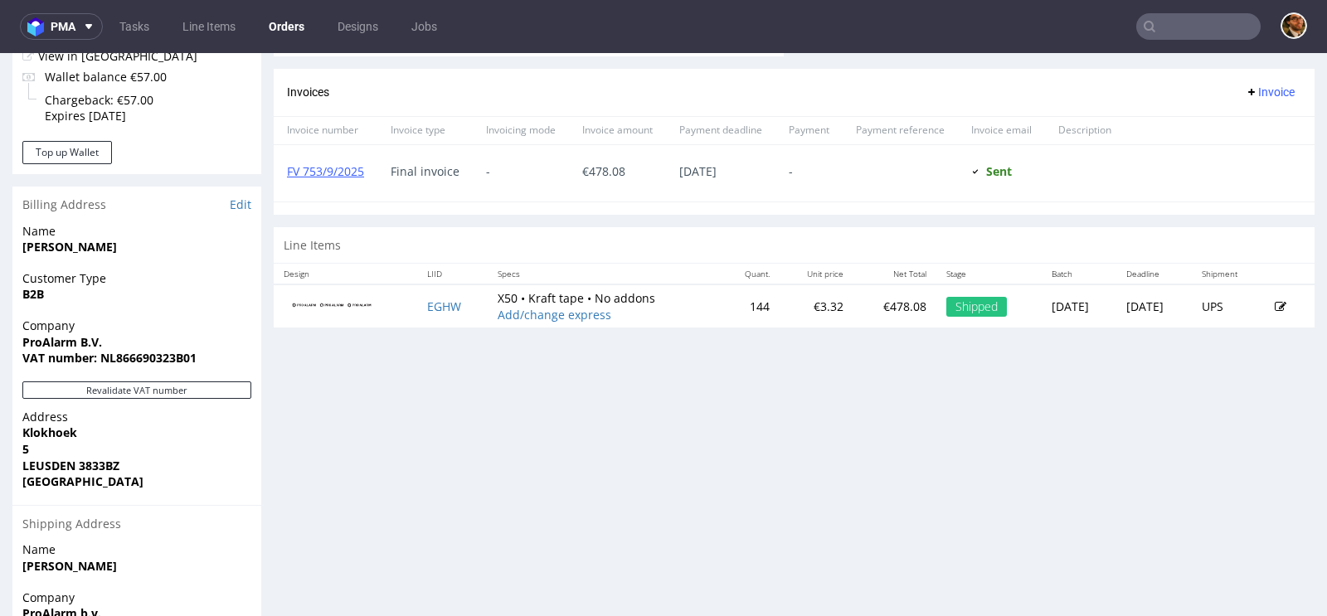
scroll to position [567, 0]
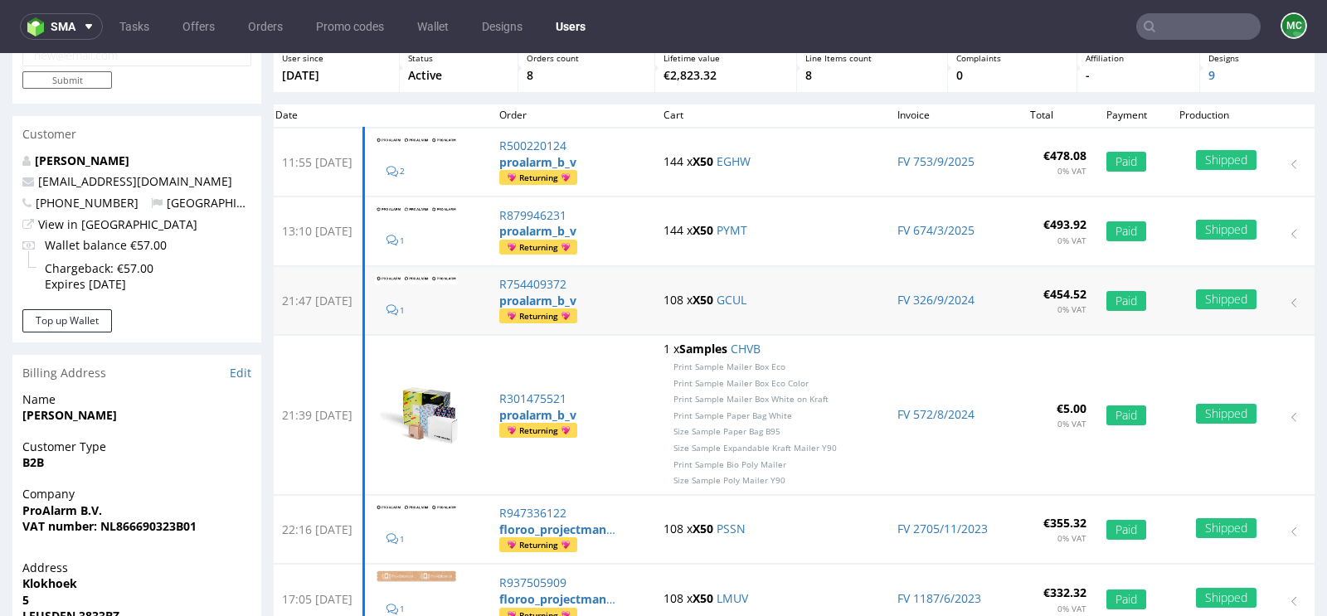
scroll to position [51, 0]
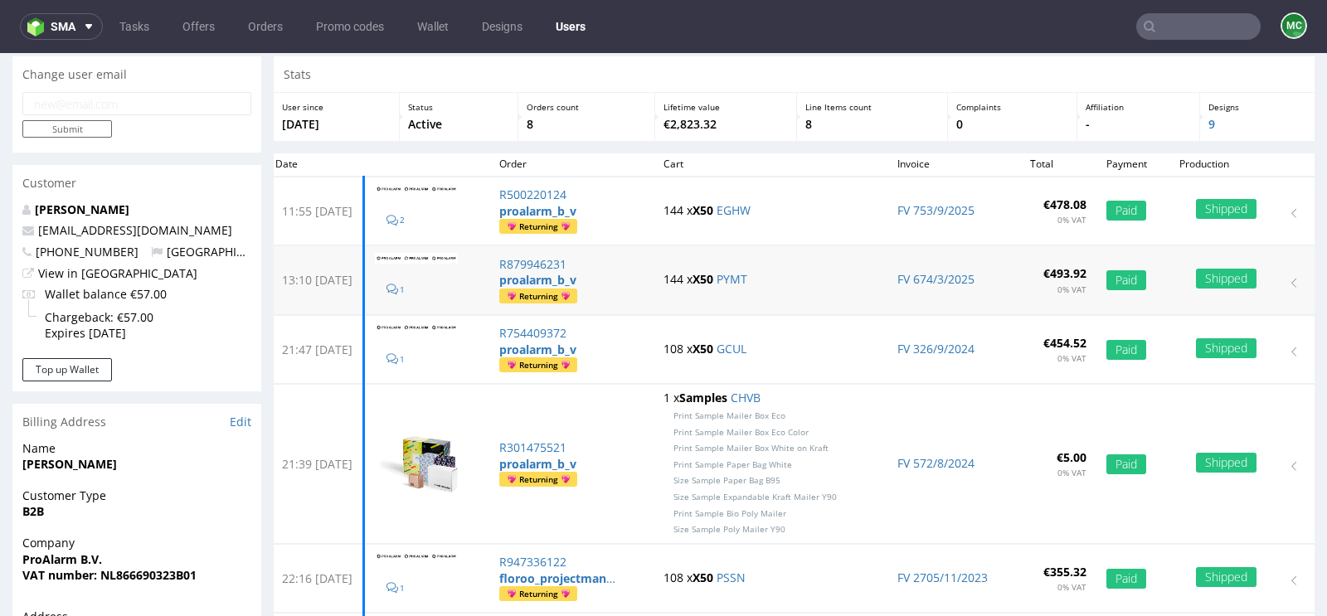
drag, startPoint x: 396, startPoint y: 278, endPoint x: 338, endPoint y: 277, distance: 57.2
click at [338, 277] on td "13:10 Tue 25.02.2025" at bounding box center [314, 280] width 99 height 69
copy td "25.02.2025"
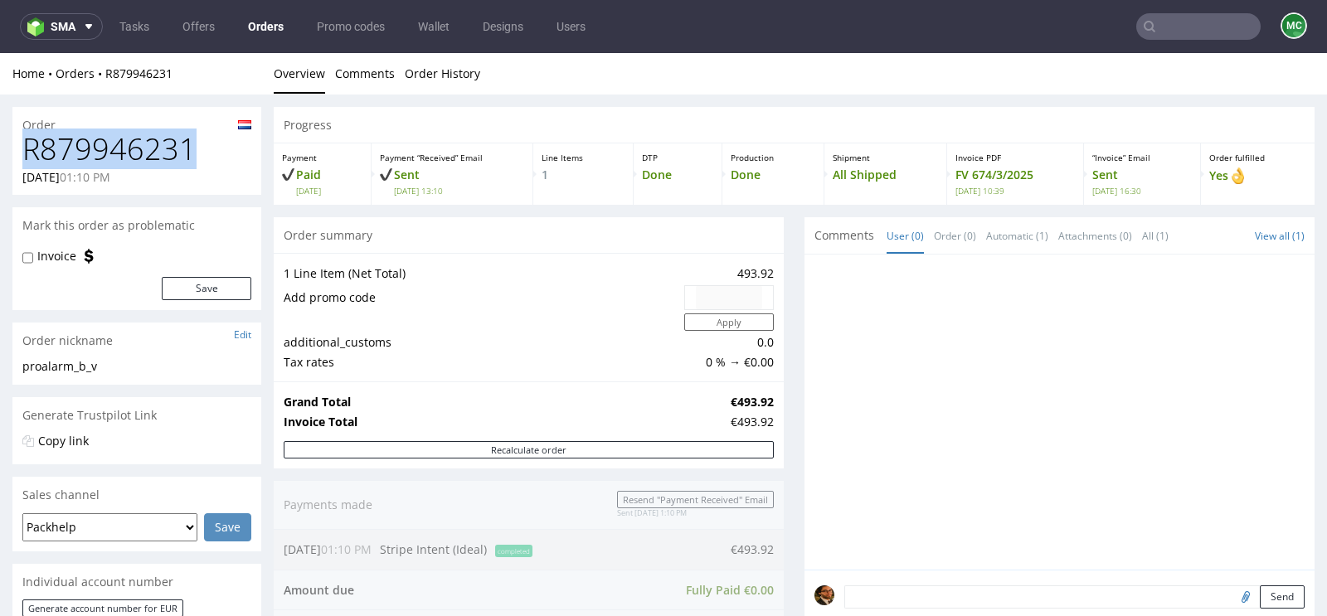
drag, startPoint x: 192, startPoint y: 146, endPoint x: 27, endPoint y: 152, distance: 165.2
click at [27, 152] on h1 "R879946231" at bounding box center [136, 149] width 229 height 33
copy h1 "R879946231"
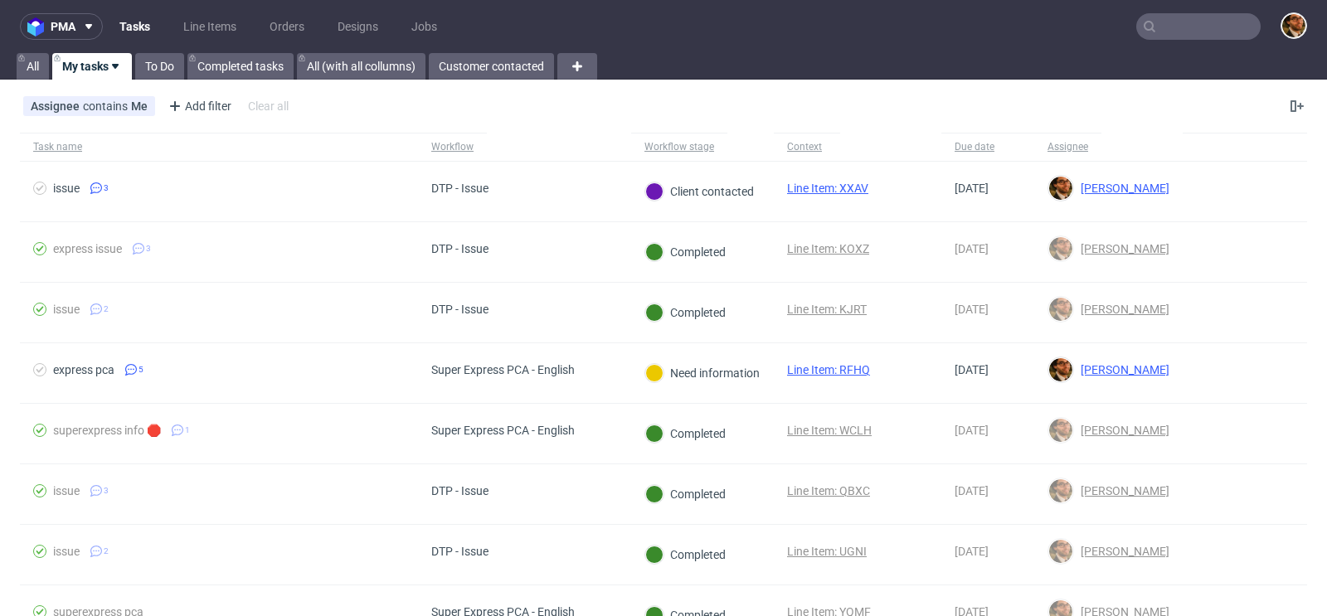
click at [1163, 28] on input "text" at bounding box center [1198, 26] width 124 height 27
paste input "R047994711"
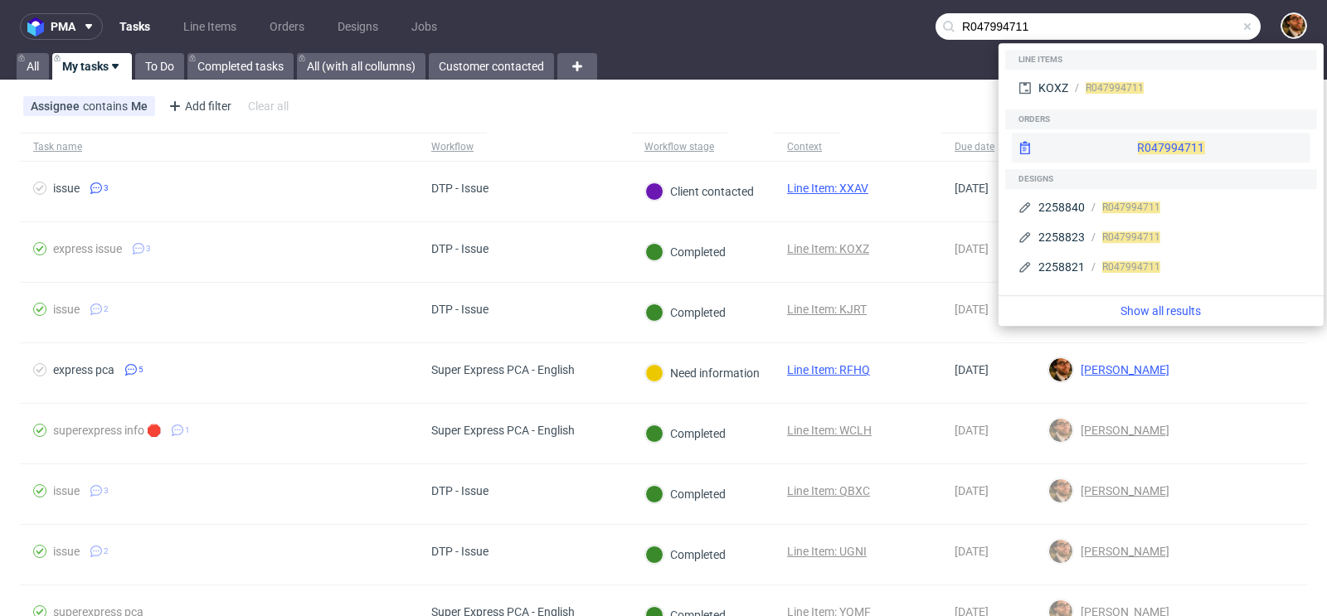
type input "R047994711"
click at [1151, 144] on div "R047994711" at bounding box center [1161, 148] width 299 height 30
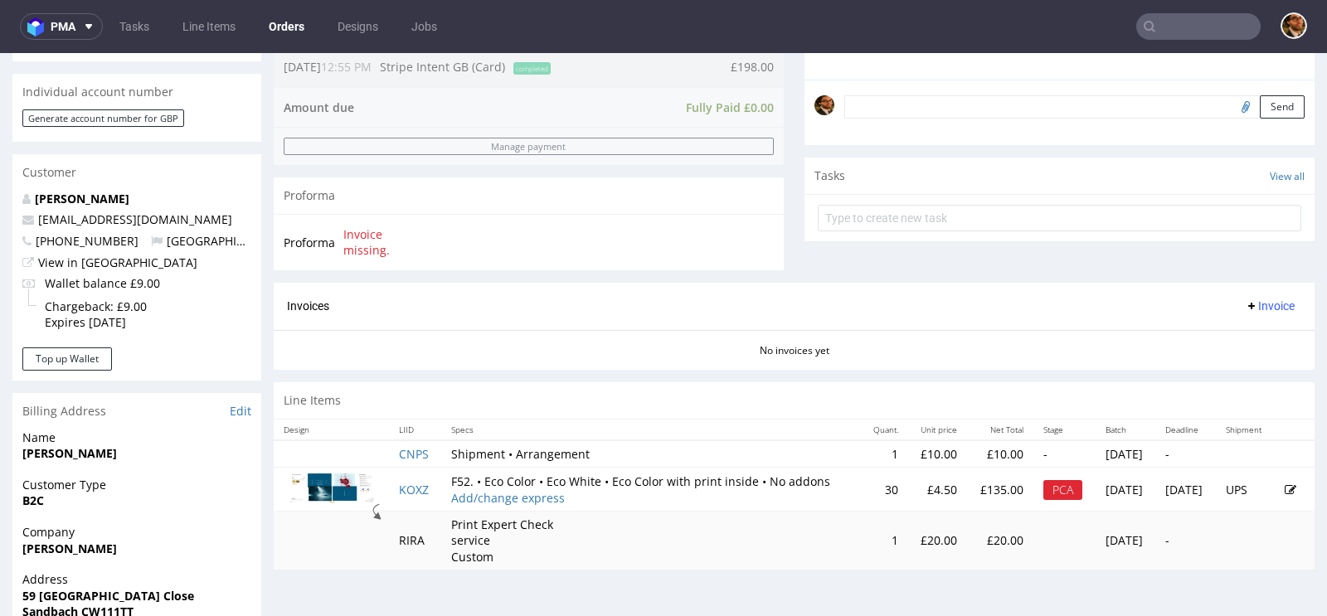
scroll to position [788, 0]
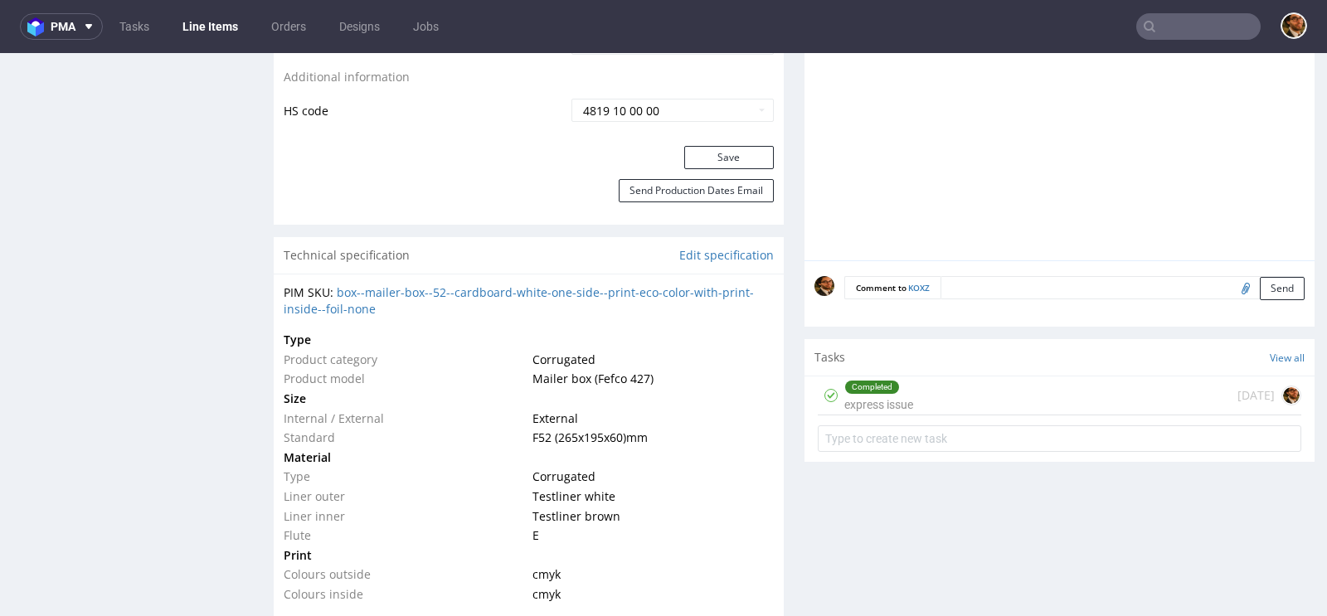
scroll to position [1122, 0]
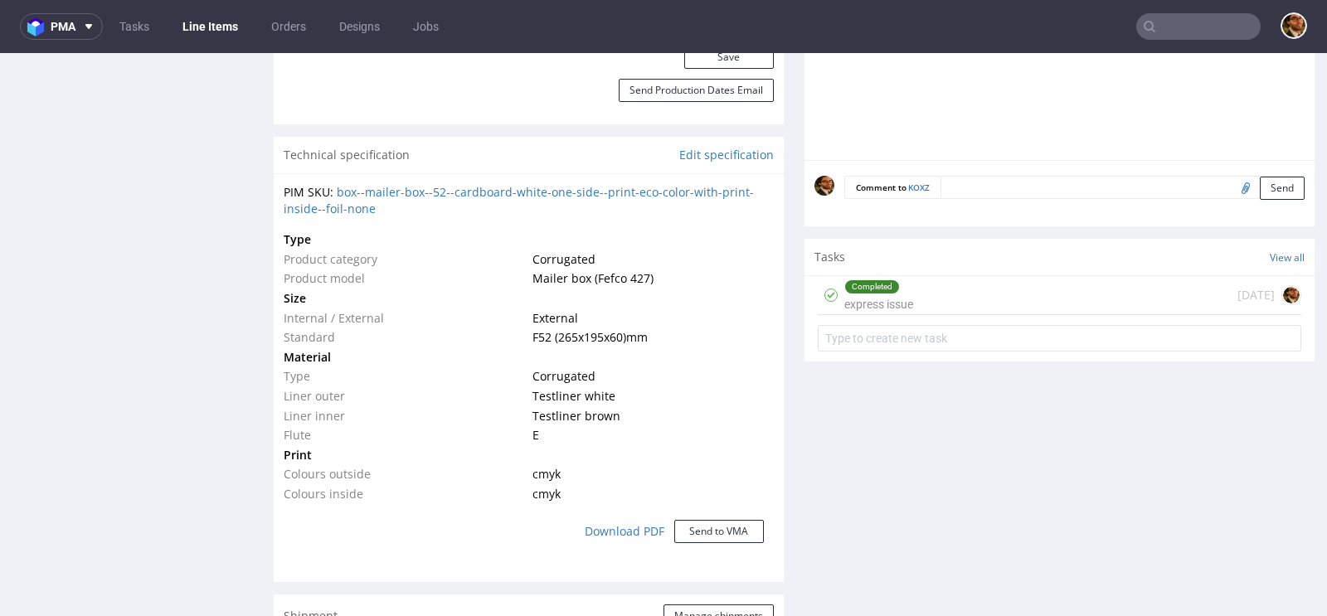
click at [937, 301] on div "Completed express issue 3 days ago" at bounding box center [1060, 295] width 484 height 39
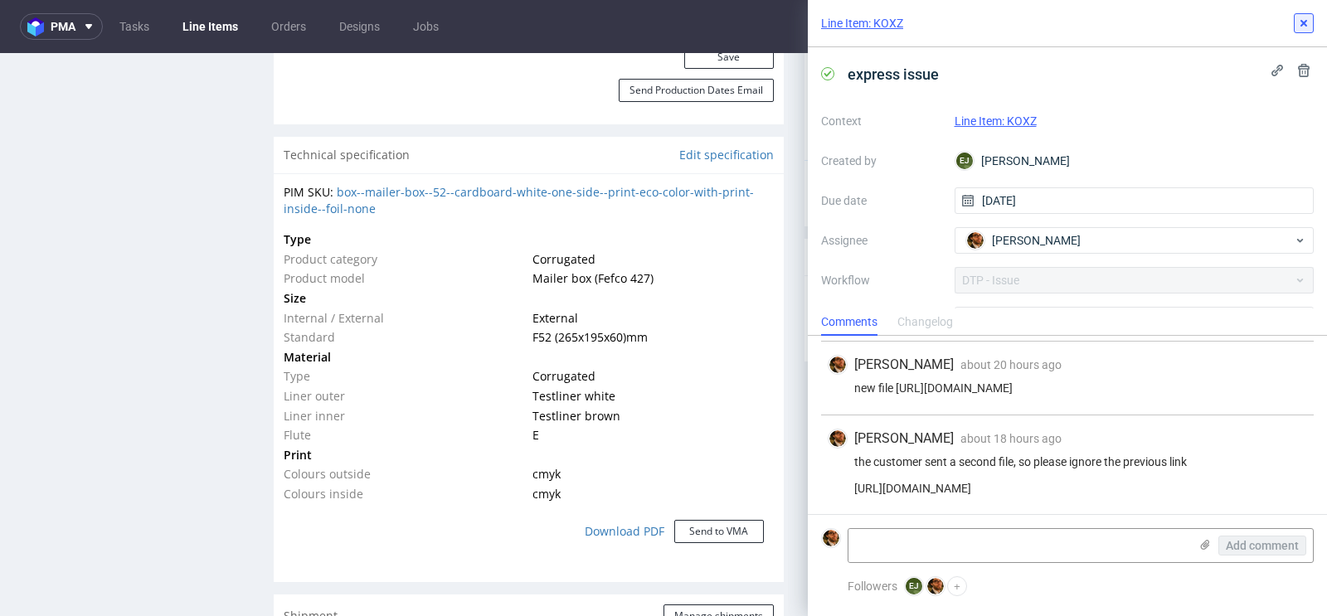
click at [1306, 25] on use at bounding box center [1304, 23] width 7 height 7
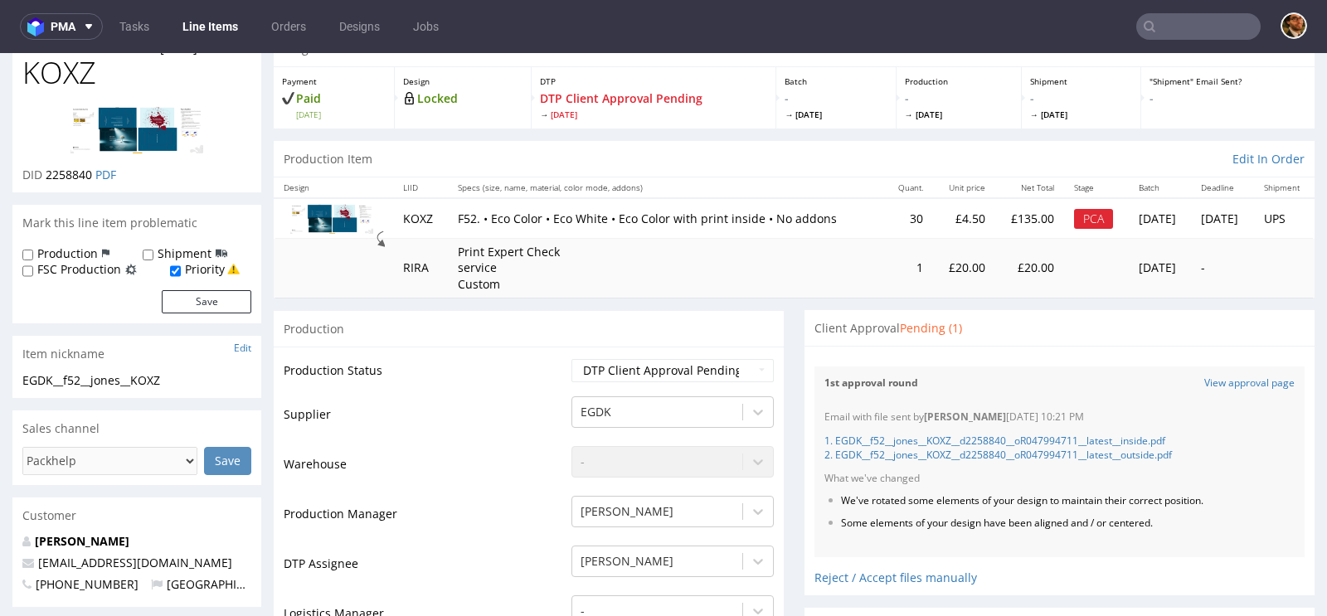
scroll to position [47, 0]
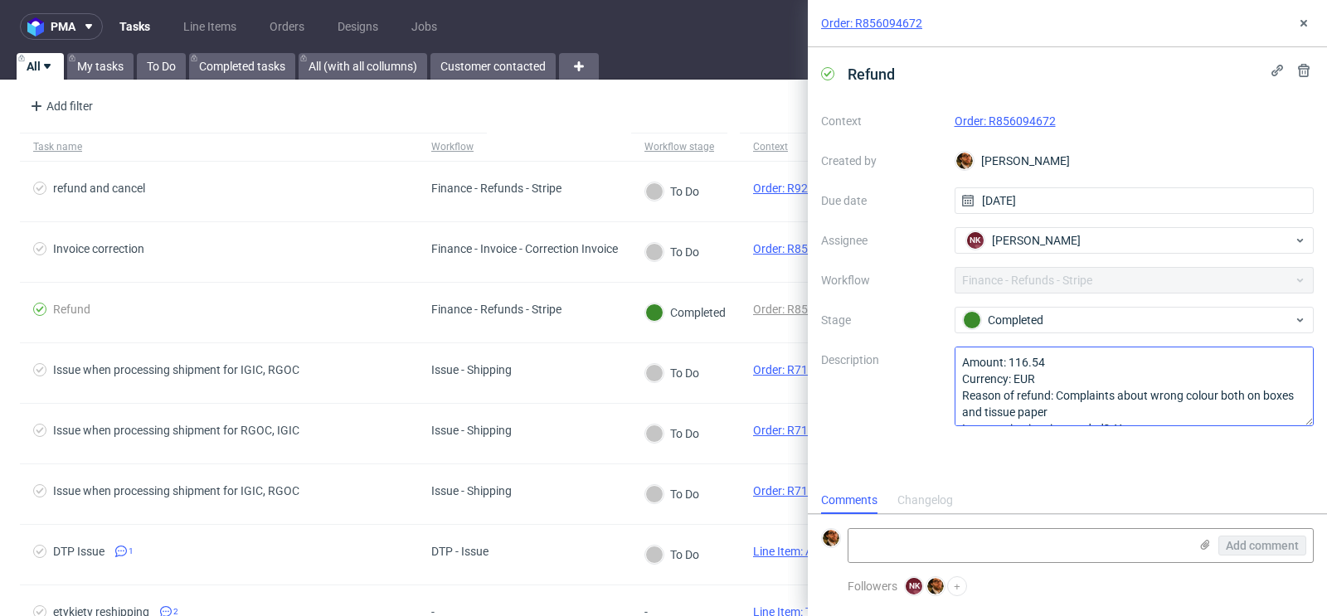
scroll to position [34, 0]
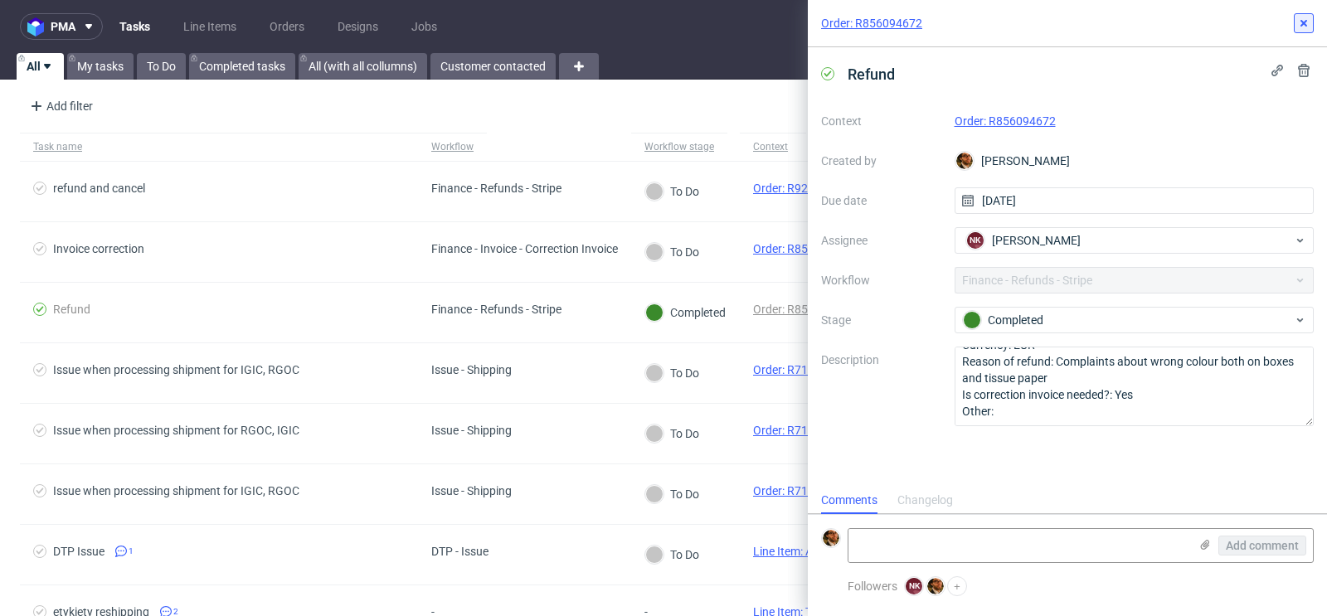
click at [1298, 27] on icon at bounding box center [1303, 23] width 13 height 13
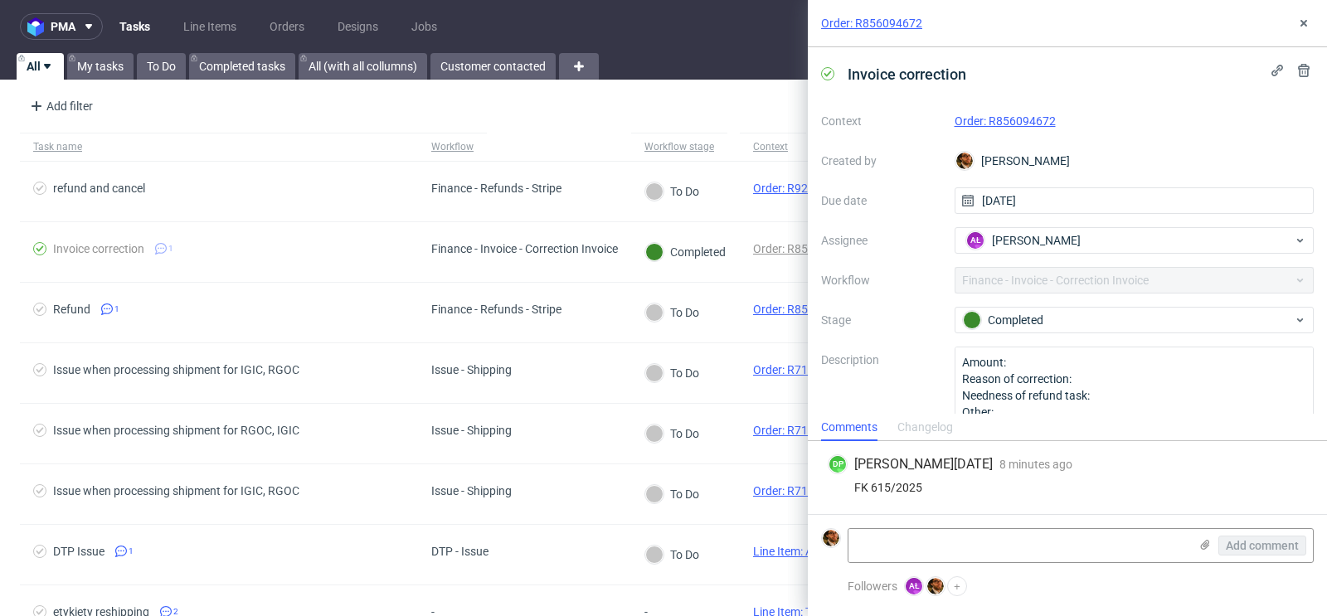
click at [1010, 122] on link "Order: R856094672" at bounding box center [1005, 120] width 101 height 13
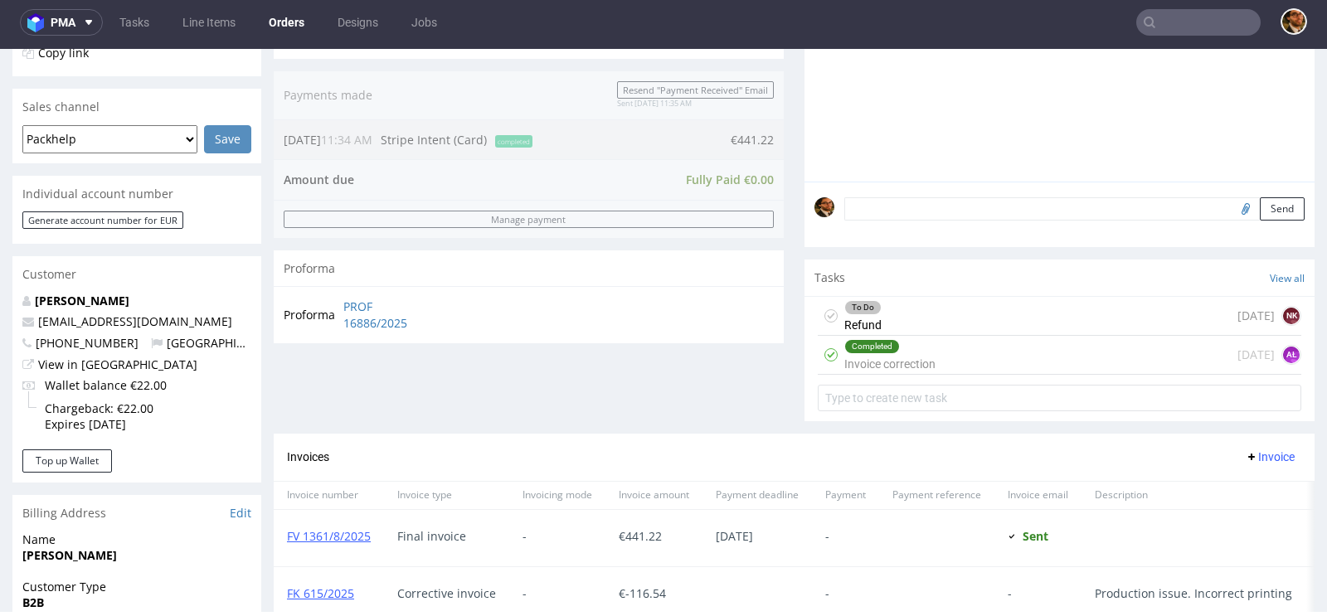
scroll to position [562, 0]
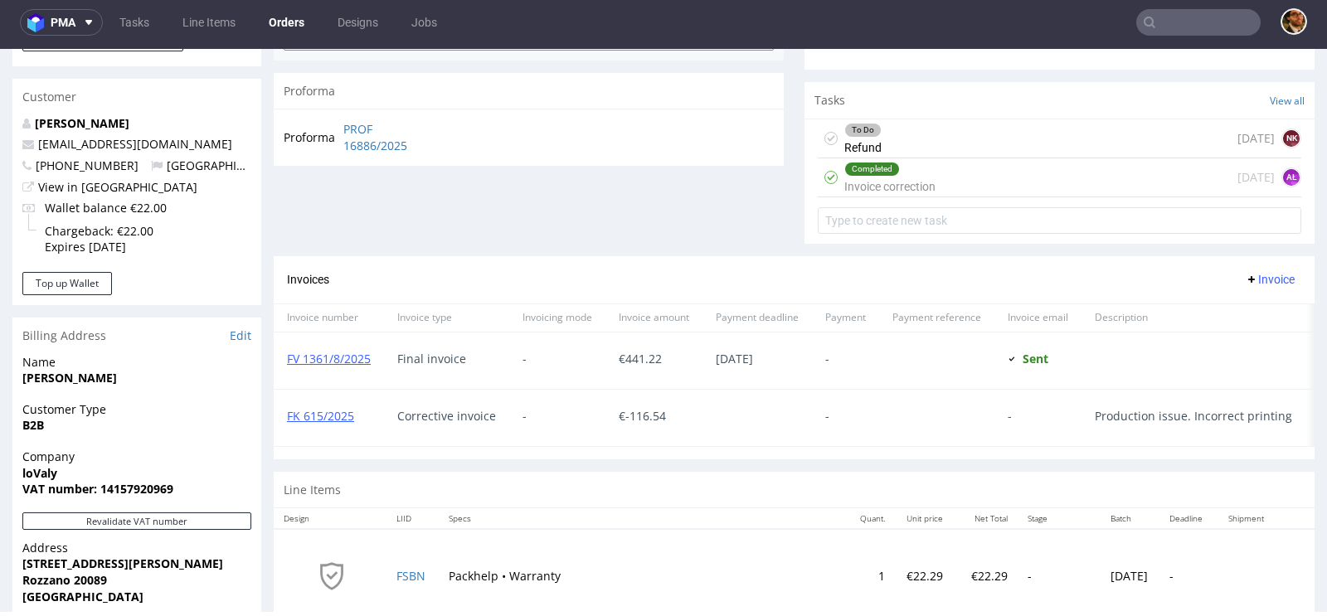
click at [885, 134] on div "To Do Refund today NK" at bounding box center [1060, 138] width 484 height 39
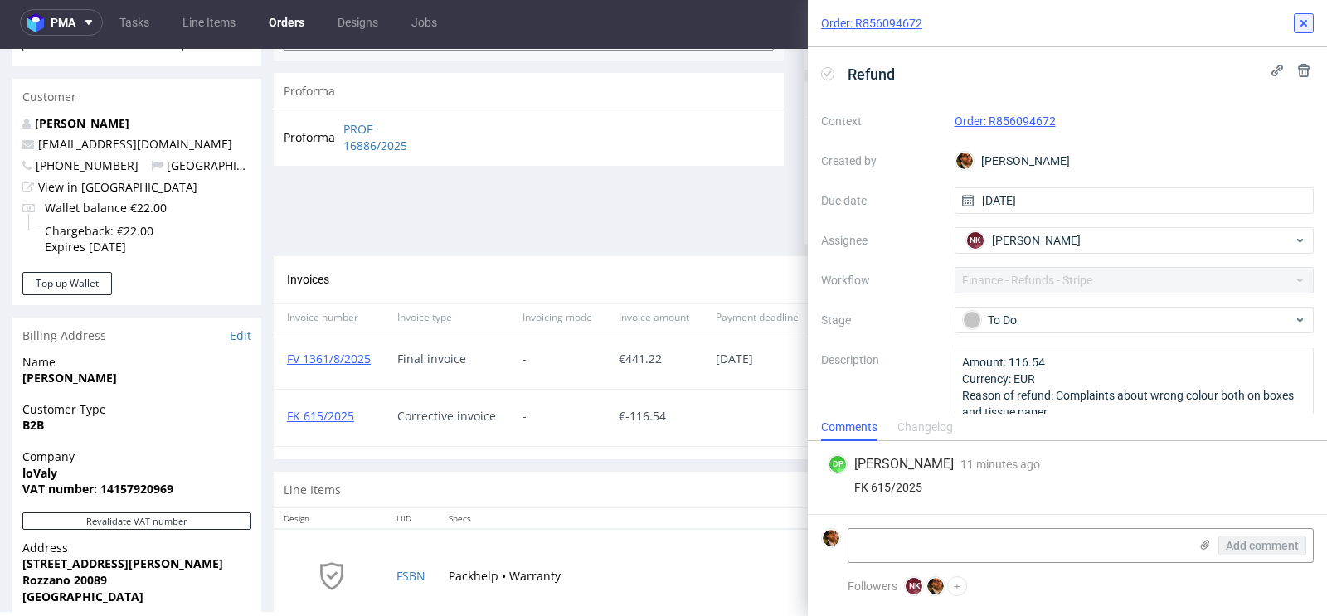
click at [1304, 22] on use at bounding box center [1304, 23] width 7 height 7
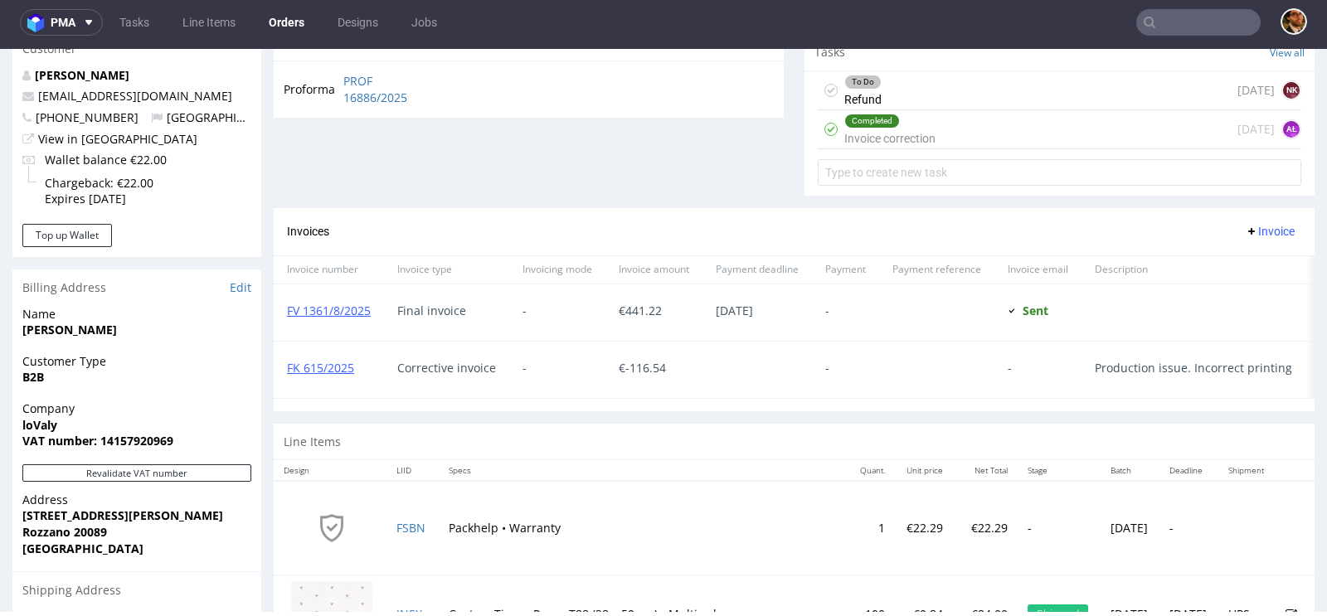
scroll to position [640, 0]
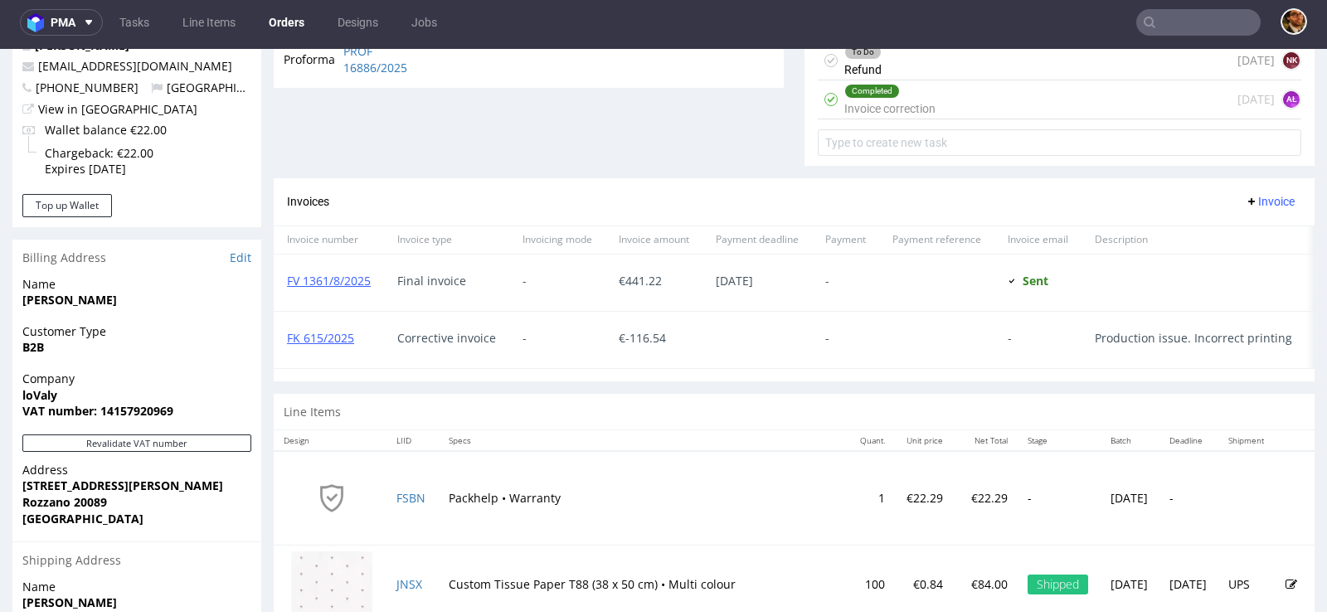
click at [914, 94] on div "Completed" at bounding box center [890, 91] width 90 height 13
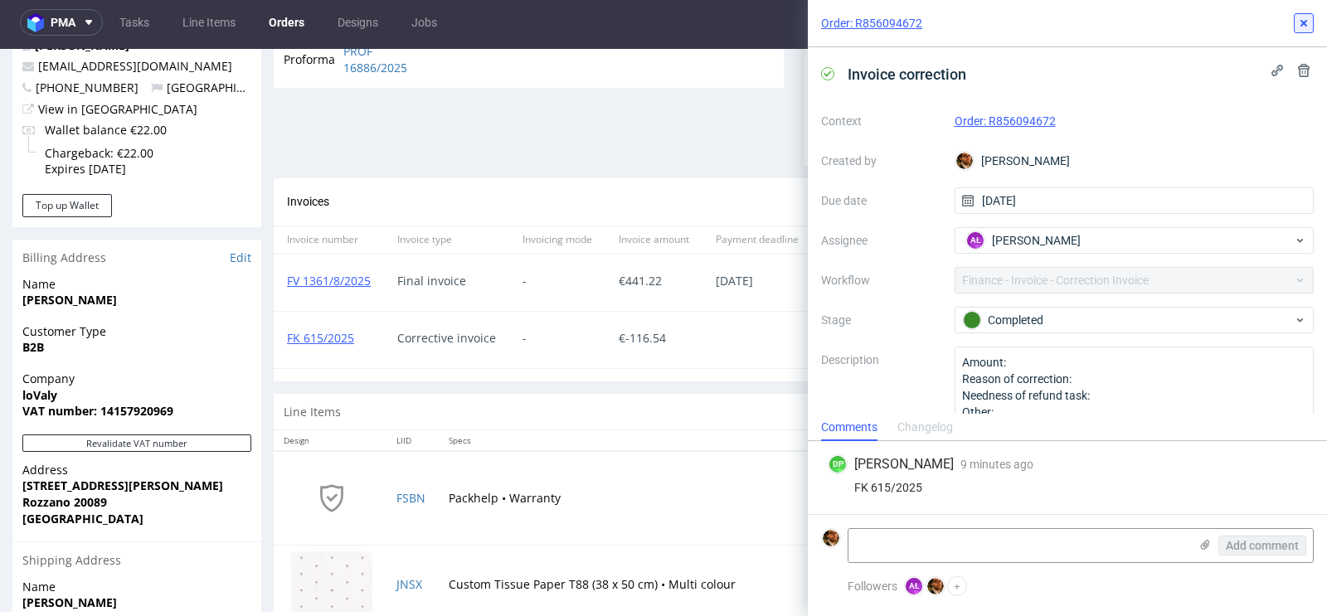
click at [1311, 26] on button at bounding box center [1304, 23] width 20 height 20
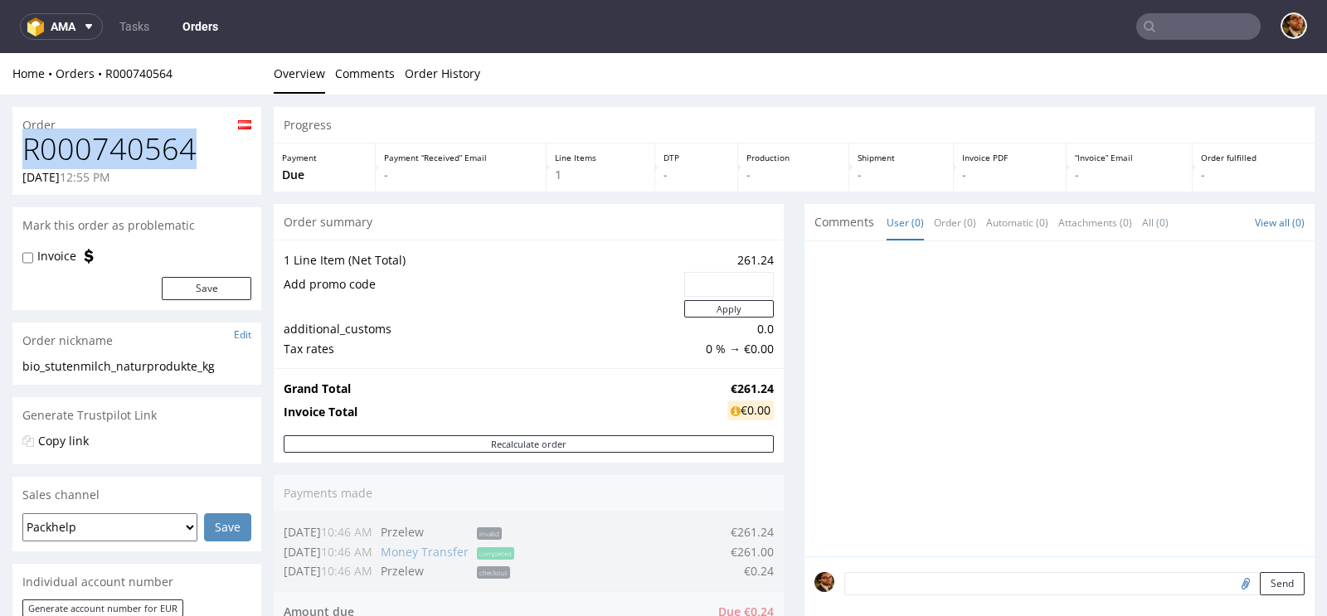
drag, startPoint x: 197, startPoint y: 153, endPoint x: 28, endPoint y: 153, distance: 168.4
click at [28, 153] on h1 "R000740564" at bounding box center [136, 149] width 229 height 33
copy h1 "R000740564"
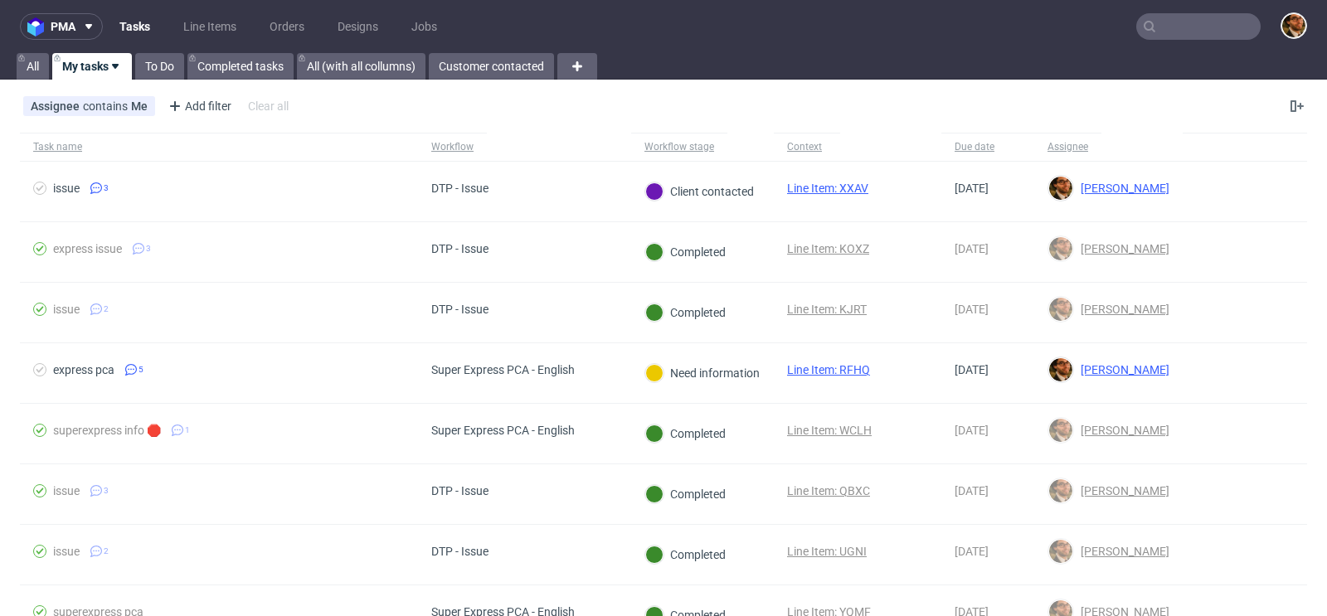
click at [1160, 24] on input "text" at bounding box center [1198, 26] width 124 height 27
paste input "R832816760"
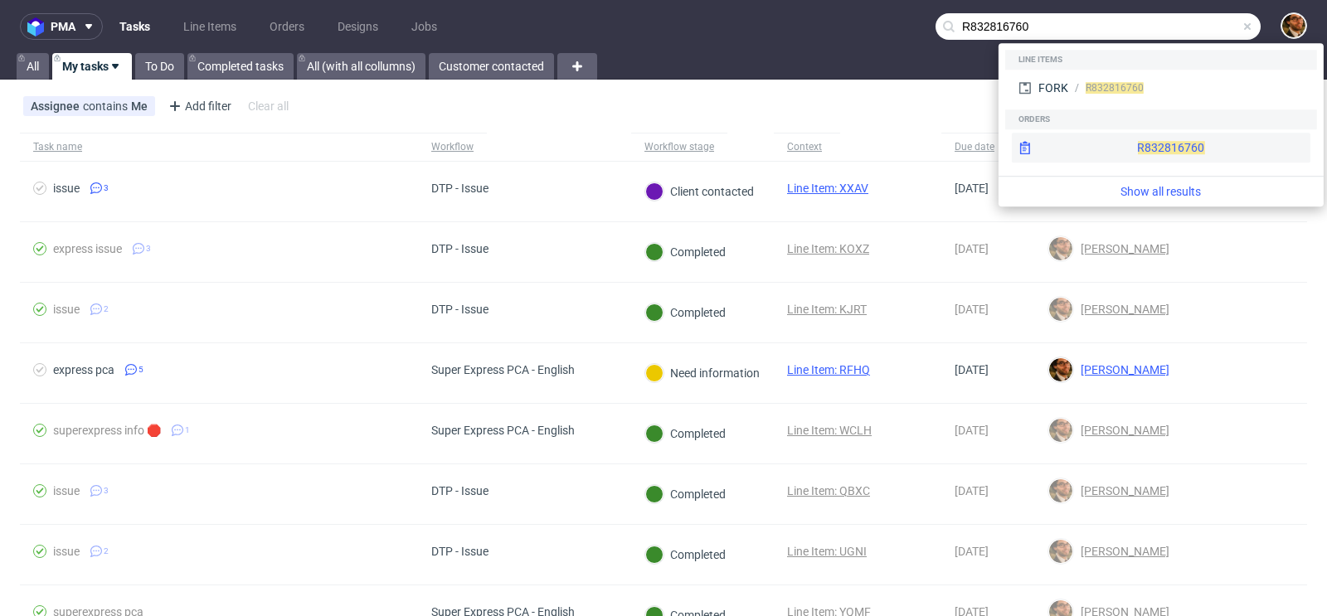
type input "R832816760"
click at [1121, 139] on div "R832816760" at bounding box center [1161, 148] width 299 height 30
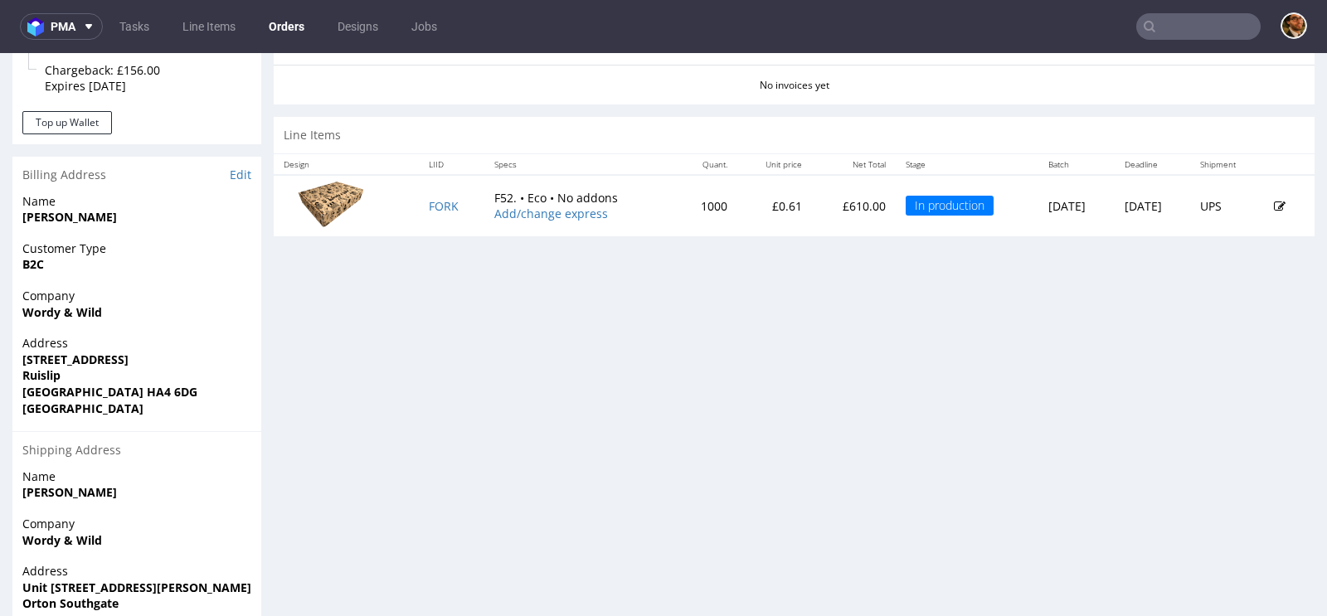
scroll to position [654, 0]
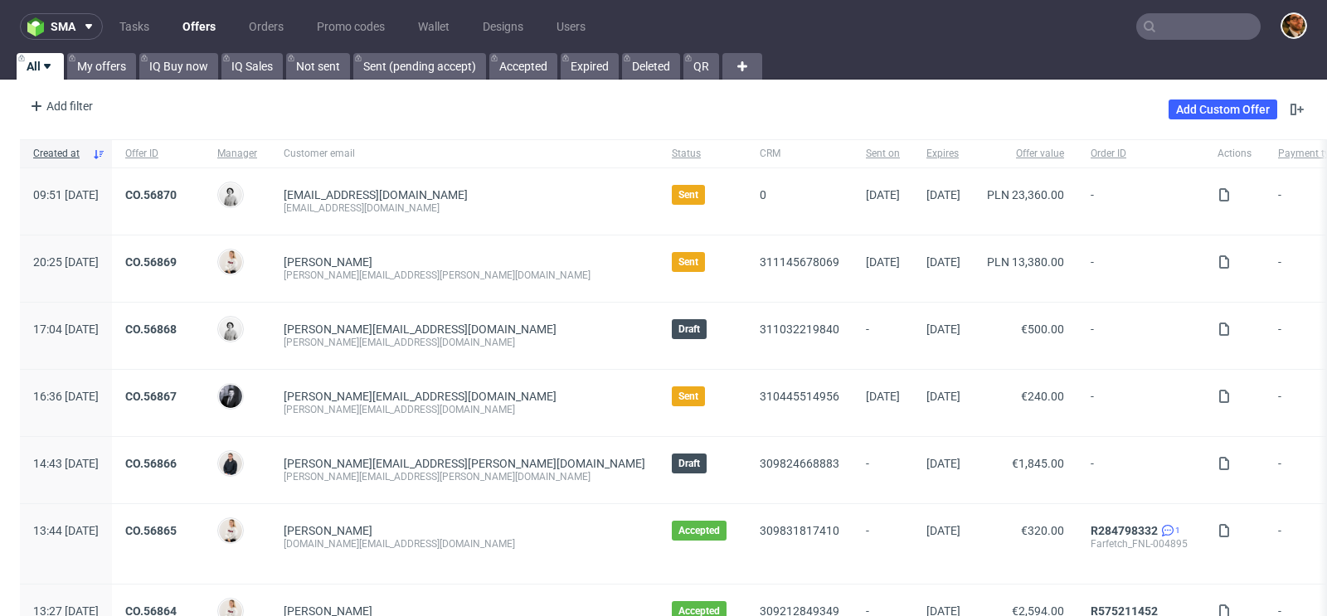
click at [1170, 37] on input "text" at bounding box center [1198, 26] width 124 height 27
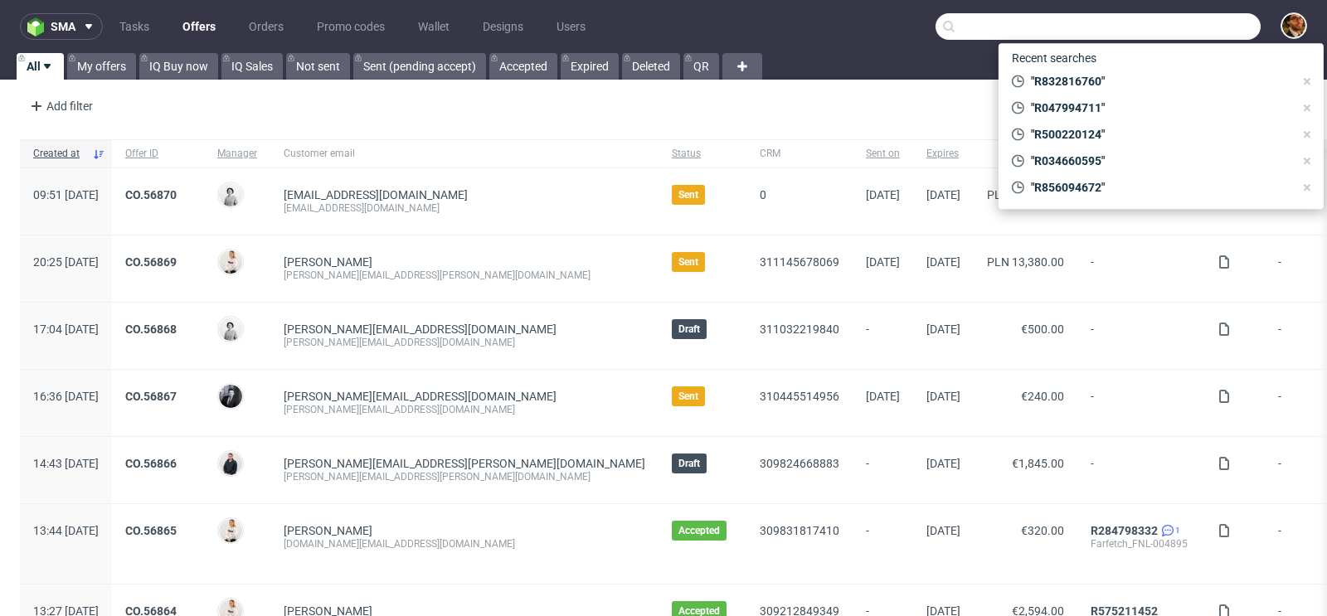
paste input "R968574716"
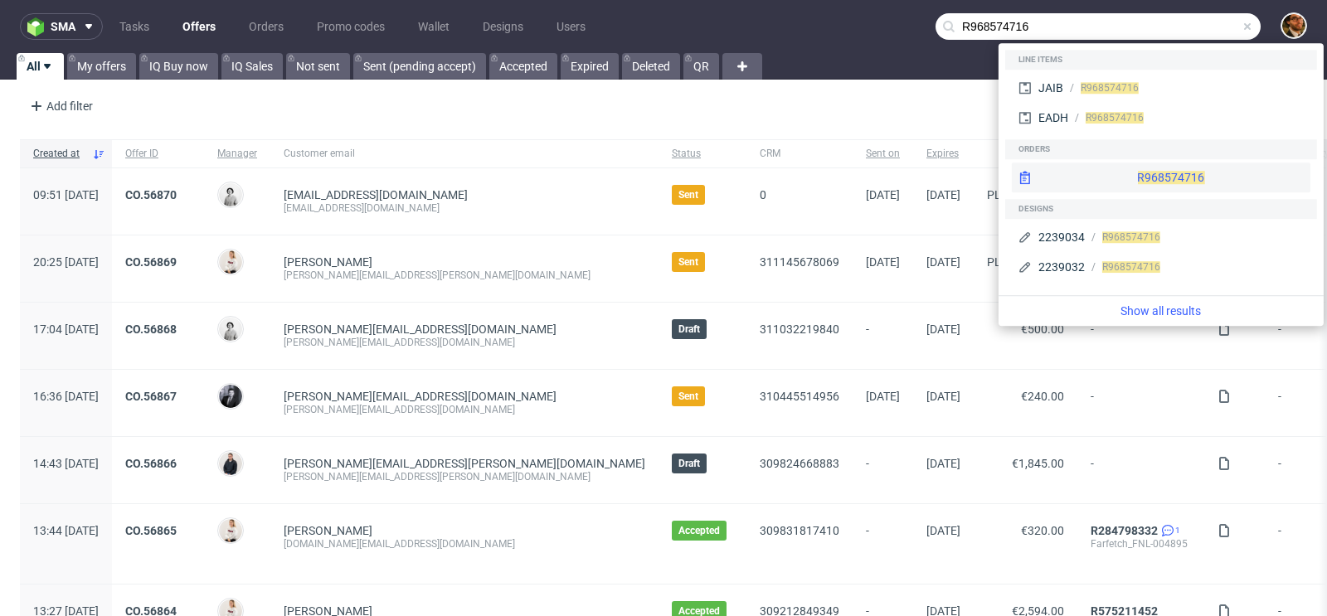
type input "R968574716"
click at [1120, 174] on div "R968574716" at bounding box center [1161, 178] width 299 height 30
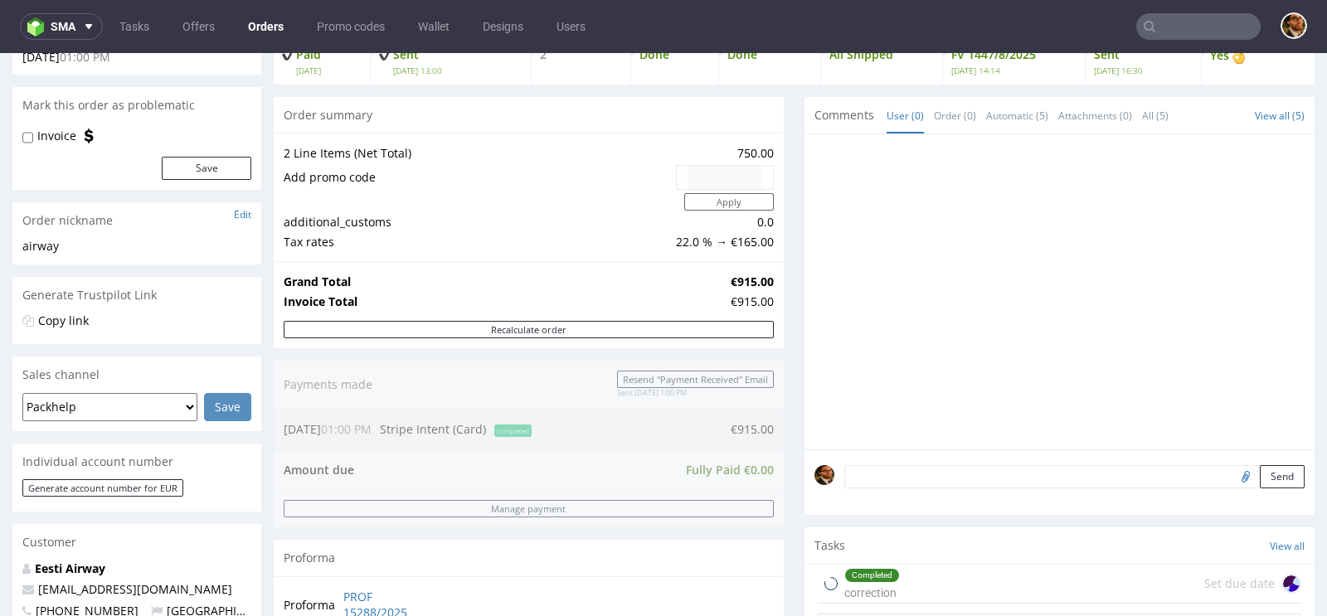
scroll to position [788, 0]
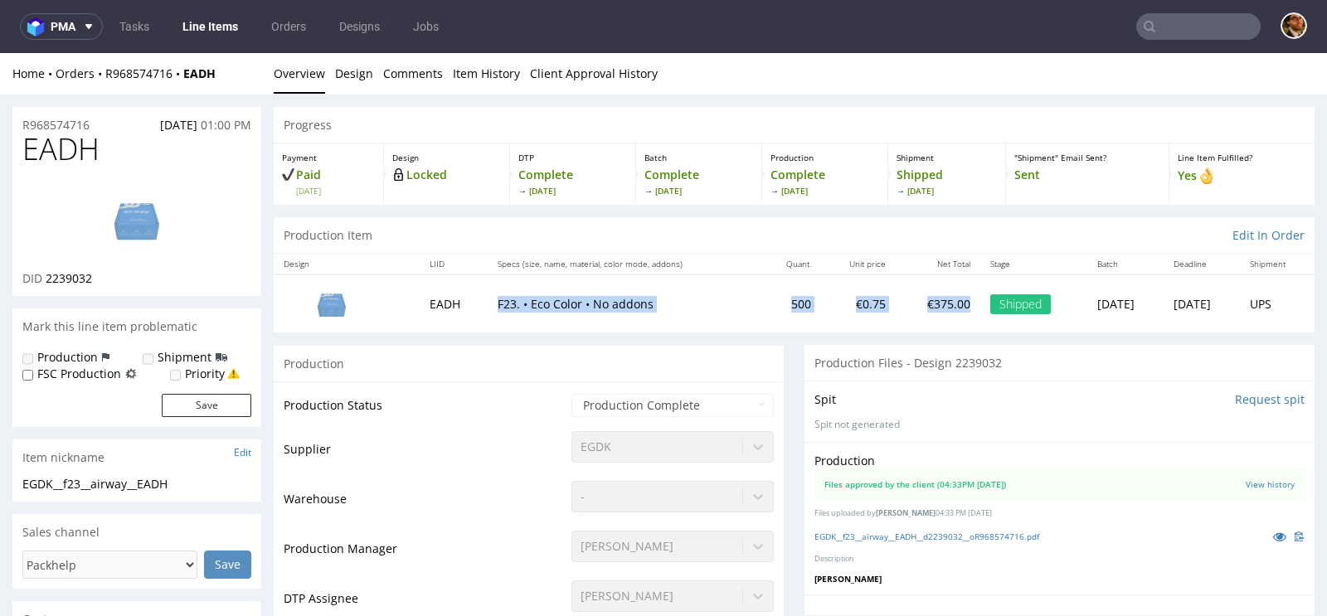
drag, startPoint x: 937, startPoint y: 304, endPoint x: 457, endPoint y: 302, distance: 480.3
click at [457, 302] on tr "EADH F23. • Eco Color • No addons 500 €0.75 €375.00 Shipped [DATE] [DATE] UPS" at bounding box center [794, 303] width 1041 height 57
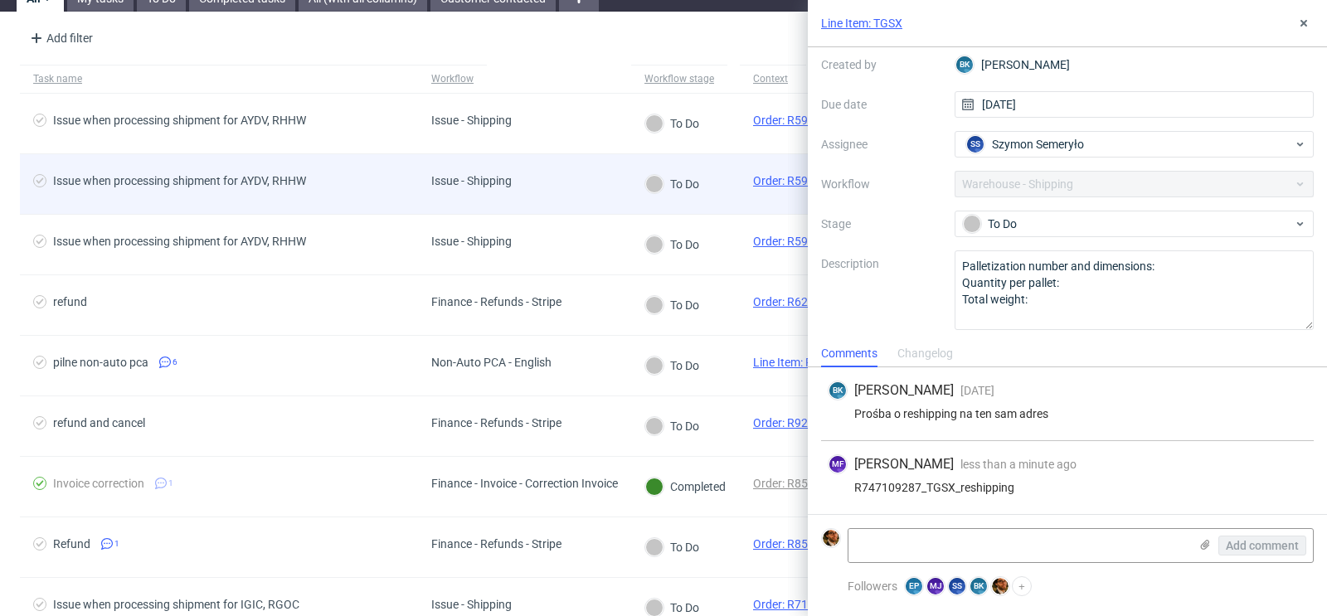
scroll to position [109, 0]
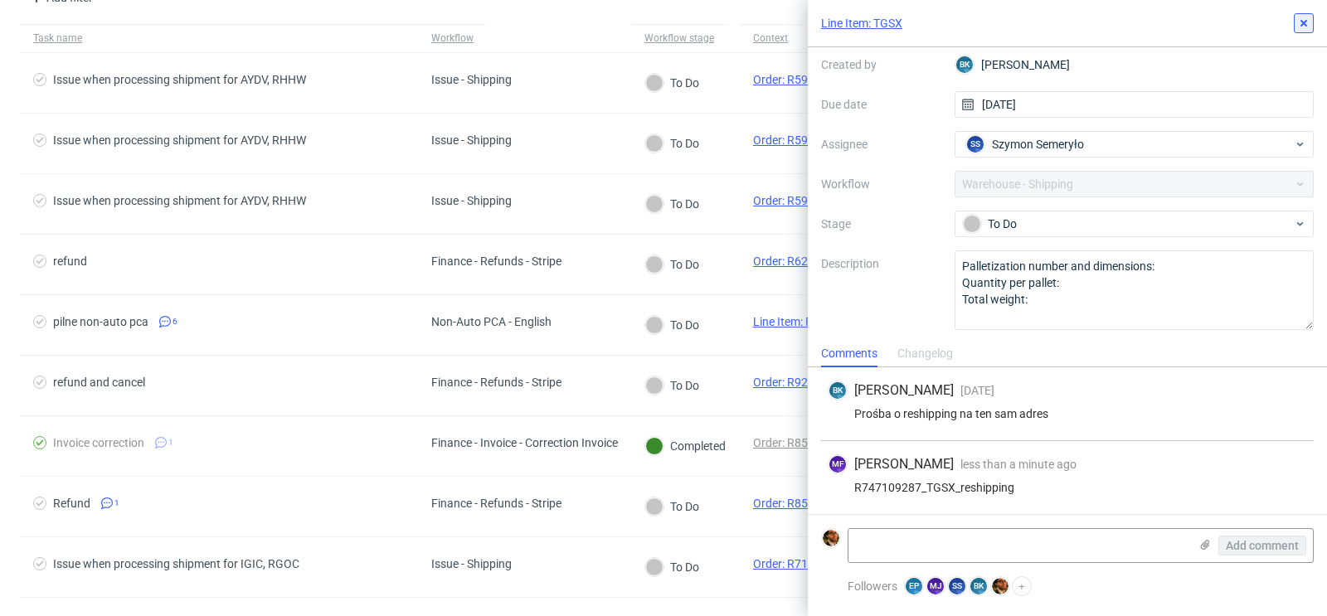
click at [1304, 19] on icon at bounding box center [1303, 23] width 13 height 13
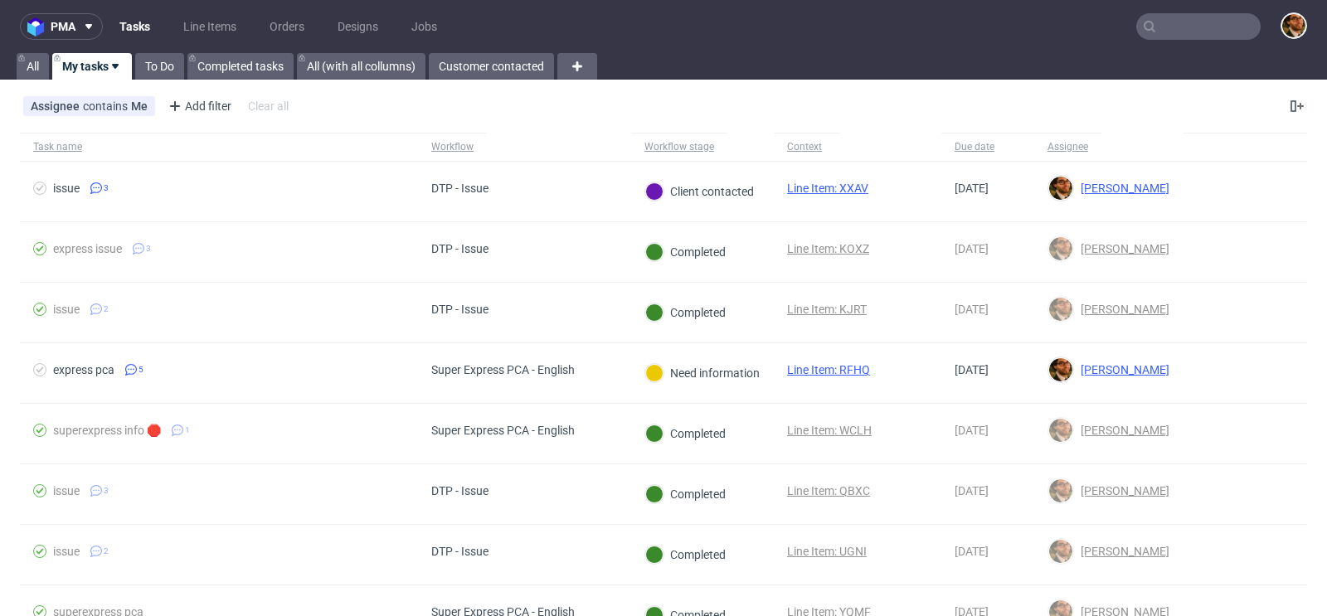
click at [1165, 15] on input "text" at bounding box center [1198, 26] width 124 height 27
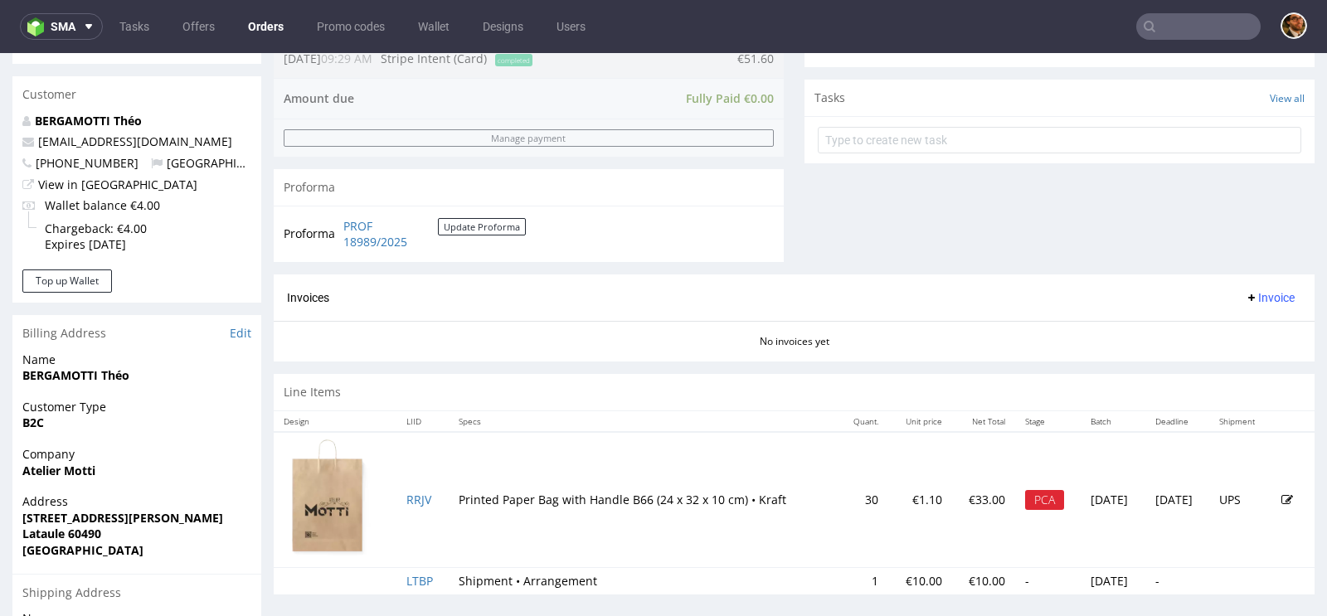
scroll to position [788, 0]
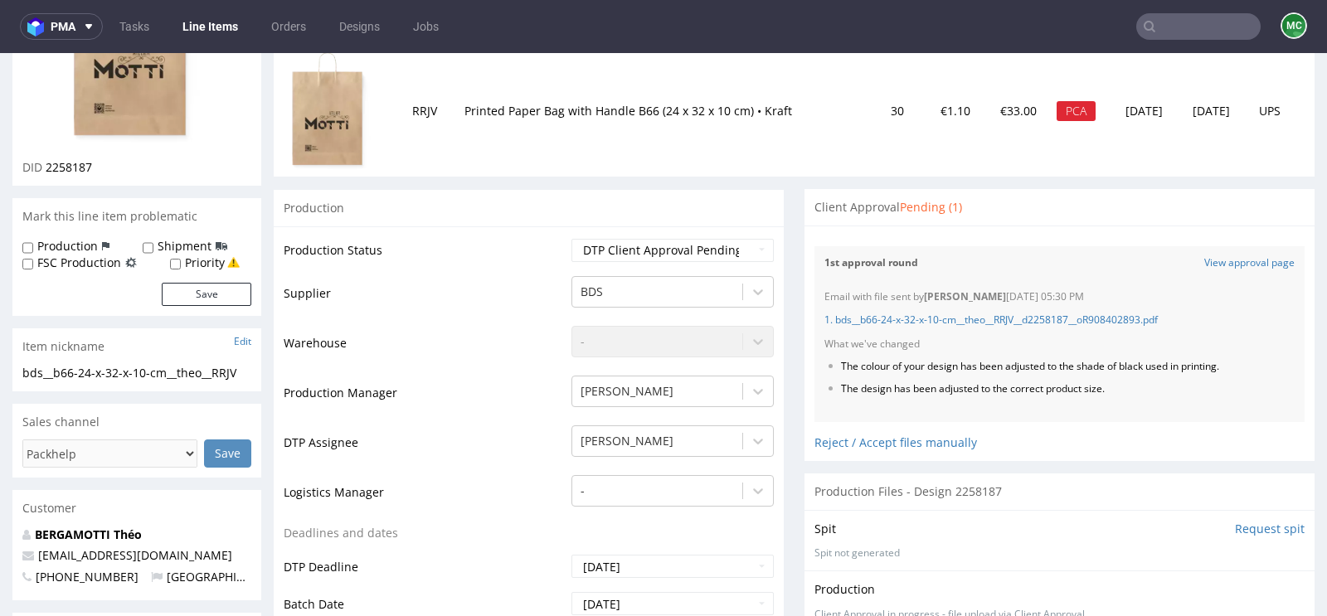
scroll to position [291, 0]
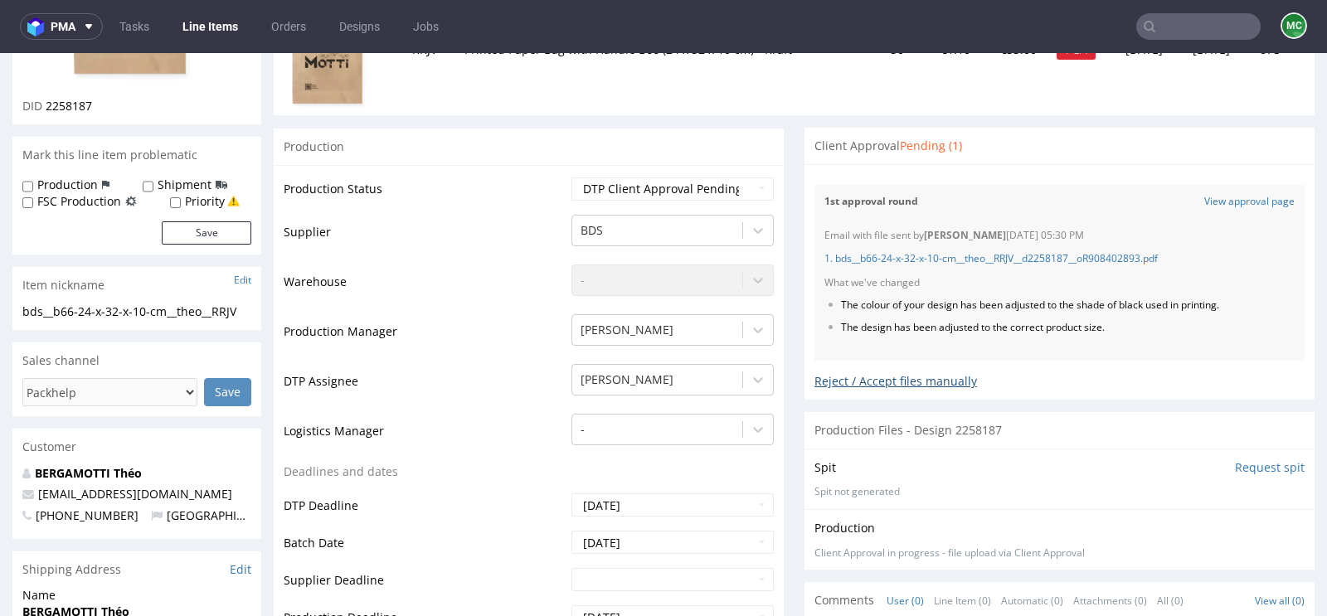
click at [888, 378] on div "Reject / Accept files manually" at bounding box center [1060, 375] width 490 height 29
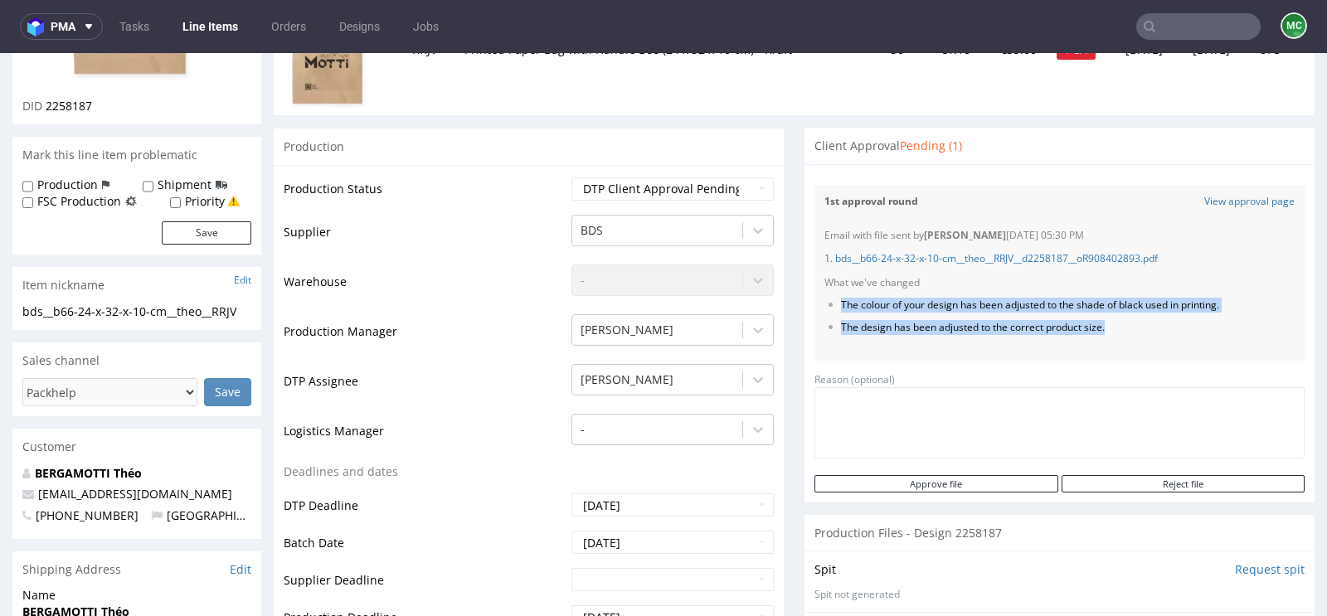
drag, startPoint x: 1112, startPoint y: 327, endPoint x: 833, endPoint y: 298, distance: 281.0
click at [833, 299] on ul "The colour of your design has been adjusted to the shade of black used in print…" at bounding box center [1060, 317] width 470 height 36
copy ul "The colour of your design has been adjusted to the shade of black used in print…"
click at [914, 256] on link "1. bds__b66-24-x-32-x-10-cm__theo__RRJV__d2258187__oR908402893.pdf" at bounding box center [991, 258] width 333 height 14
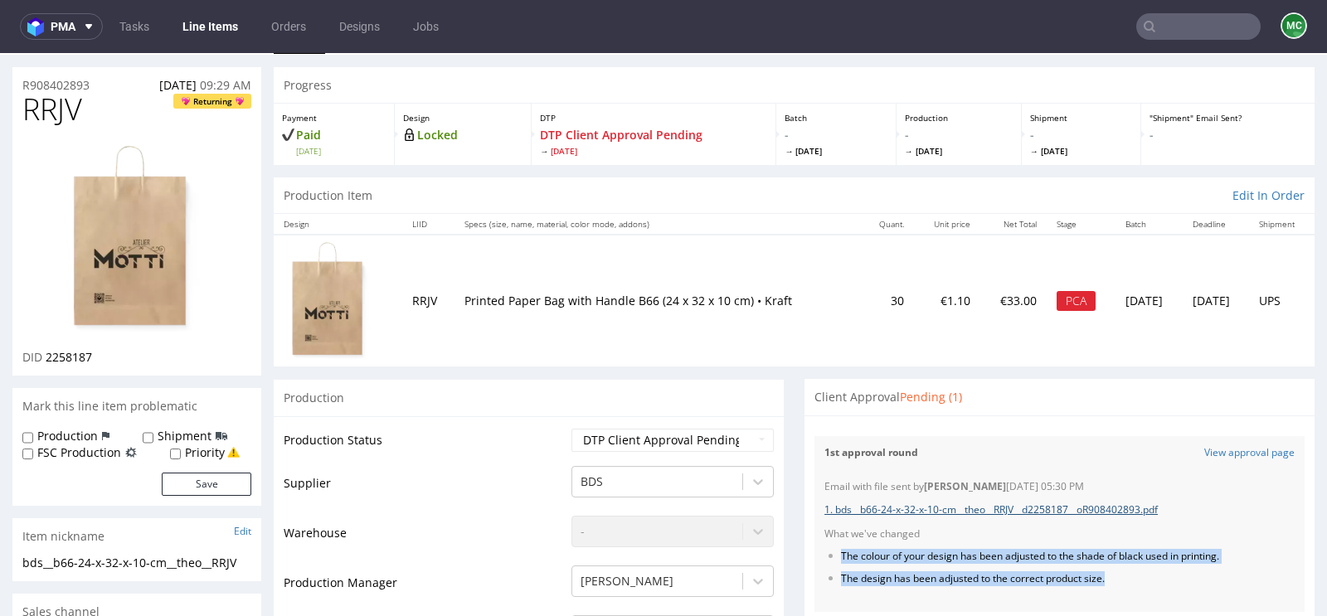
scroll to position [0, 0]
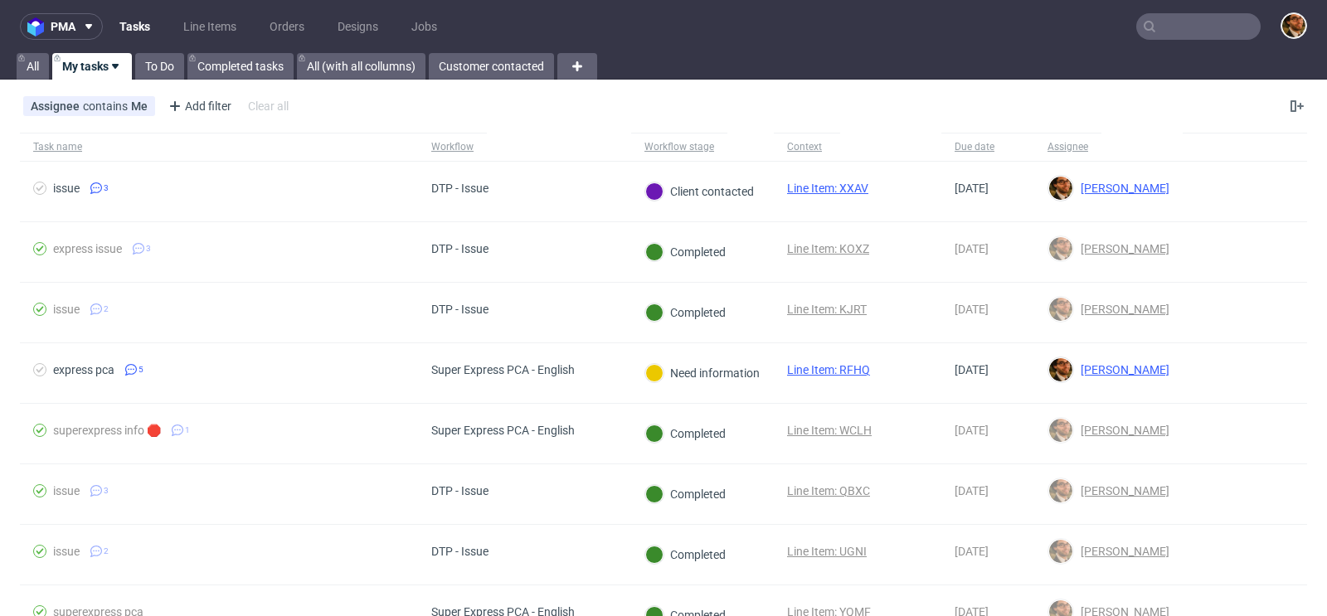
click at [1194, 22] on input "text" at bounding box center [1198, 26] width 124 height 27
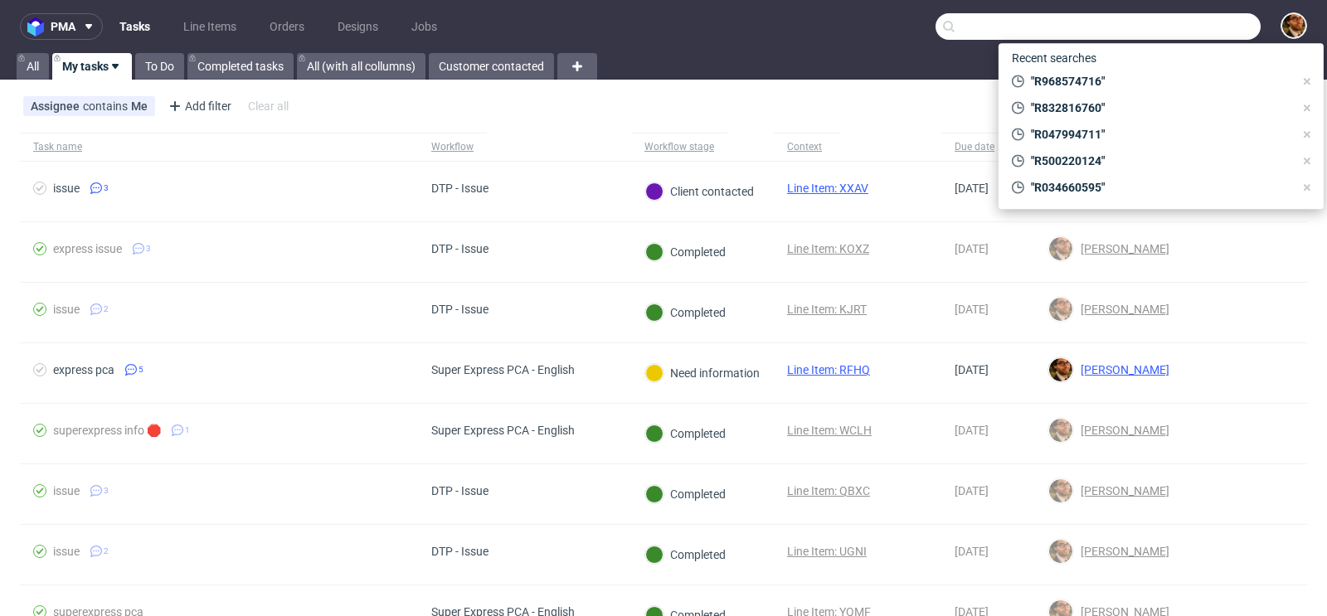
paste input "R607694604"
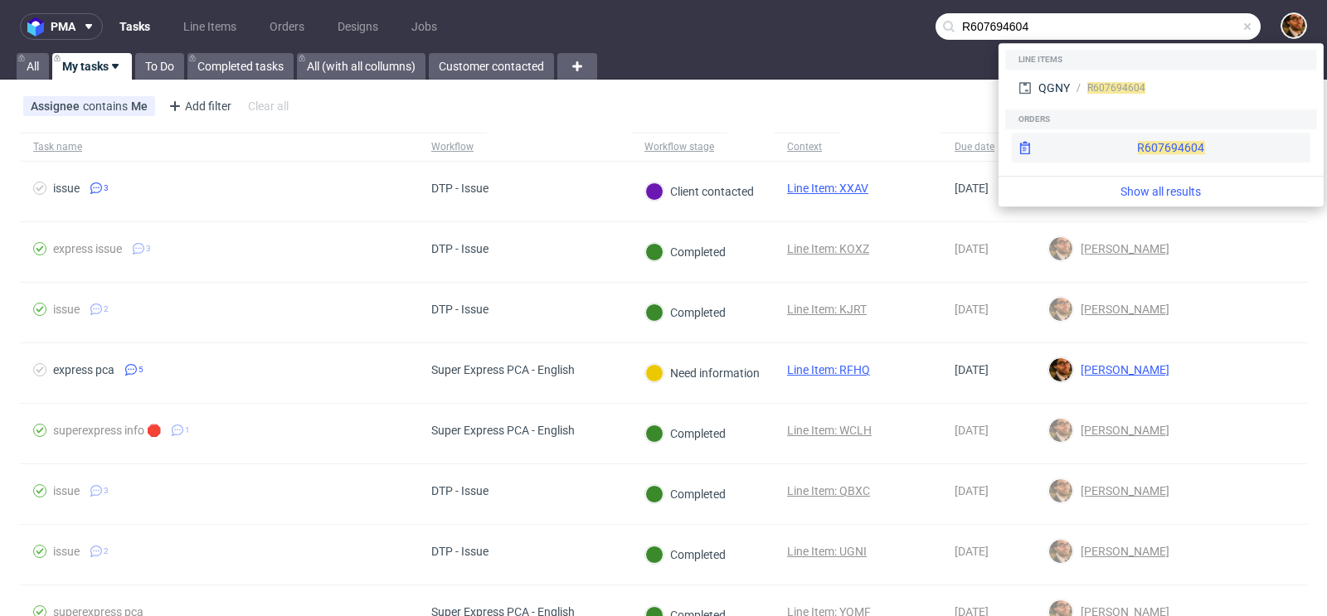
type input "R607694604"
click at [1134, 154] on div "R607694604" at bounding box center [1161, 148] width 299 height 30
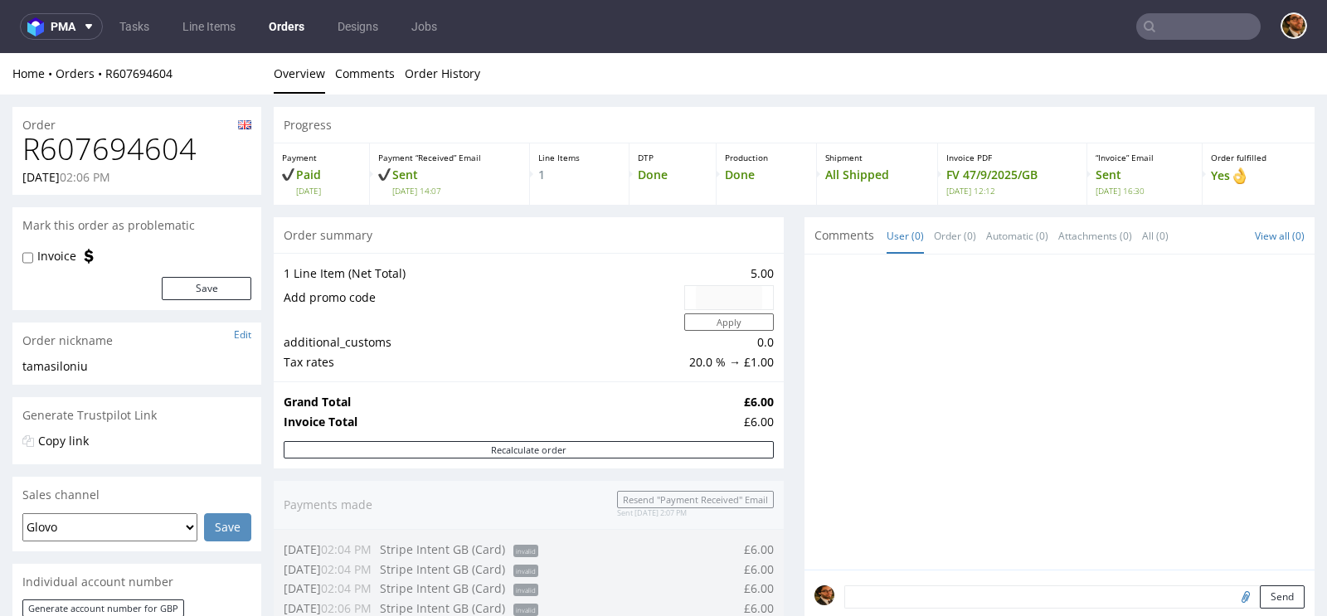
scroll to position [726, 0]
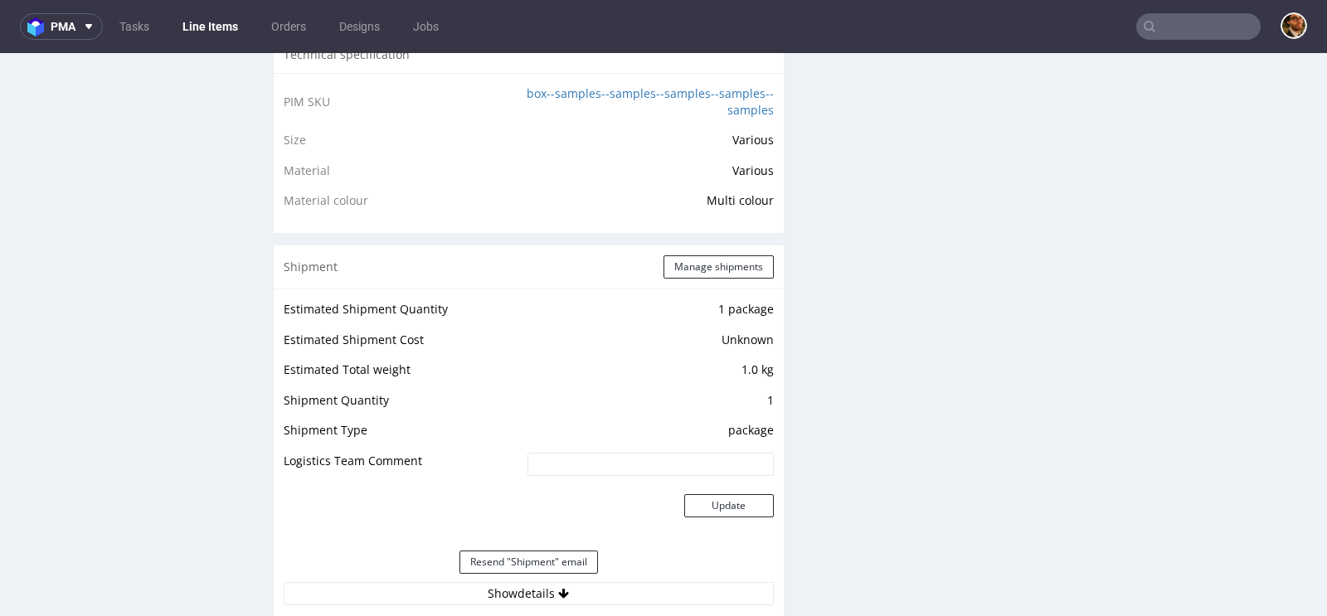
scroll to position [1447, 0]
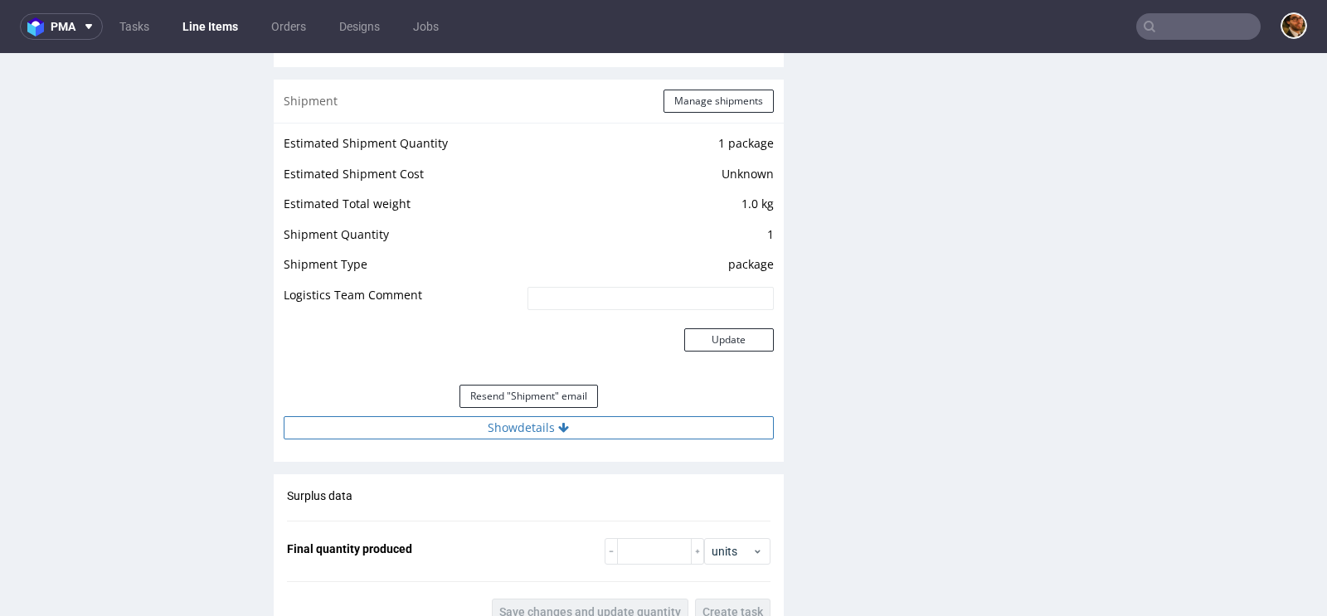
click at [547, 440] on button "Show details" at bounding box center [529, 427] width 490 height 23
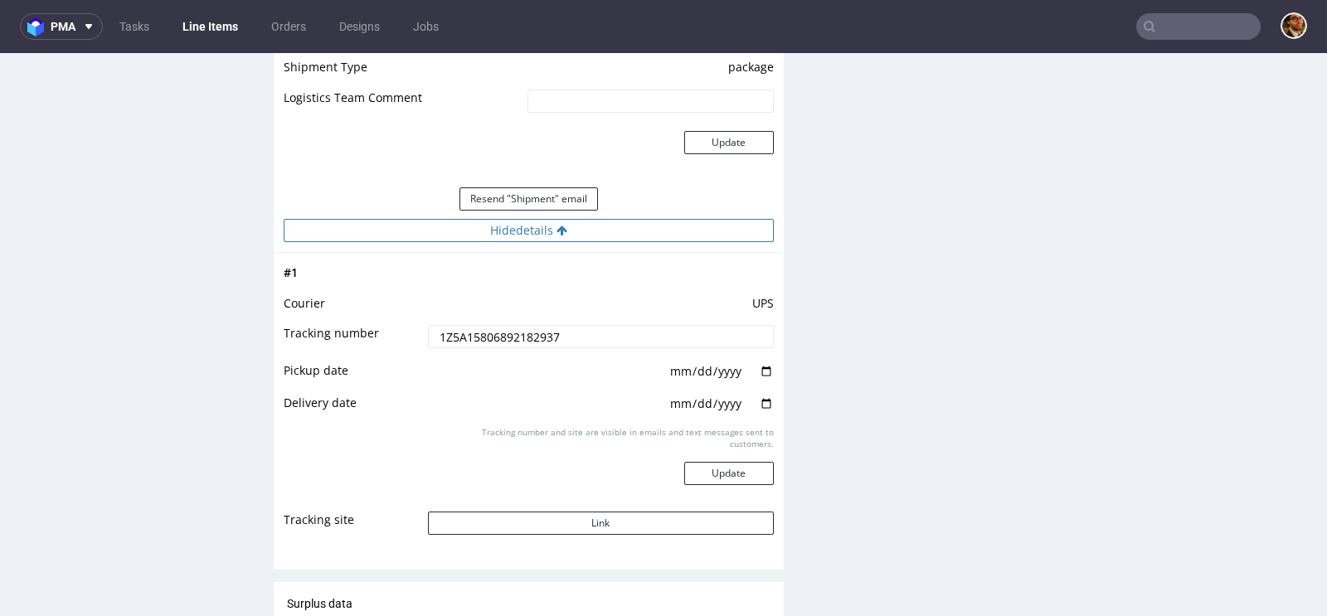
scroll to position [1753, 0]
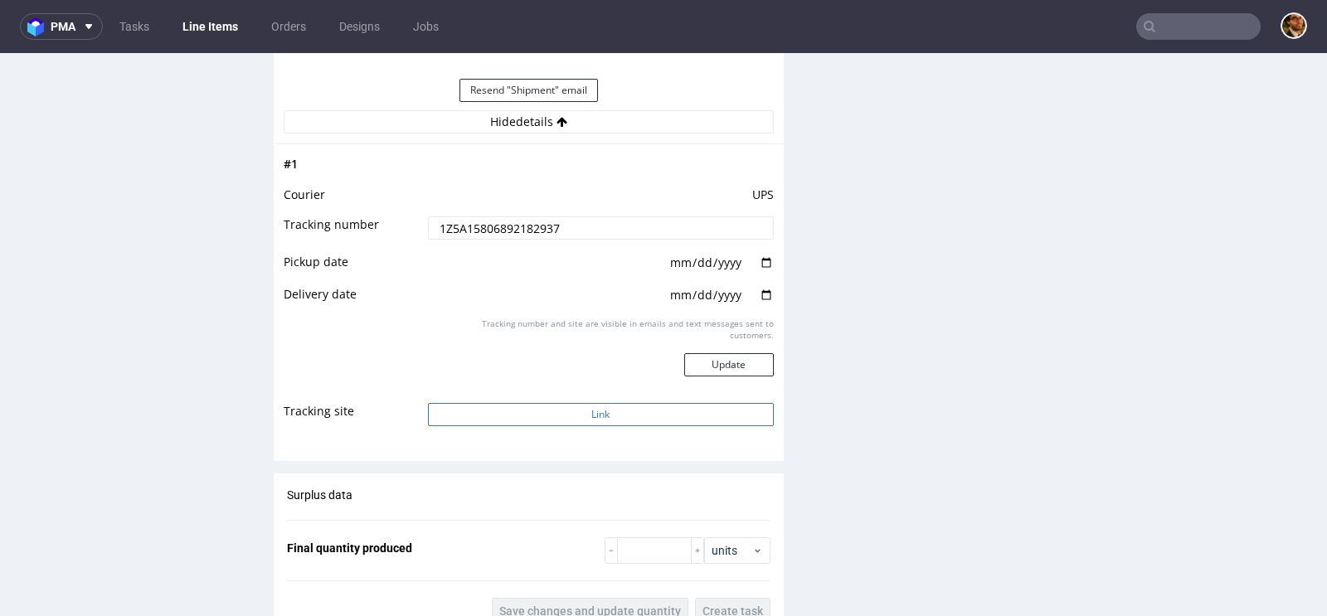
click at [556, 421] on button "Link" at bounding box center [601, 414] width 346 height 23
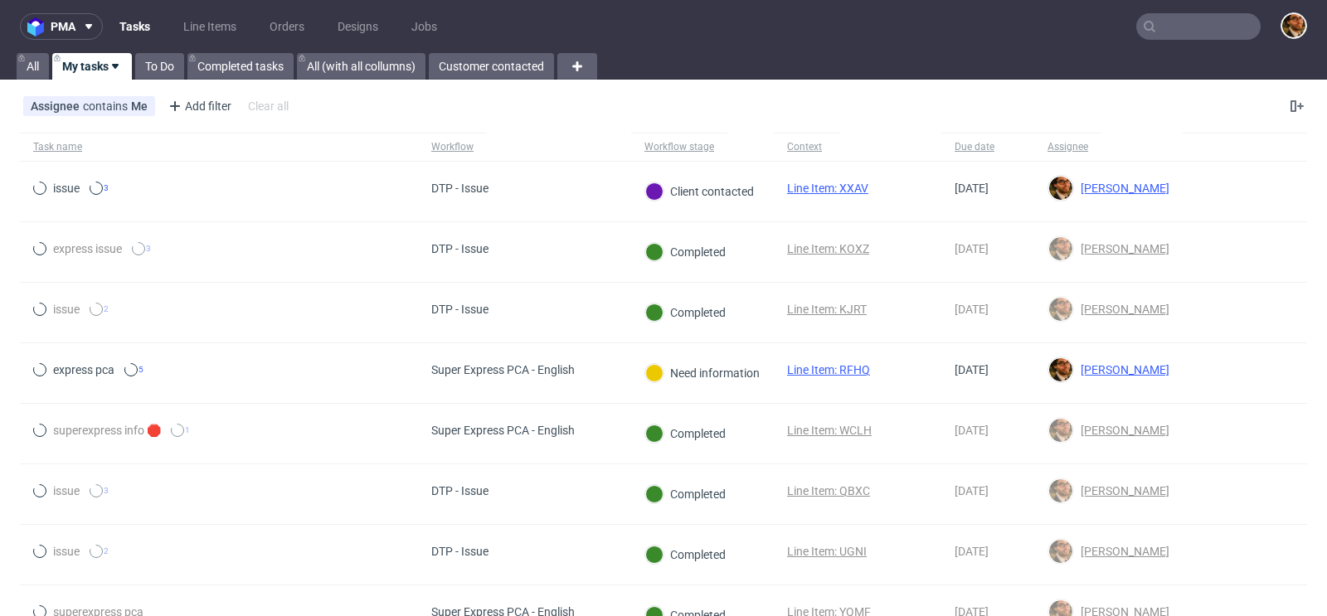
click at [1154, 32] on input "text" at bounding box center [1198, 26] width 124 height 27
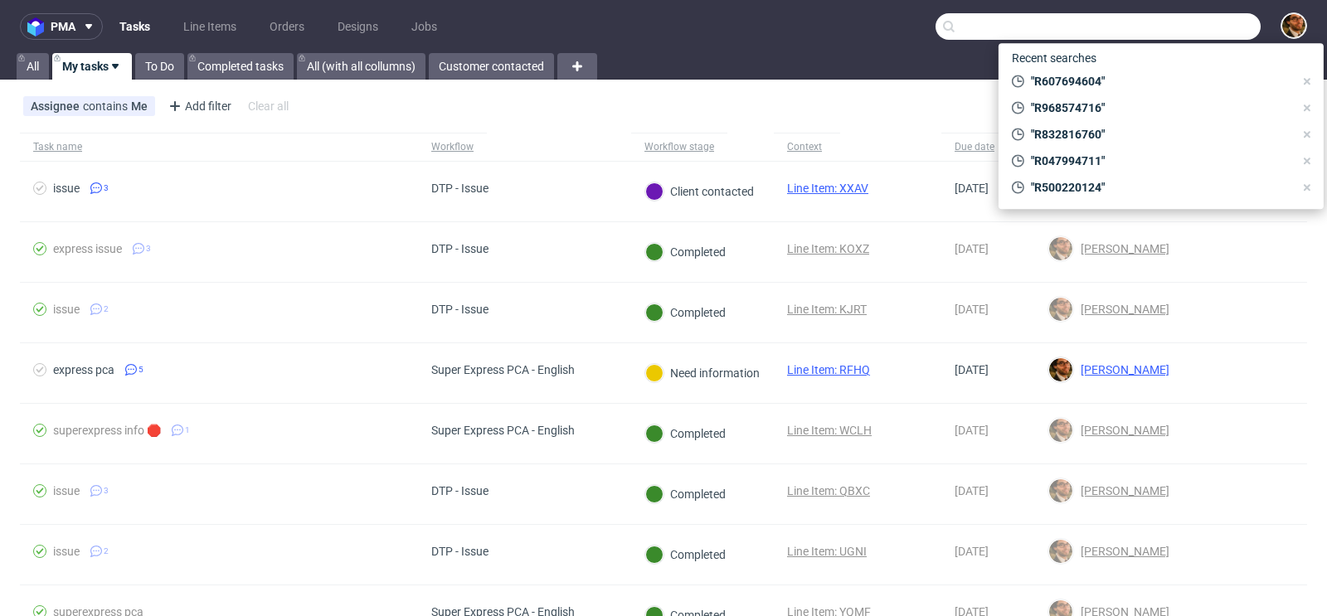
paste input "R968574716"
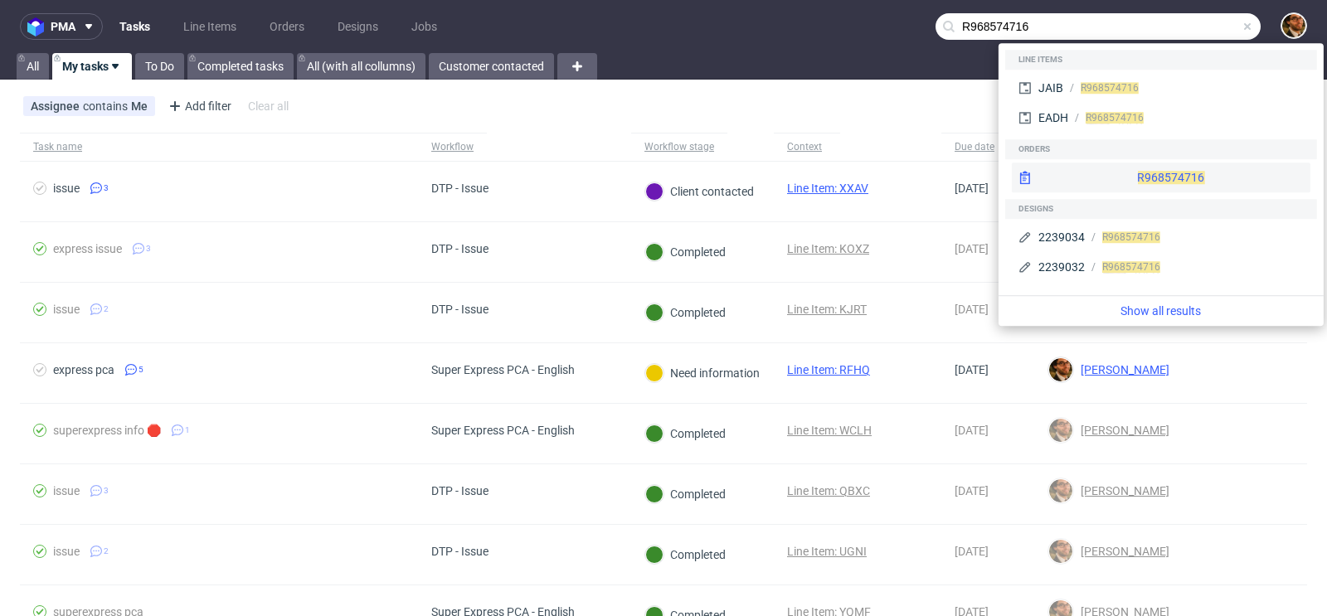
type input "R968574716"
click at [1112, 173] on div "R968574716" at bounding box center [1161, 178] width 299 height 30
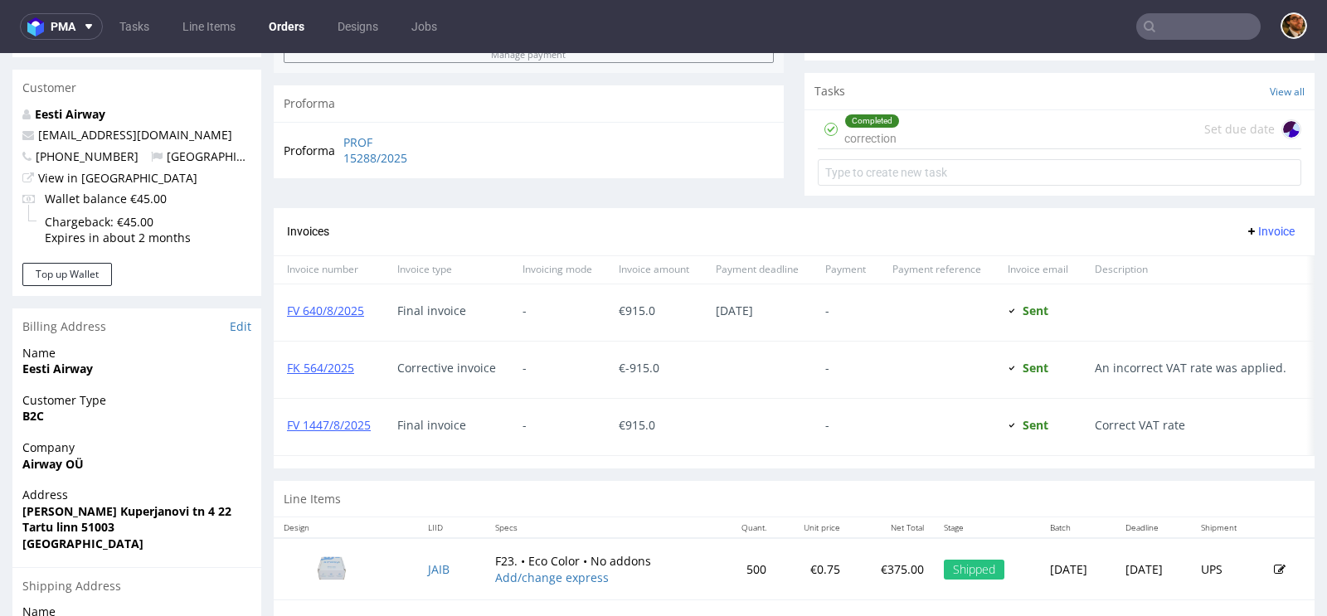
scroll to position [778, 0]
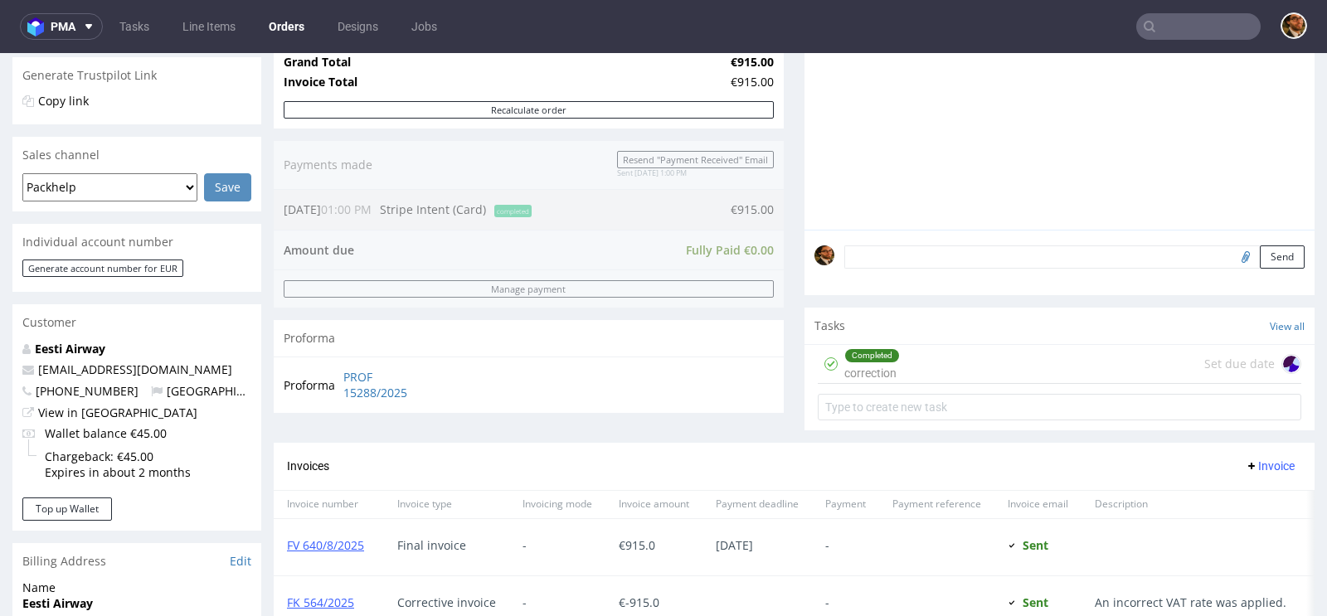
scroll to position [473, 0]
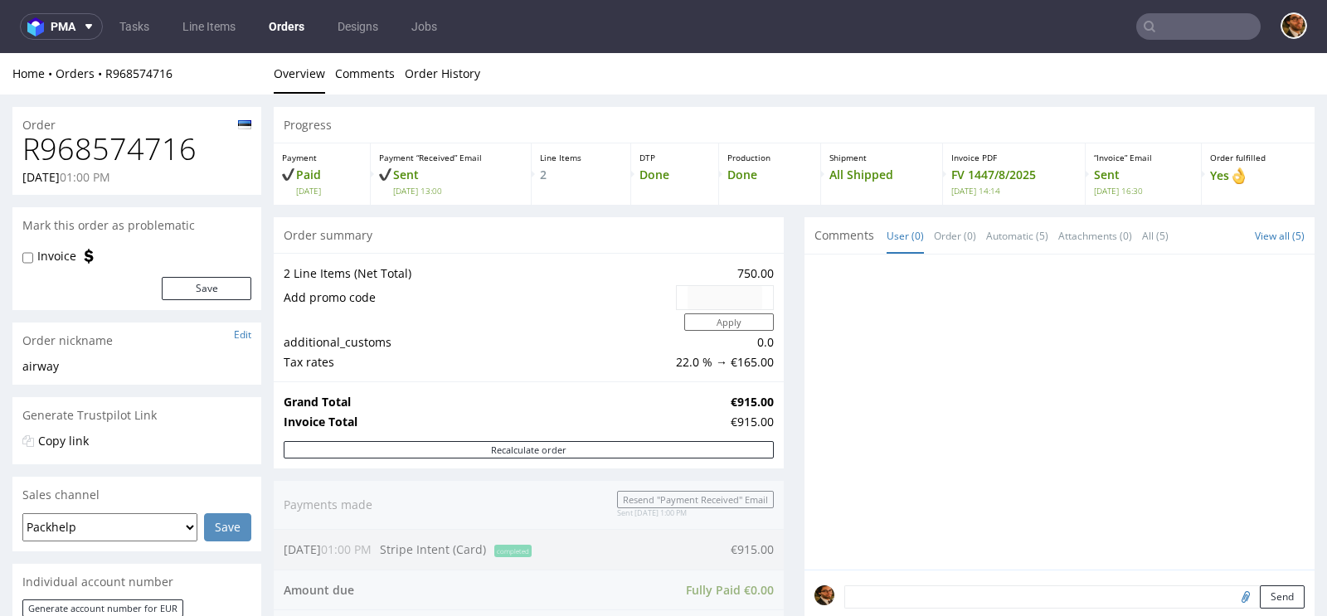
scroll to position [788, 0]
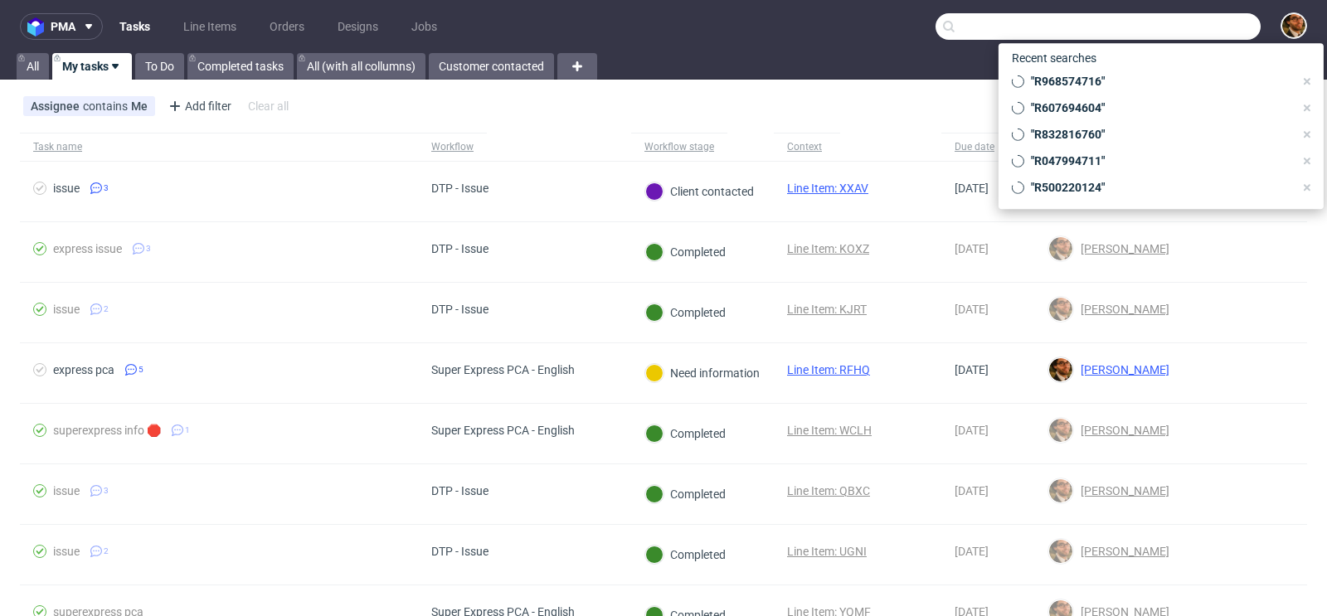
click at [1156, 30] on input "text" at bounding box center [1098, 26] width 325 height 27
paste input "R178587798"
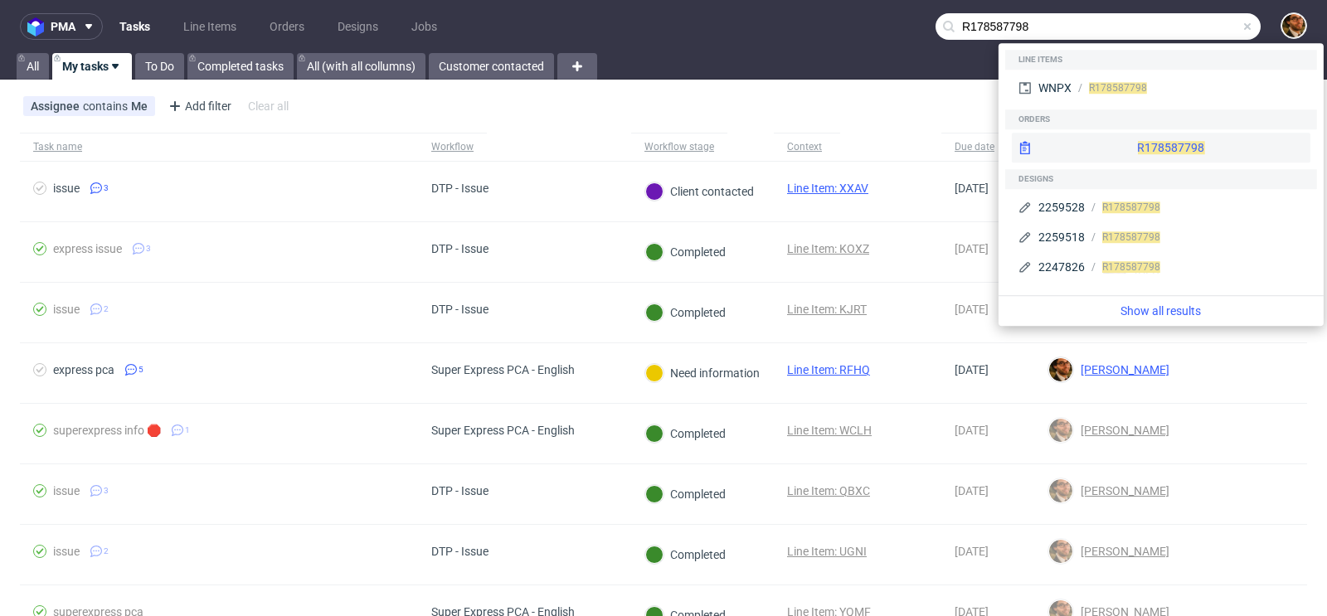
type input "R178587798"
click at [1130, 147] on div "R178587798" at bounding box center [1161, 148] width 299 height 30
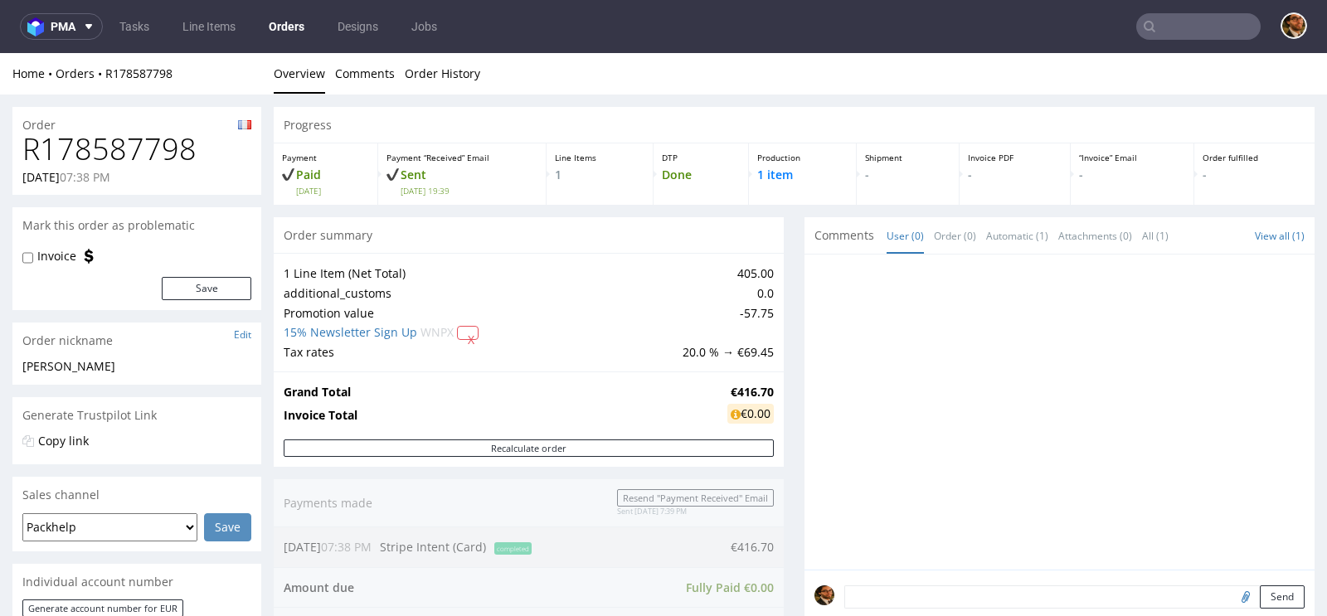
scroll to position [598, 0]
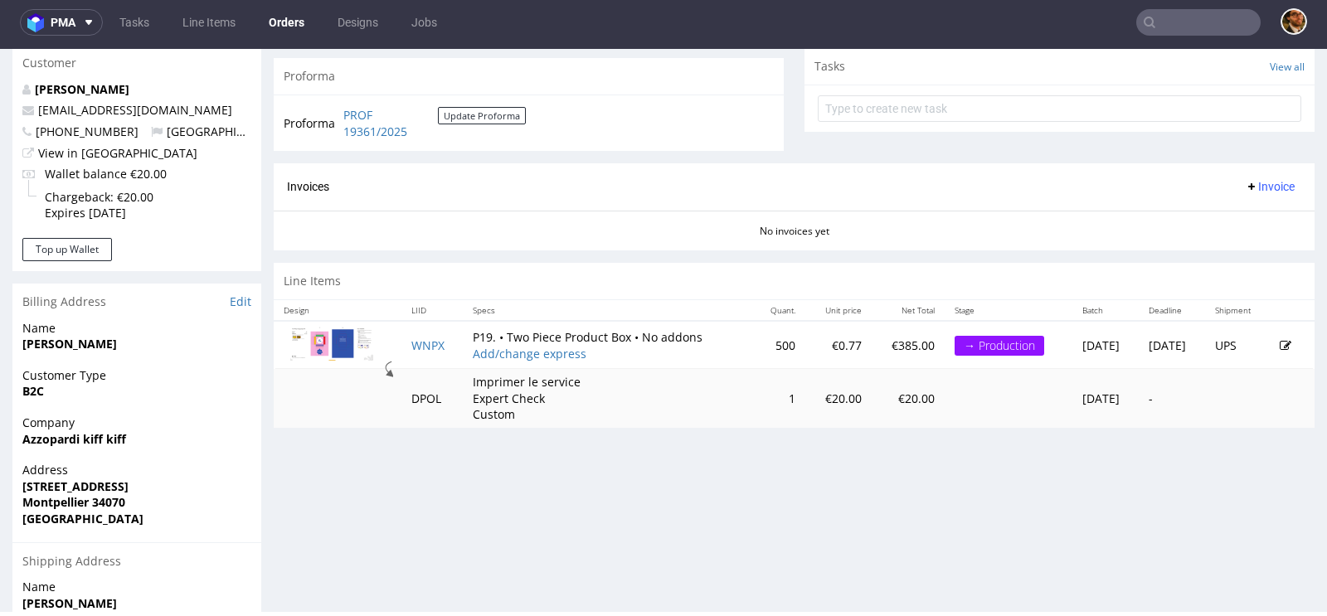
scroll to position [577, 0]
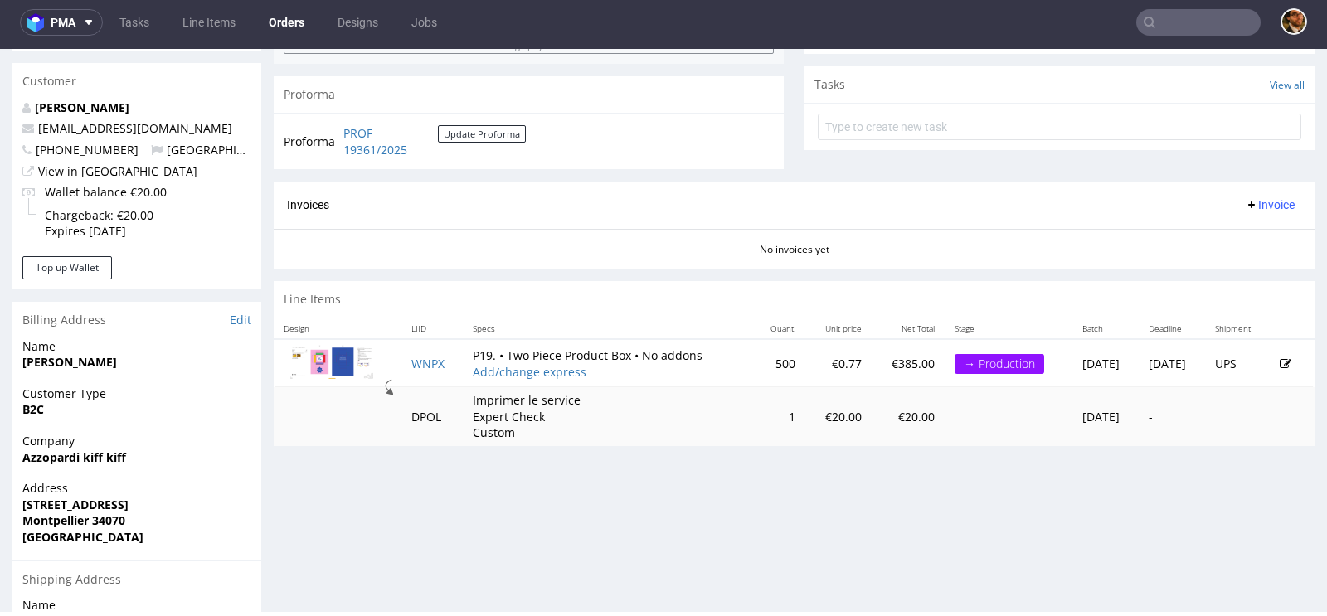
click at [1228, 362] on td "UPS" at bounding box center [1237, 363] width 65 height 48
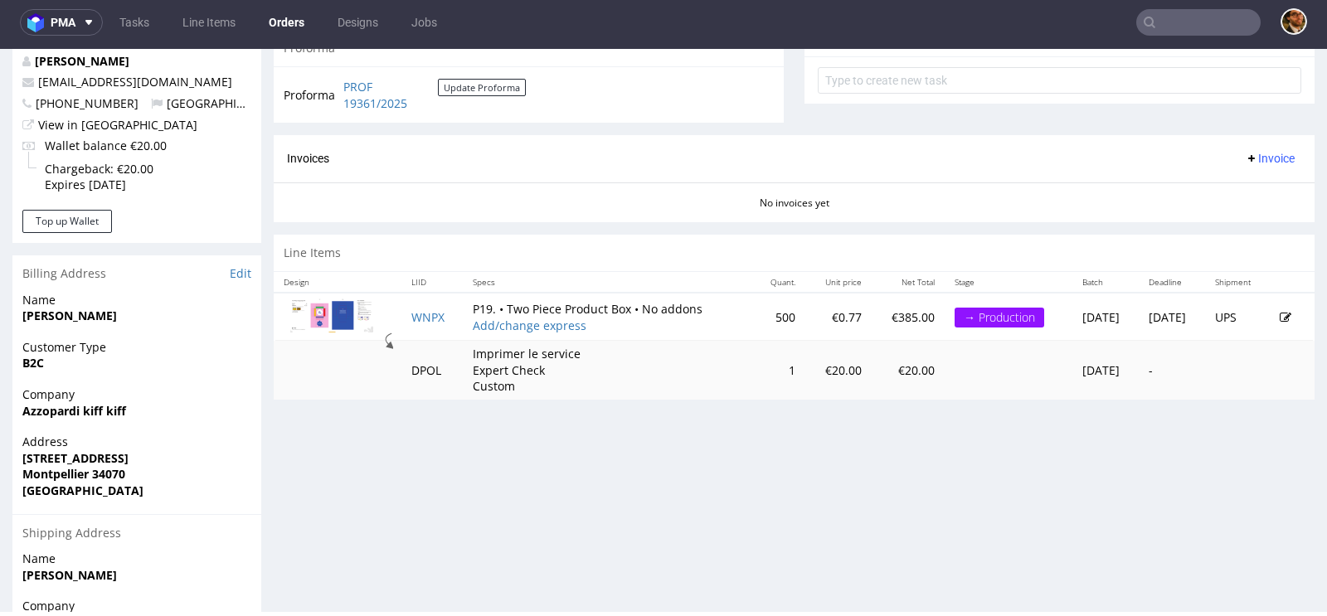
scroll to position [788, 0]
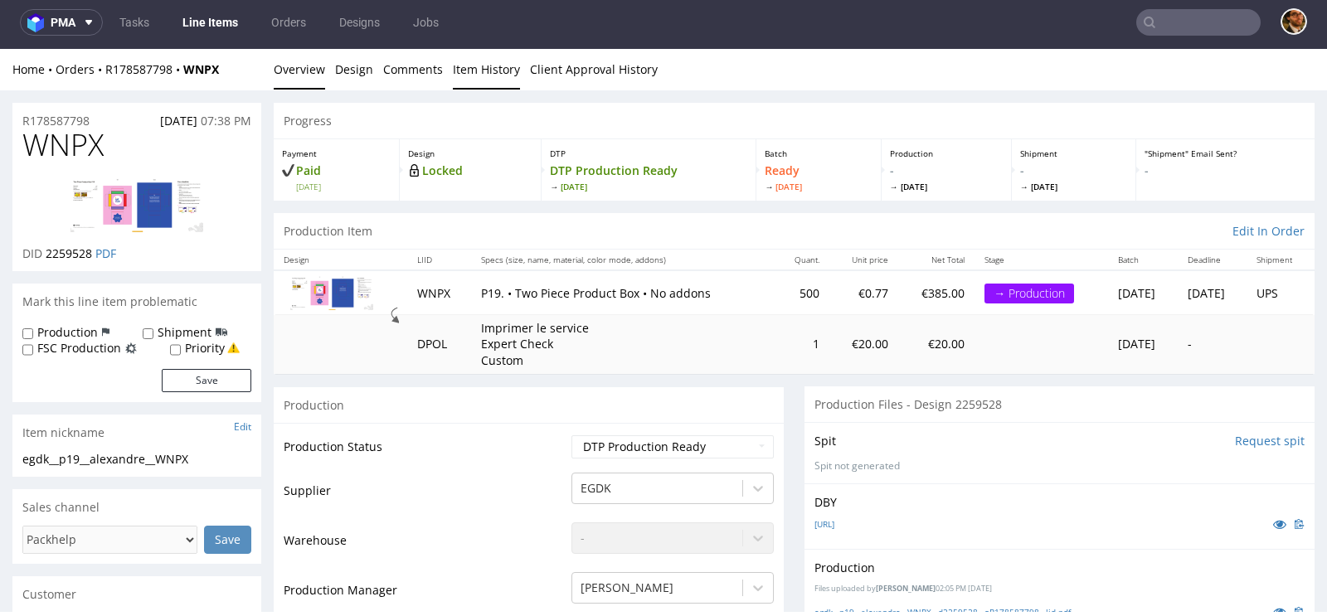
click at [480, 71] on link "Item History" at bounding box center [486, 69] width 67 height 41
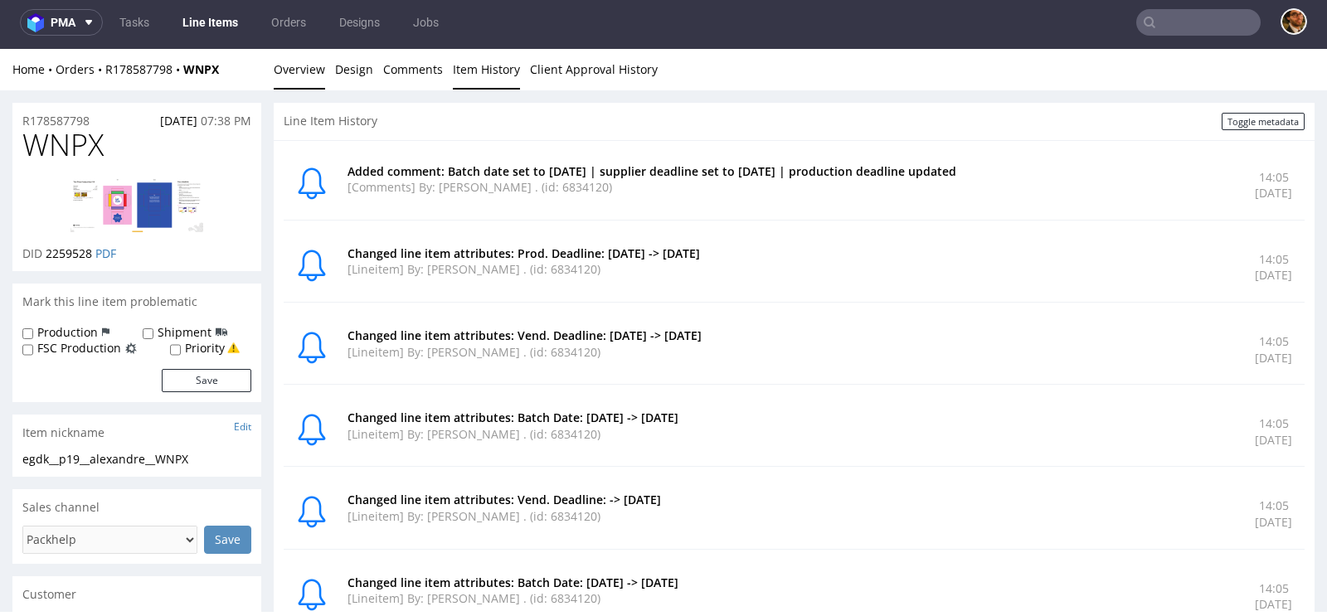
click at [304, 73] on link "Overview" at bounding box center [299, 69] width 51 height 41
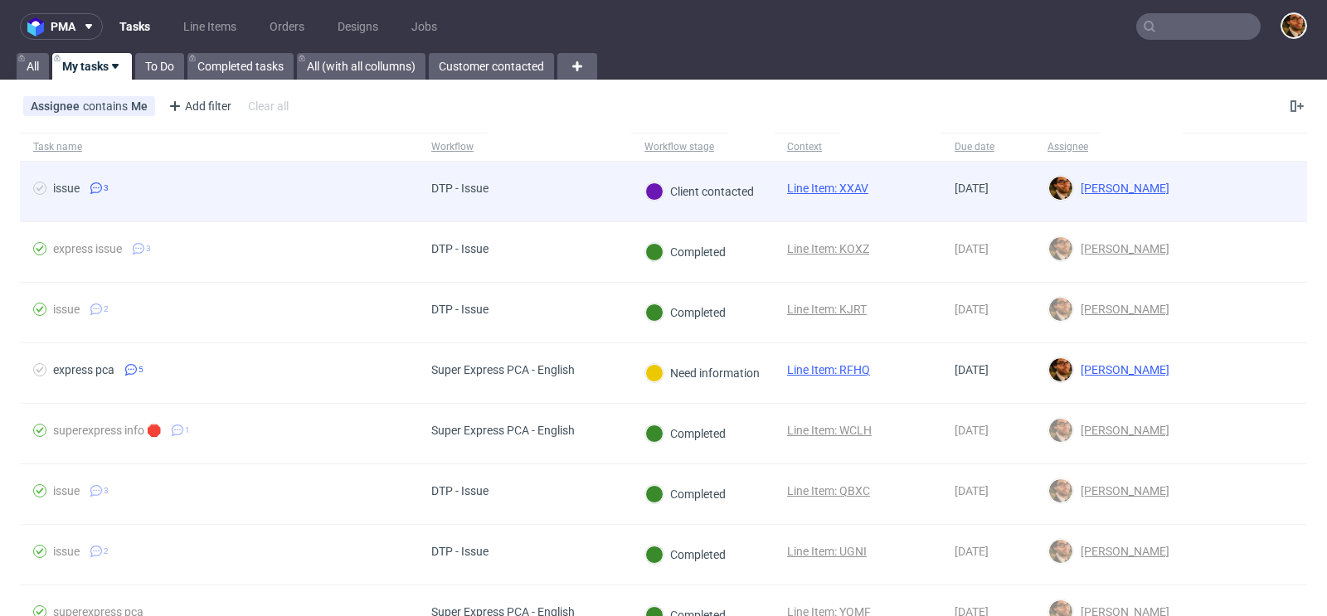
click at [1190, 210] on div at bounding box center [1245, 192] width 124 height 60
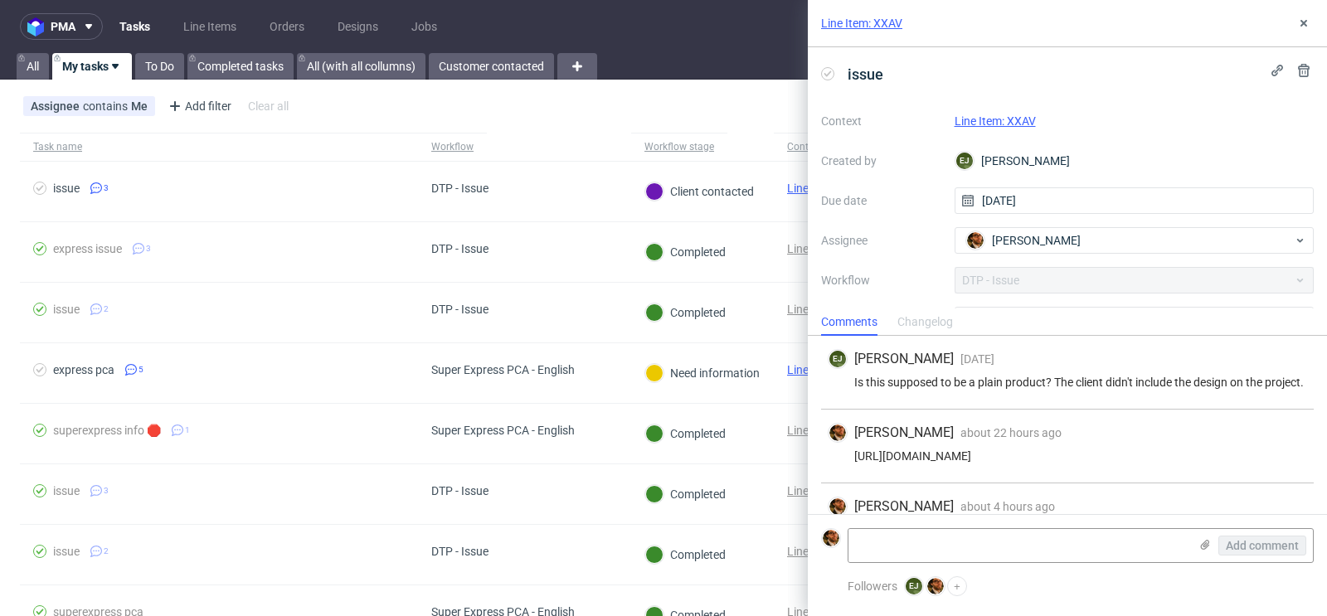
click at [1014, 123] on link "Line Item: XXAV" at bounding box center [995, 120] width 81 height 13
click at [1308, 29] on icon at bounding box center [1303, 23] width 13 height 13
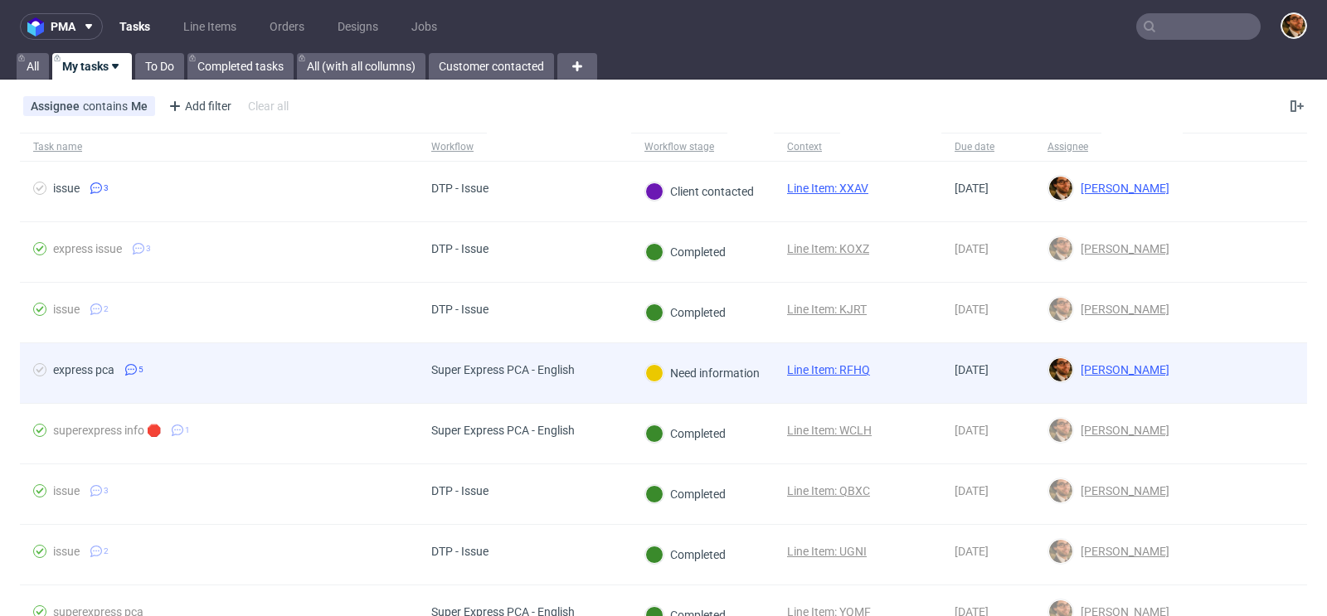
click at [1183, 374] on div at bounding box center [1245, 373] width 124 height 60
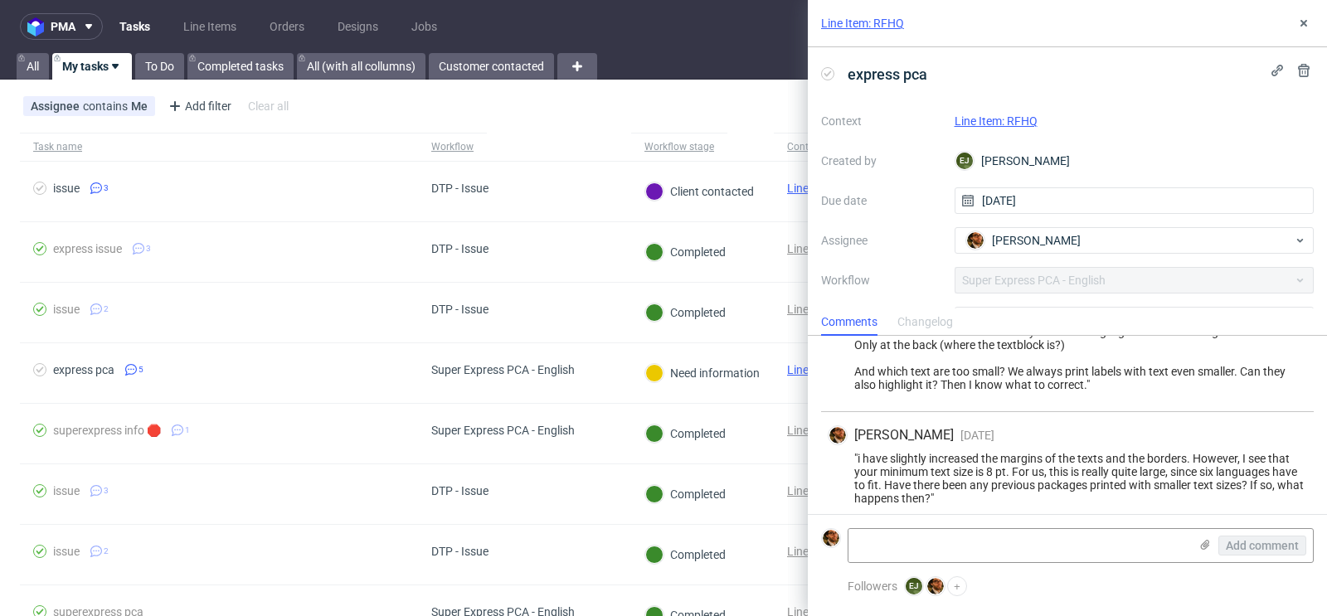
scroll to position [392, 0]
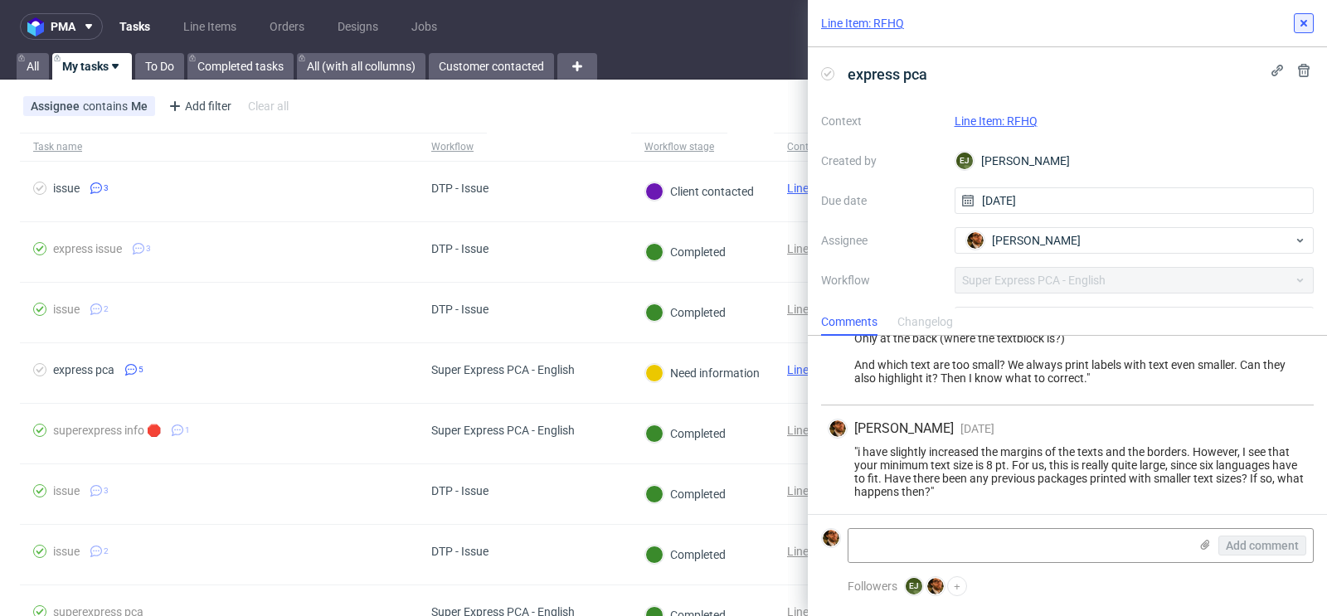
click at [1309, 29] on icon at bounding box center [1303, 23] width 13 height 13
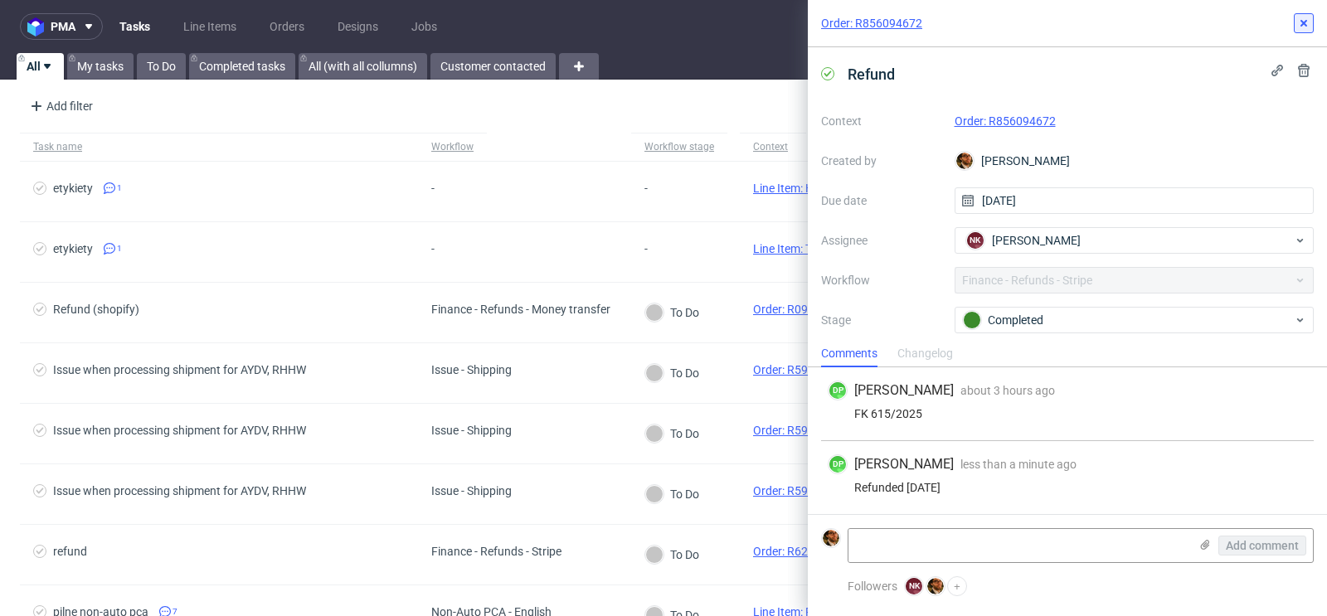
click at [1296, 25] on button at bounding box center [1304, 23] width 20 height 20
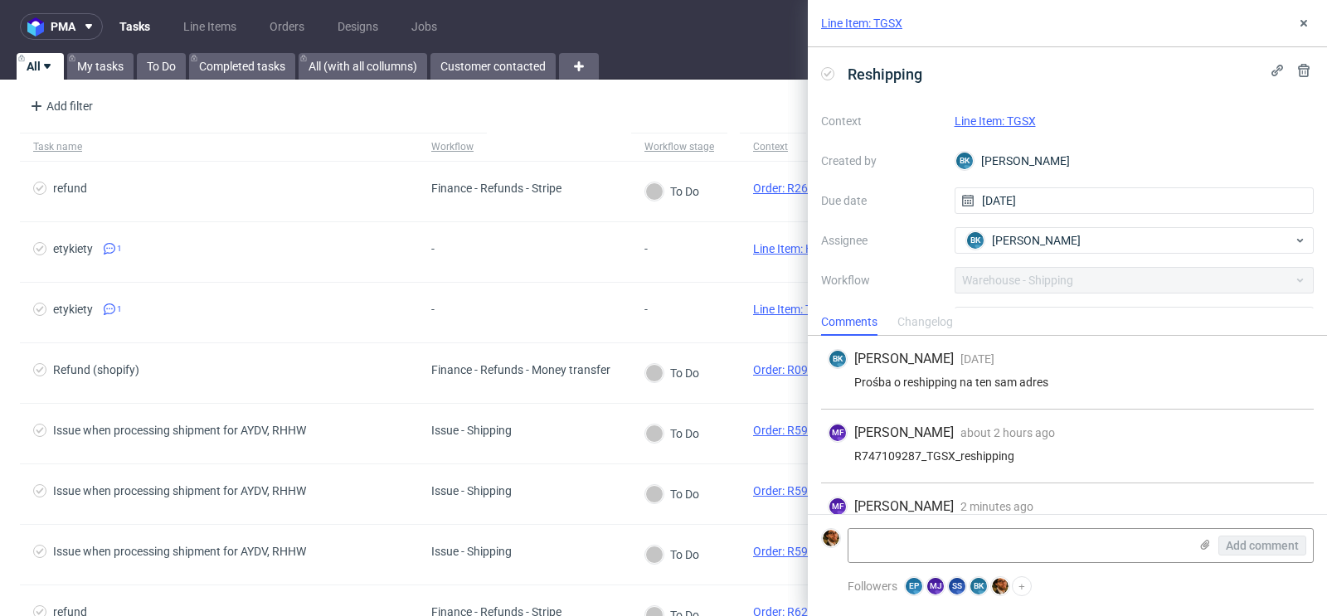
scroll to position [39, 0]
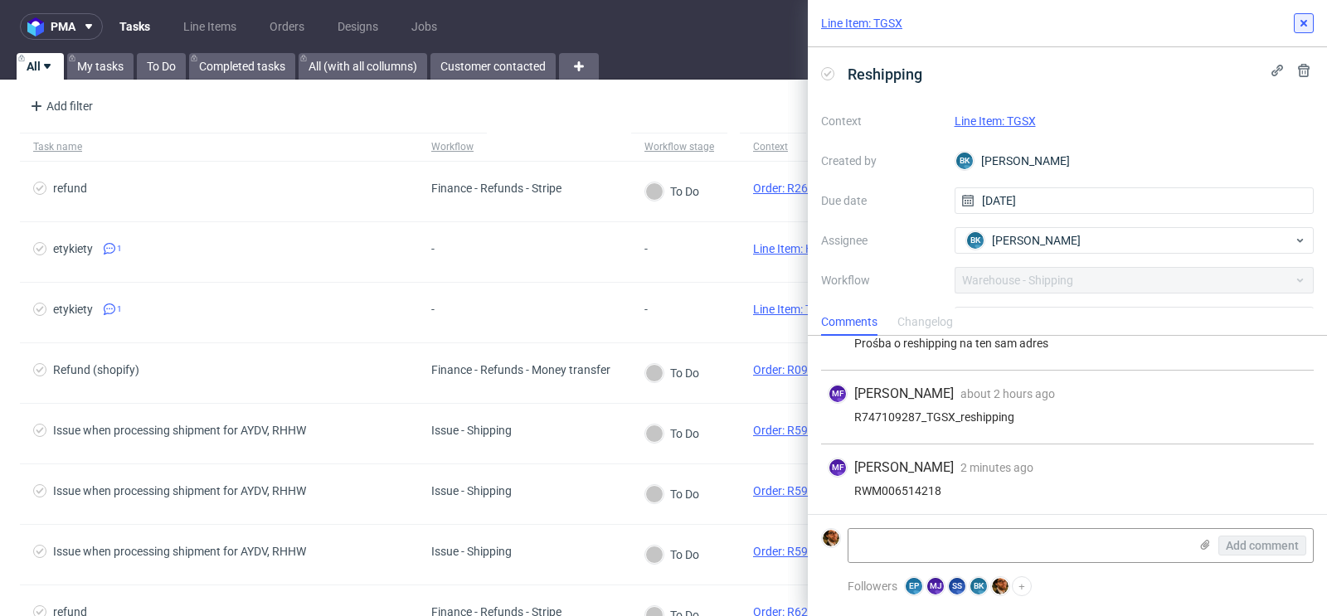
click at [1306, 27] on icon at bounding box center [1303, 23] width 13 height 13
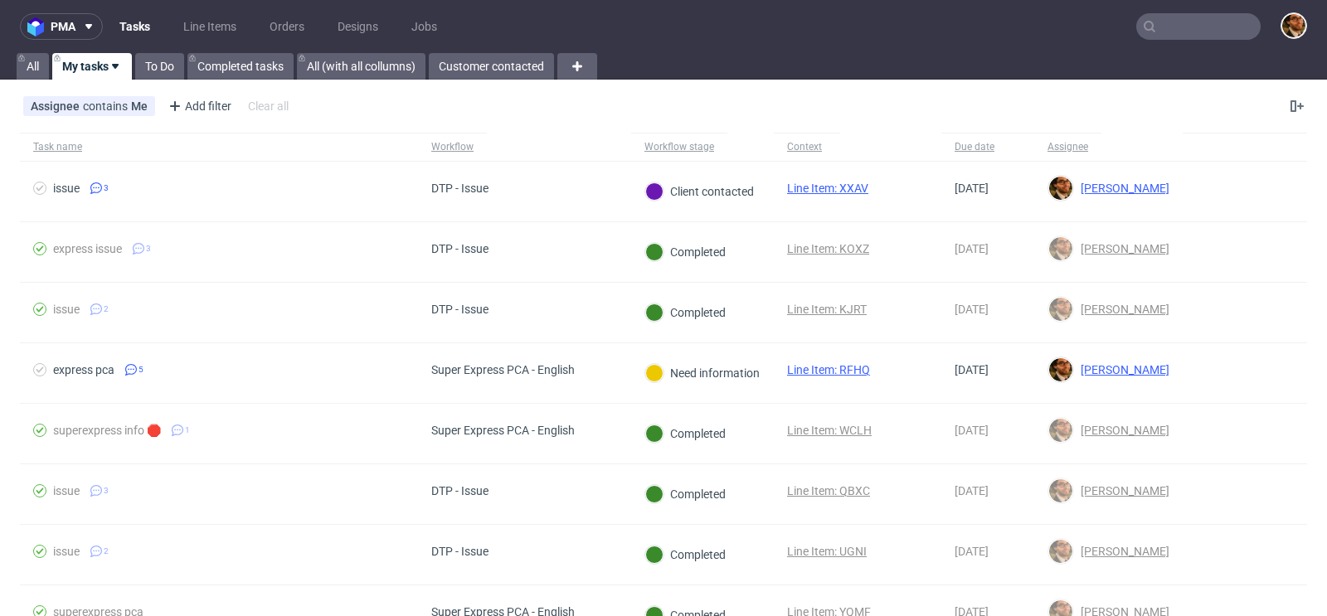
click at [1175, 34] on input "text" at bounding box center [1198, 26] width 124 height 27
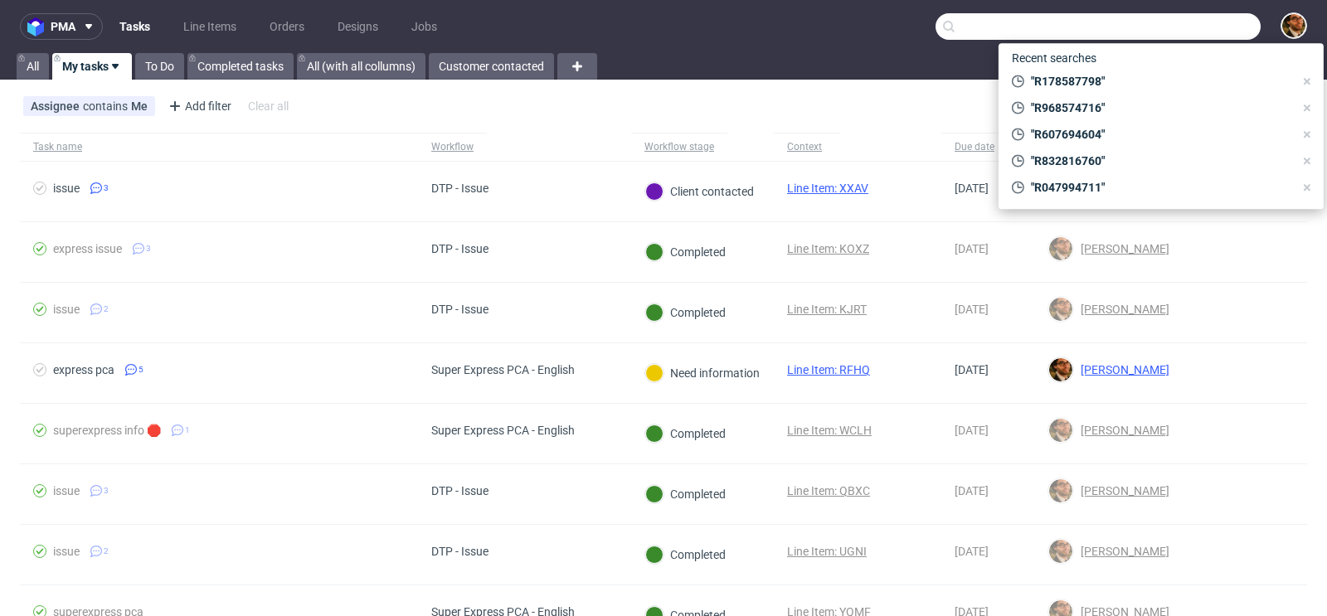
paste input "R178587798"
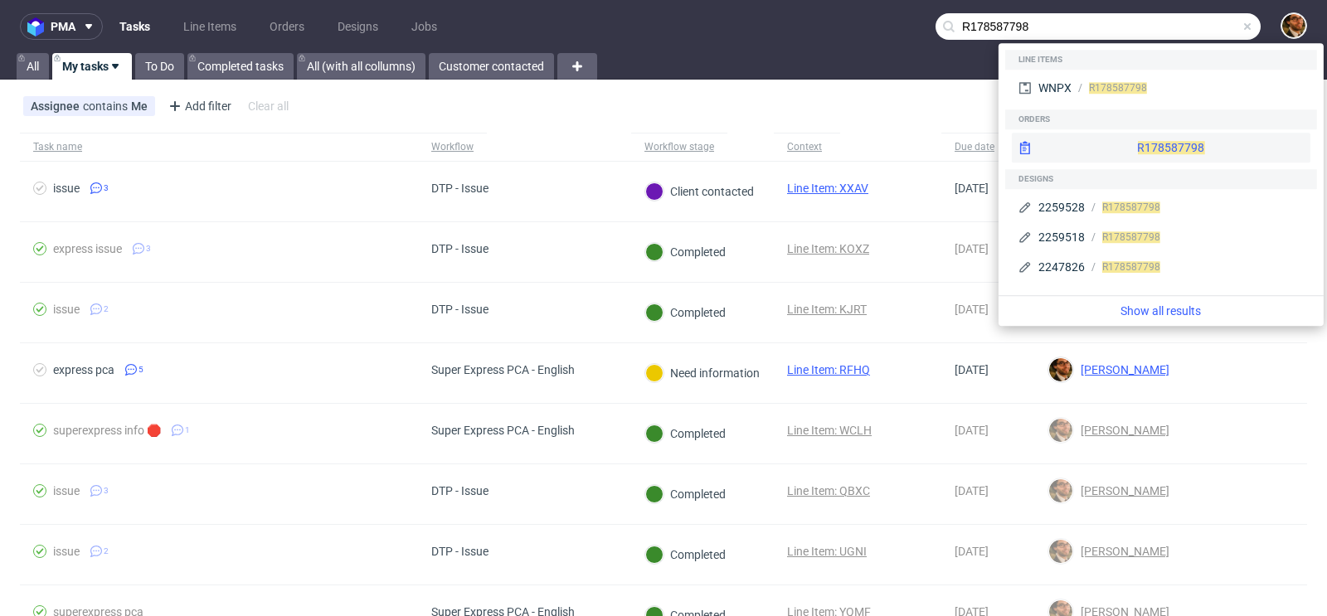
type input "R178587798"
click at [1140, 139] on div "R178587798" at bounding box center [1161, 148] width 299 height 30
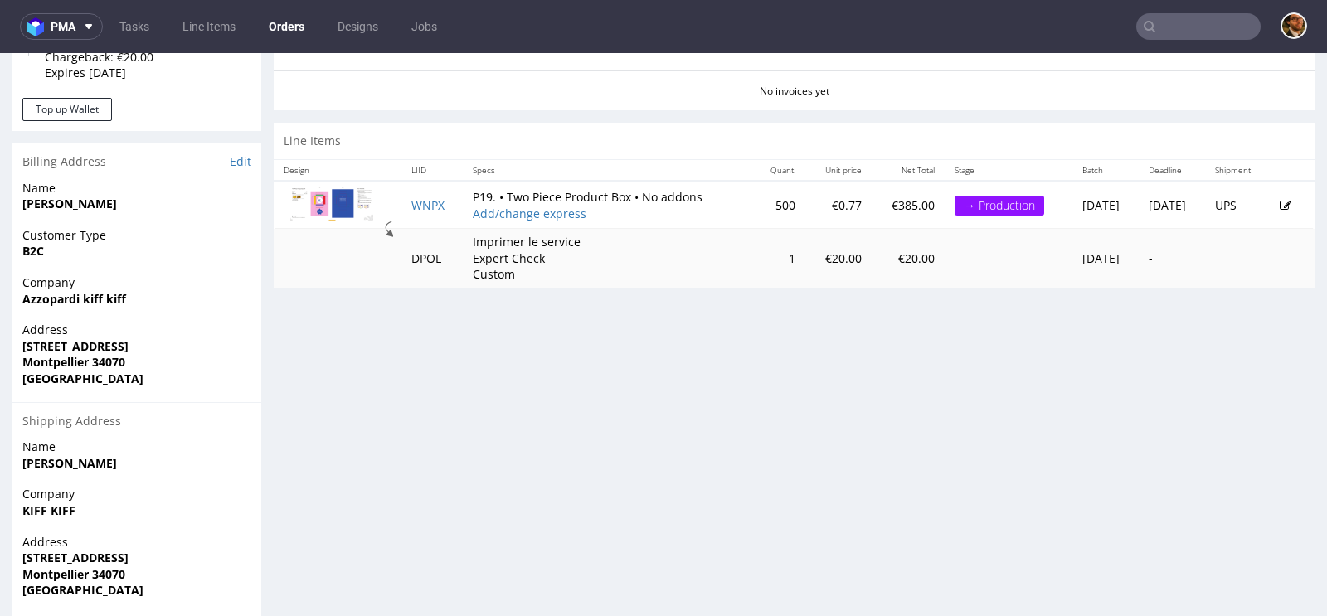
scroll to position [788, 0]
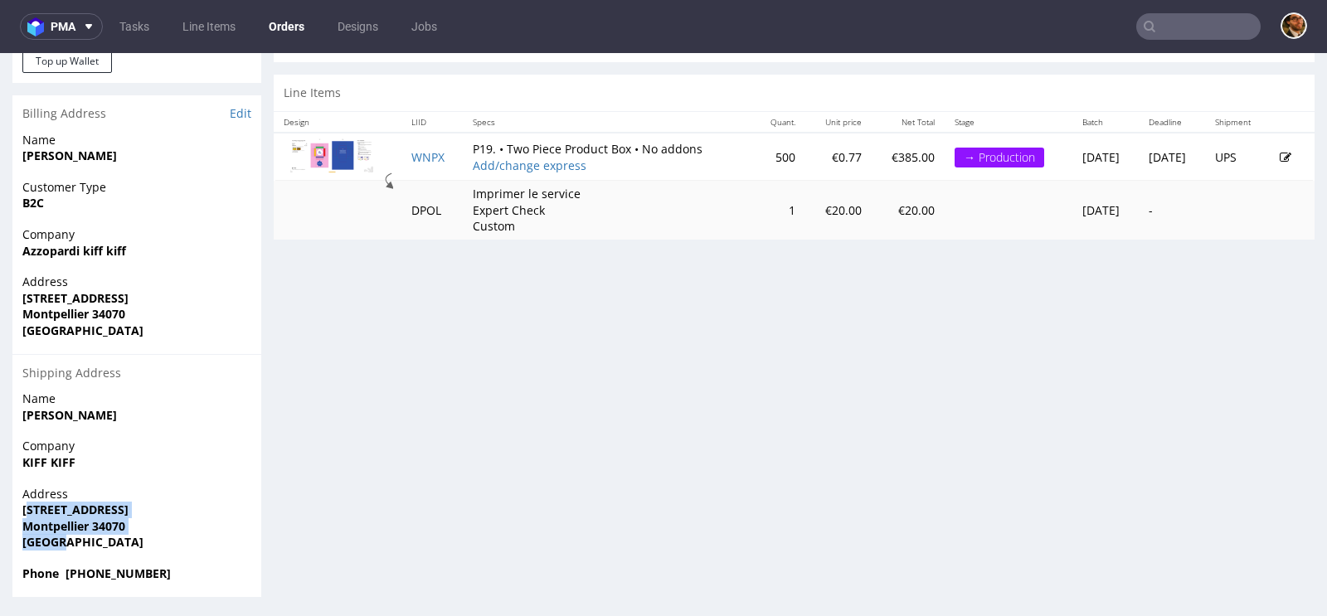
drag, startPoint x: 71, startPoint y: 535, endPoint x: 27, endPoint y: 510, distance: 50.5
click at [27, 510] on p "Address 99 avenue de palavas Montpellier 34070 France" at bounding box center [136, 518] width 229 height 65
click at [27, 510] on strong "99 avenue de palavas" at bounding box center [75, 510] width 106 height 16
drag, startPoint x: 158, startPoint y: 571, endPoint x: 27, endPoint y: 513, distance: 143.0
click at [27, 513] on section "Billing Address Edit Name Azzopardi Alexandre Customer Type B2C Company Azzopar…" at bounding box center [136, 345] width 249 height 501
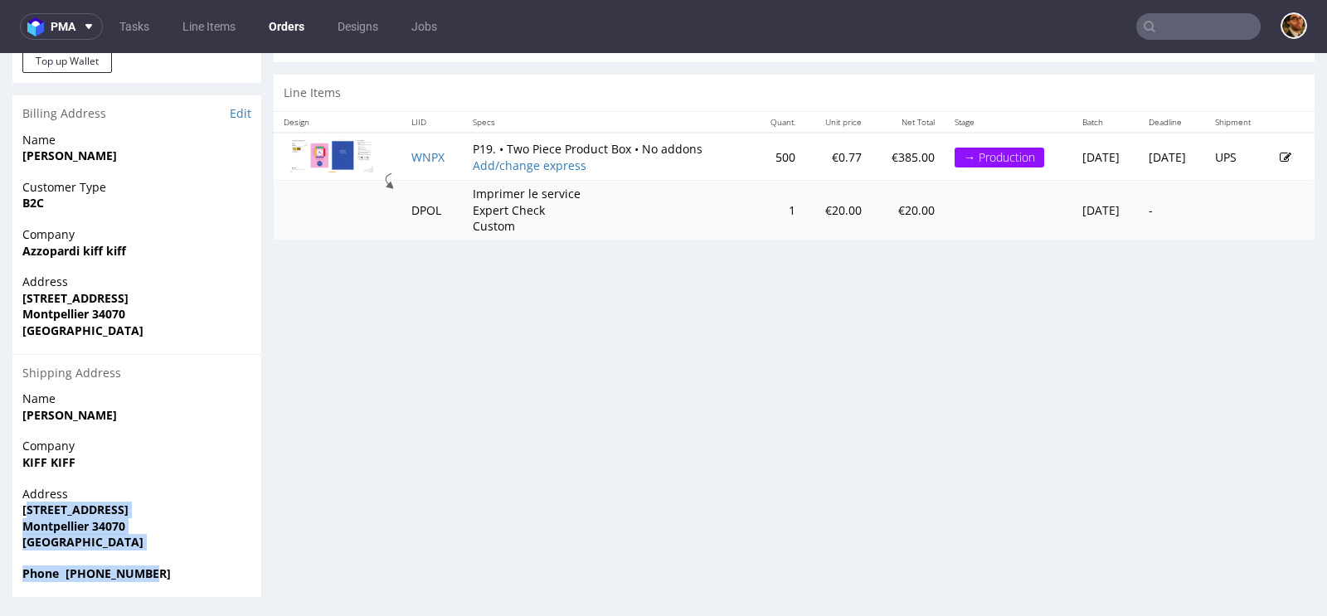
click at [27, 512] on strong "99 avenue de palavas" at bounding box center [75, 510] width 106 height 16
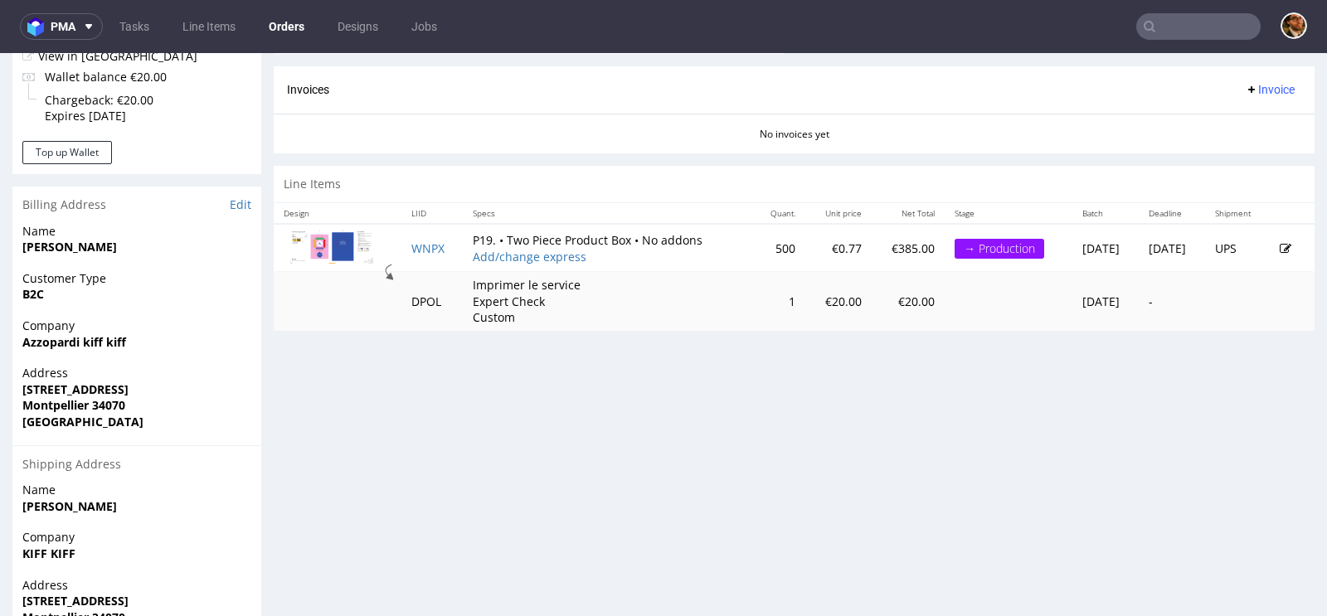
scroll to position [650, 0]
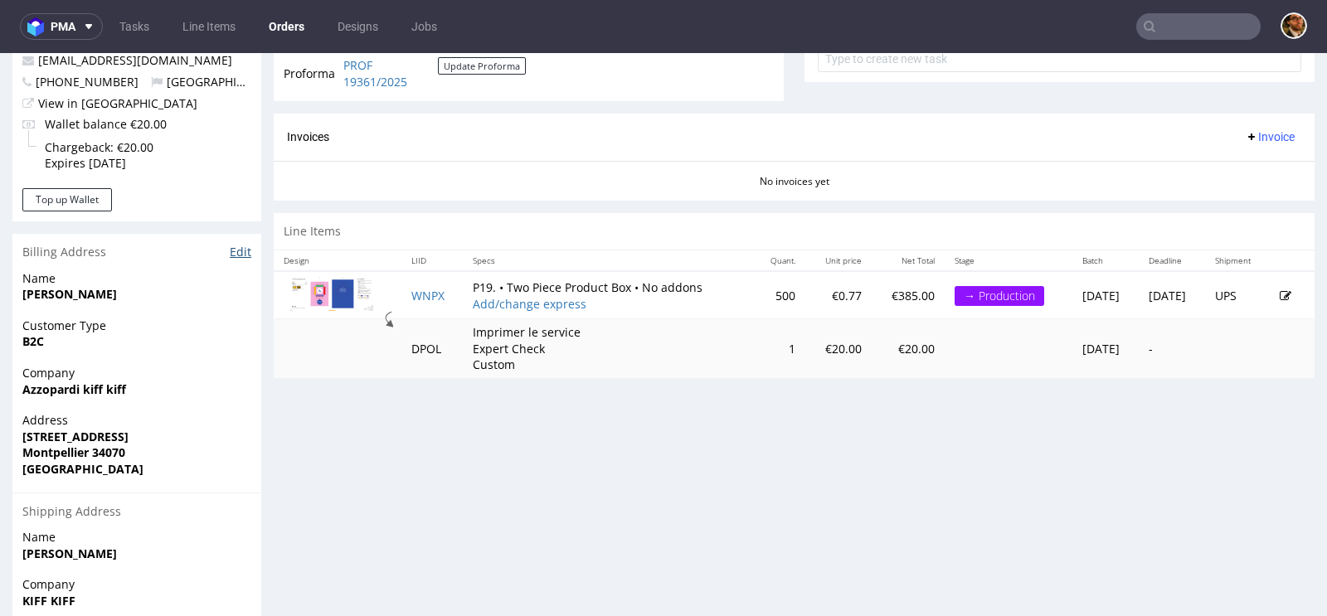
click at [242, 253] on link "Edit" at bounding box center [241, 252] width 22 height 17
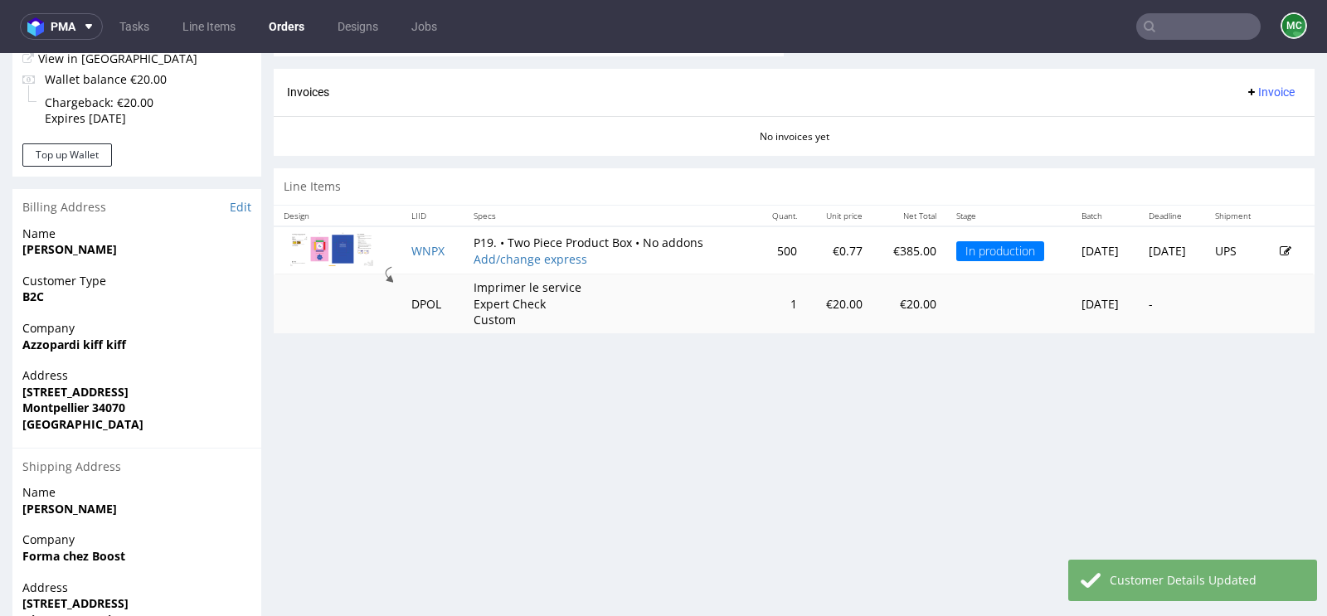
scroll to position [698, 0]
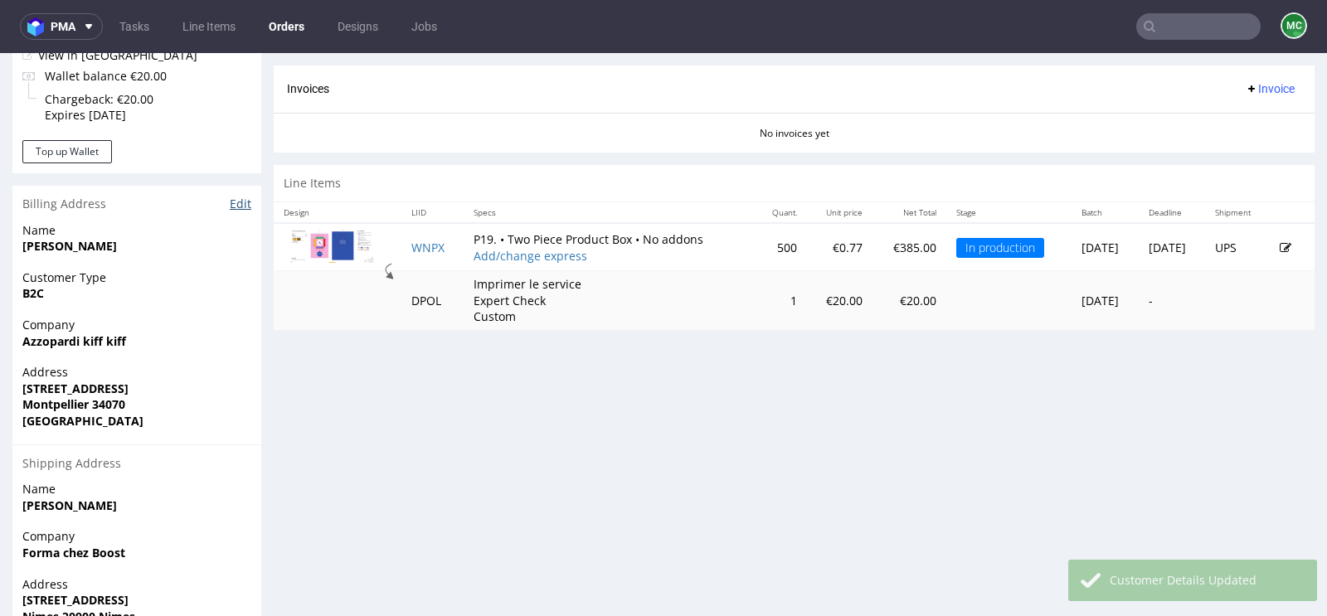
click at [240, 202] on link "Edit" at bounding box center [241, 204] width 22 height 17
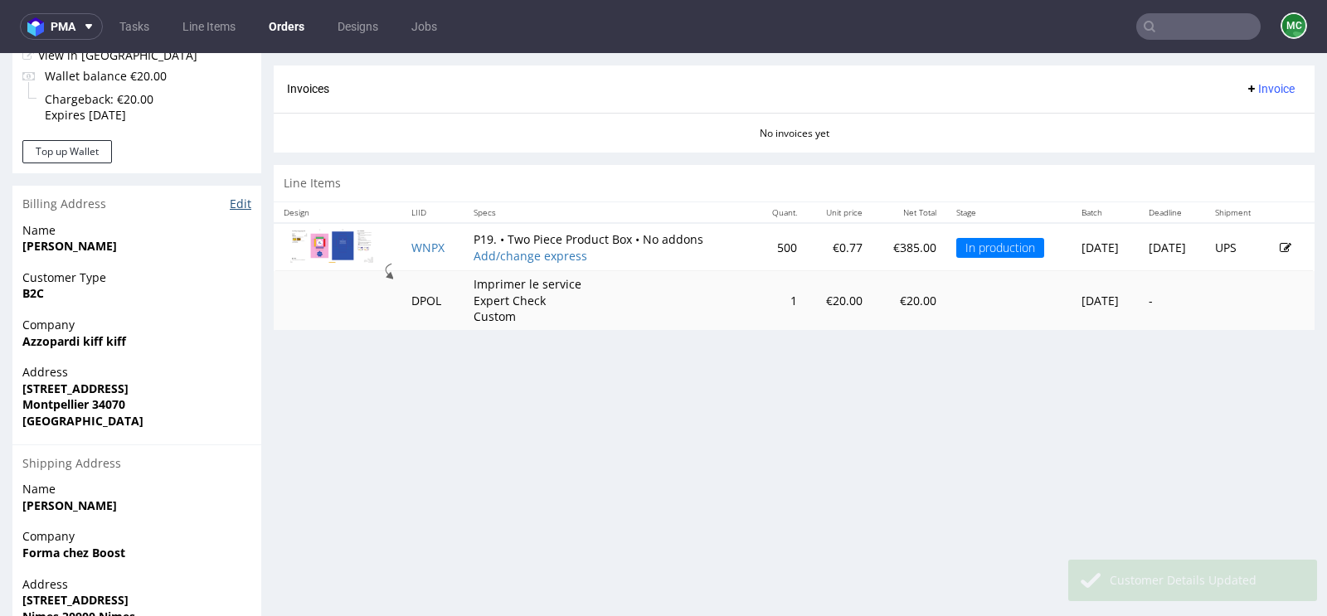
scroll to position [4, 0]
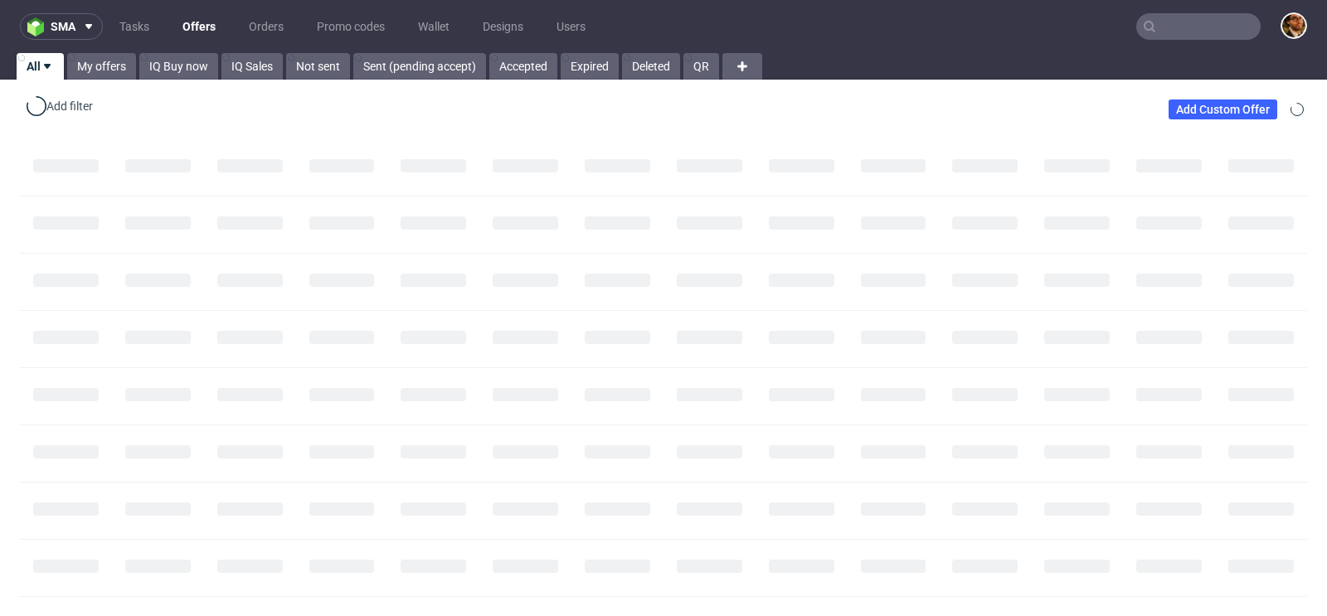
click at [1160, 32] on input "text" at bounding box center [1198, 26] width 124 height 27
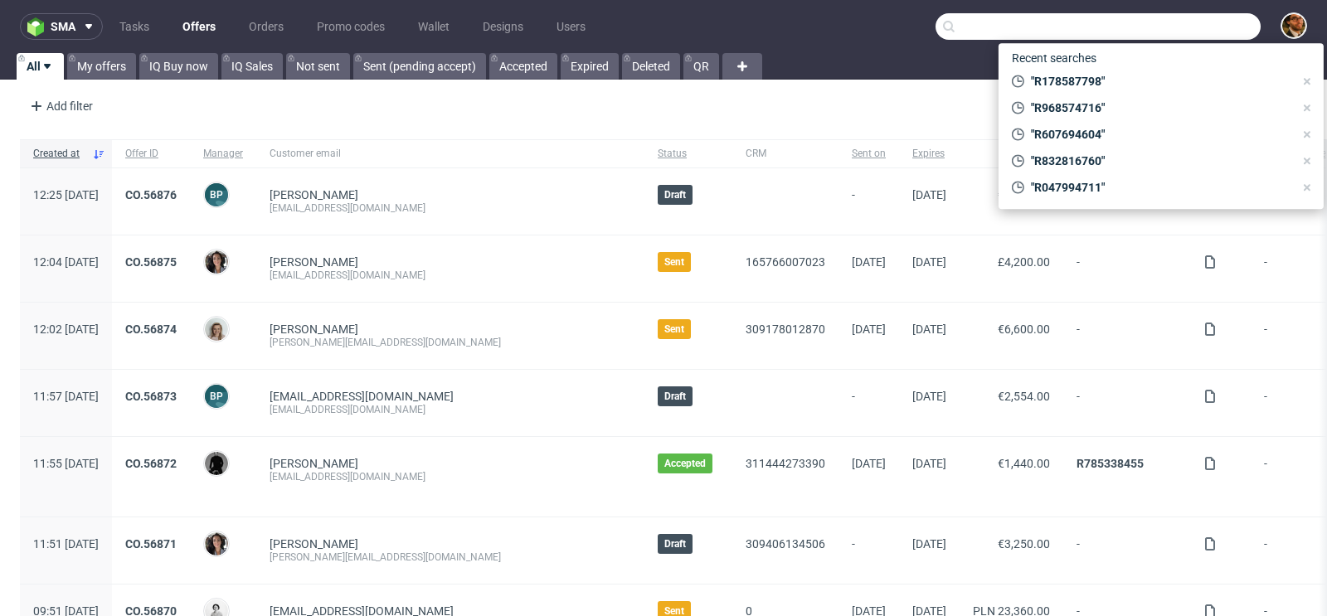
paste input "R914086901"
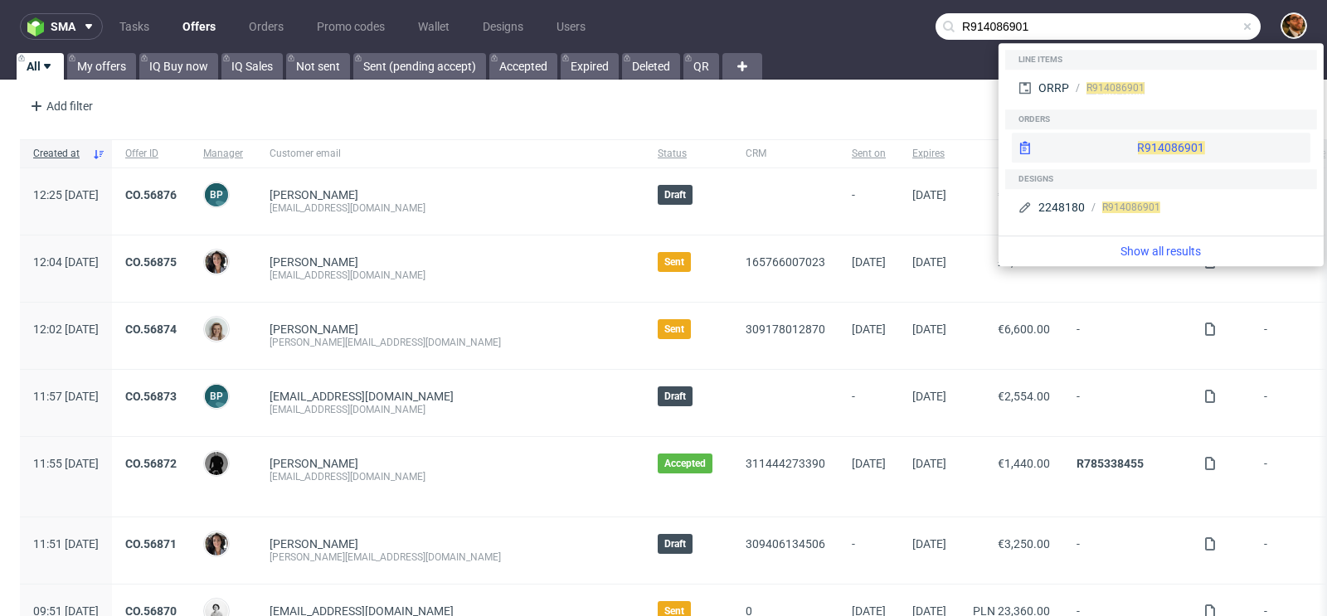
type input "R914086901"
click at [1137, 147] on span "R914086901" at bounding box center [1170, 147] width 67 height 13
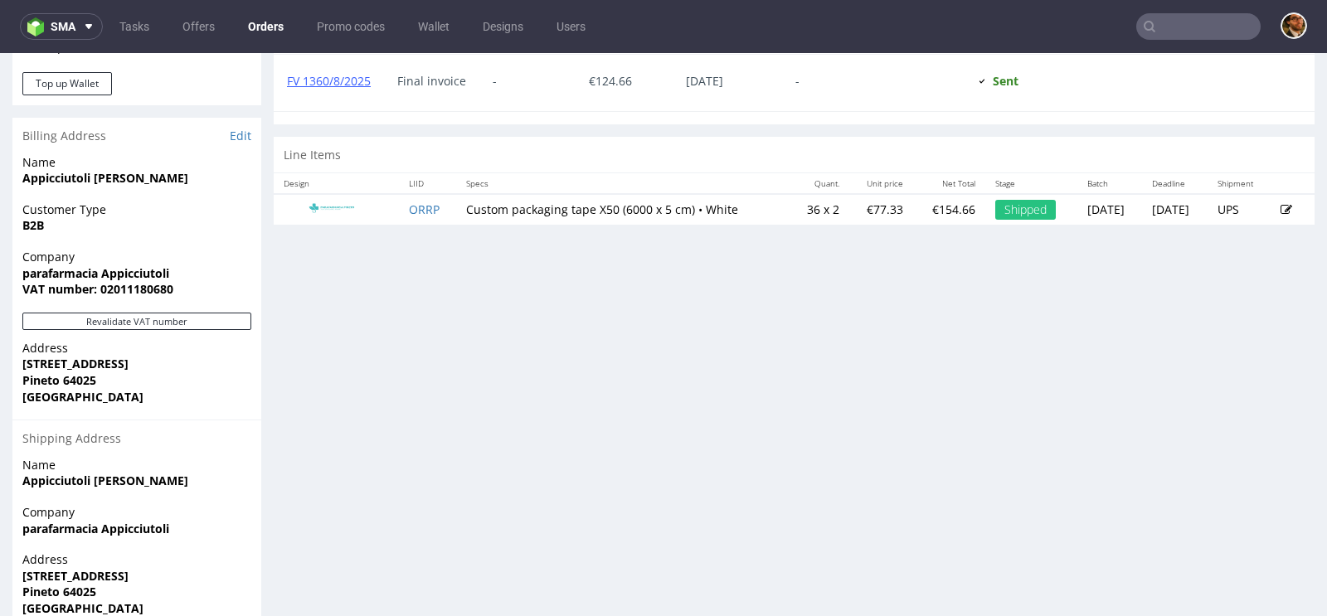
scroll to position [738, 0]
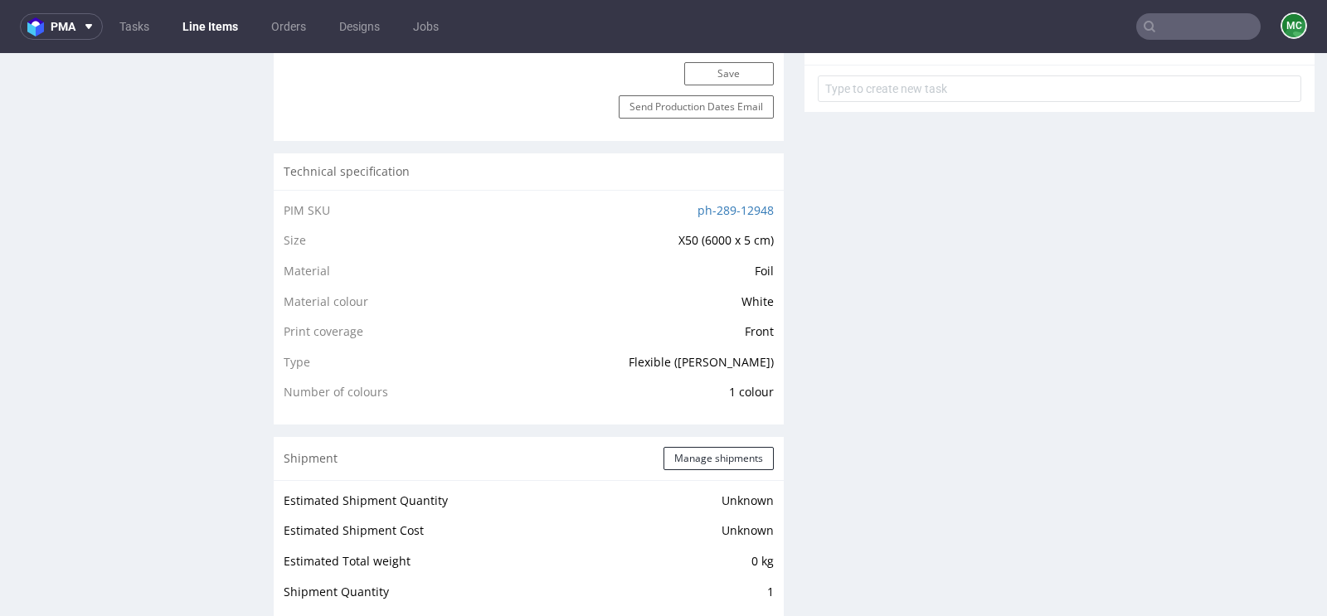
scroll to position [1204, 0]
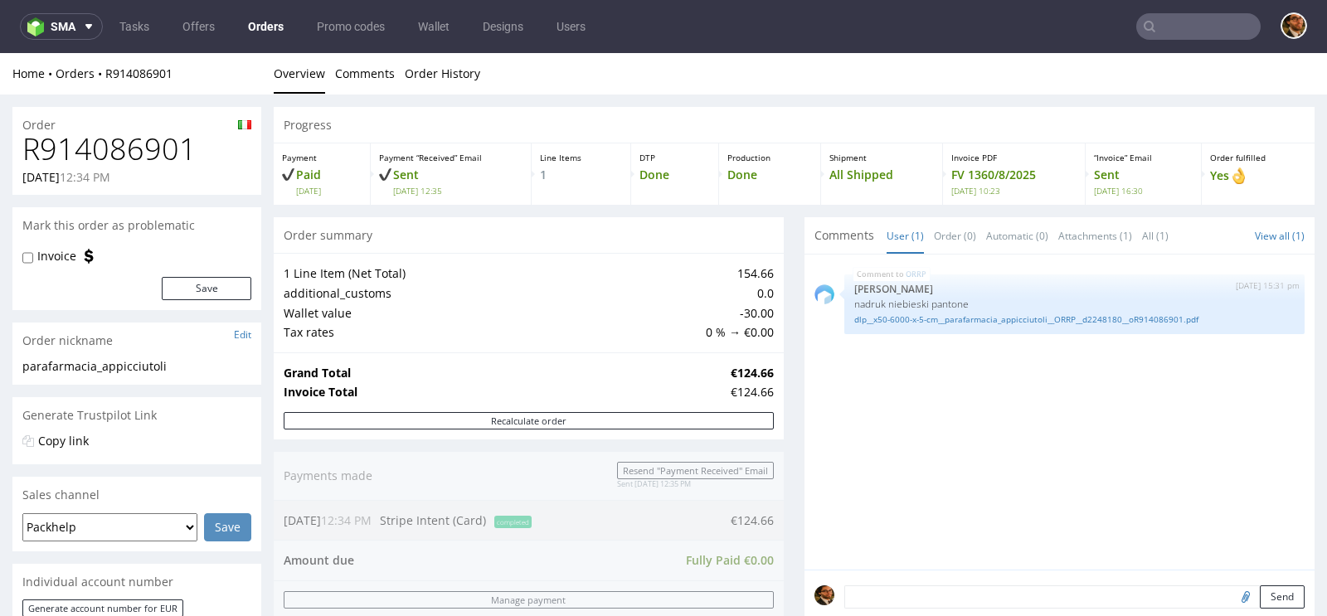
scroll to position [509, 0]
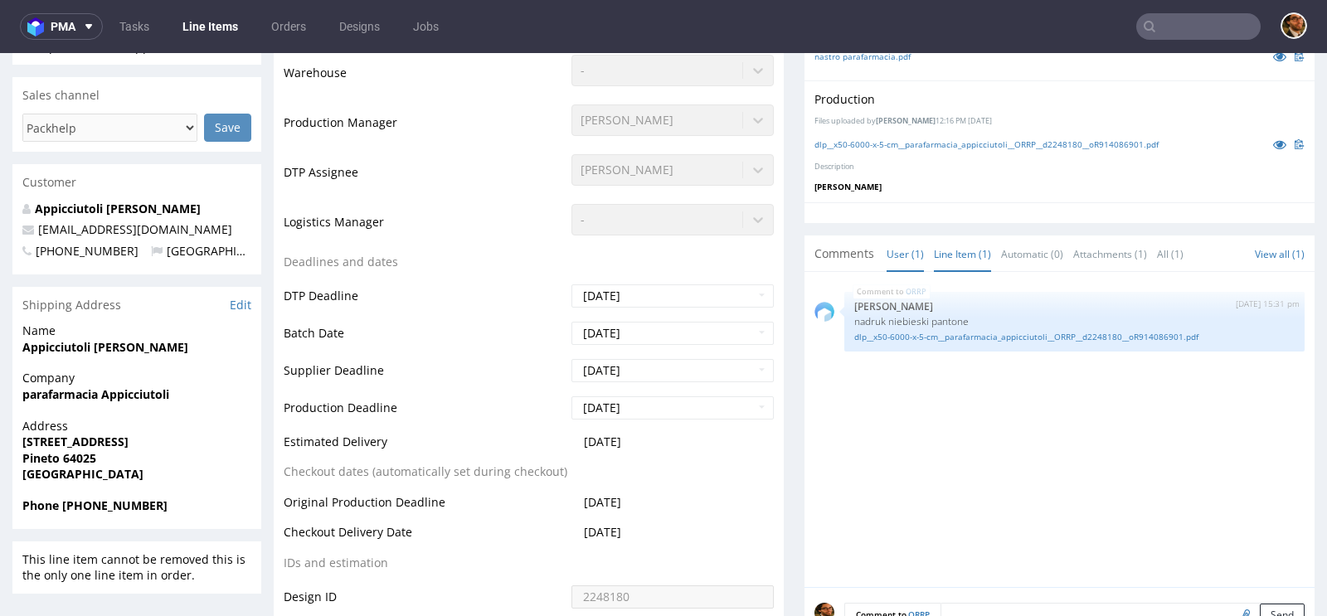
scroll to position [400, 0]
click at [883, 144] on link "dlp__x50-6000-x-5-cm__parafarmacia_appicciutoli__ORRP__d2248180__oR914086901.pdf" at bounding box center [987, 145] width 344 height 12
